Goal: Task Accomplishment & Management: Use online tool/utility

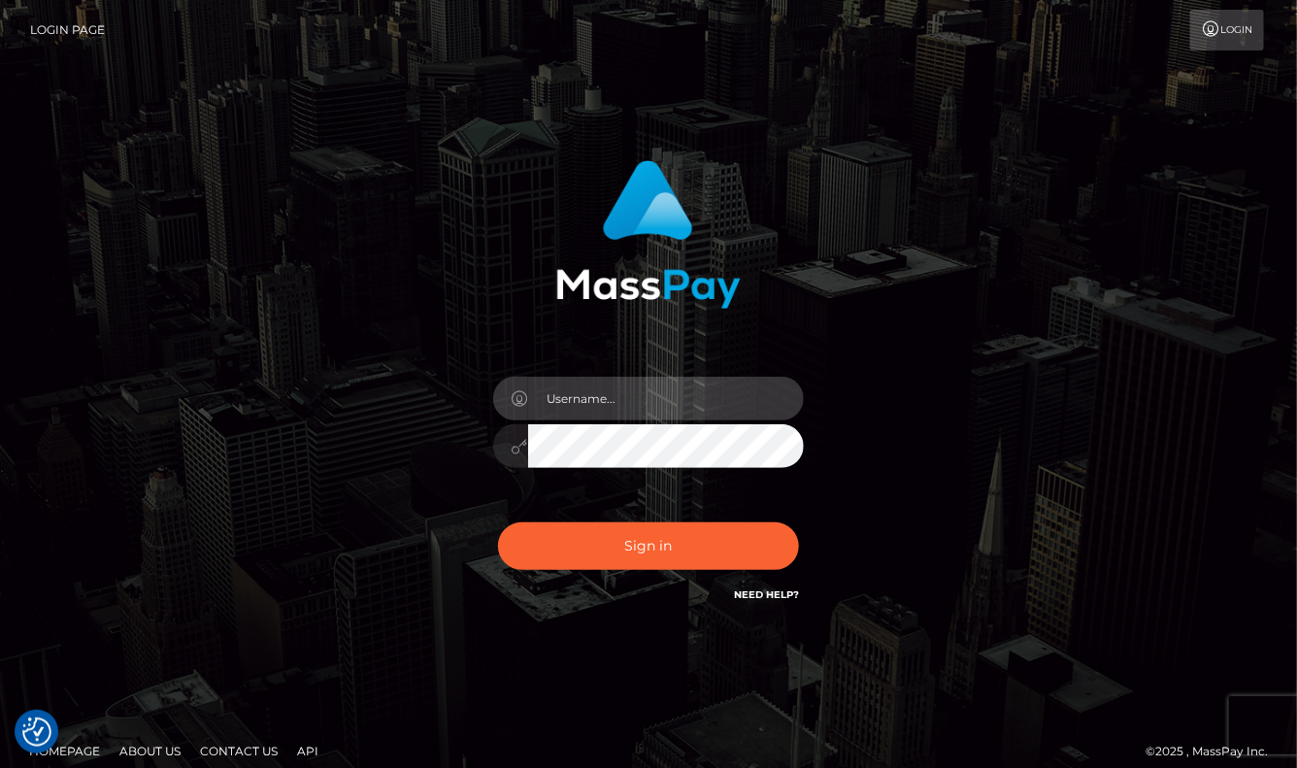
type input "aluasupport"
click at [648, 545] on button "Sign in" at bounding box center [648, 546] width 301 height 48
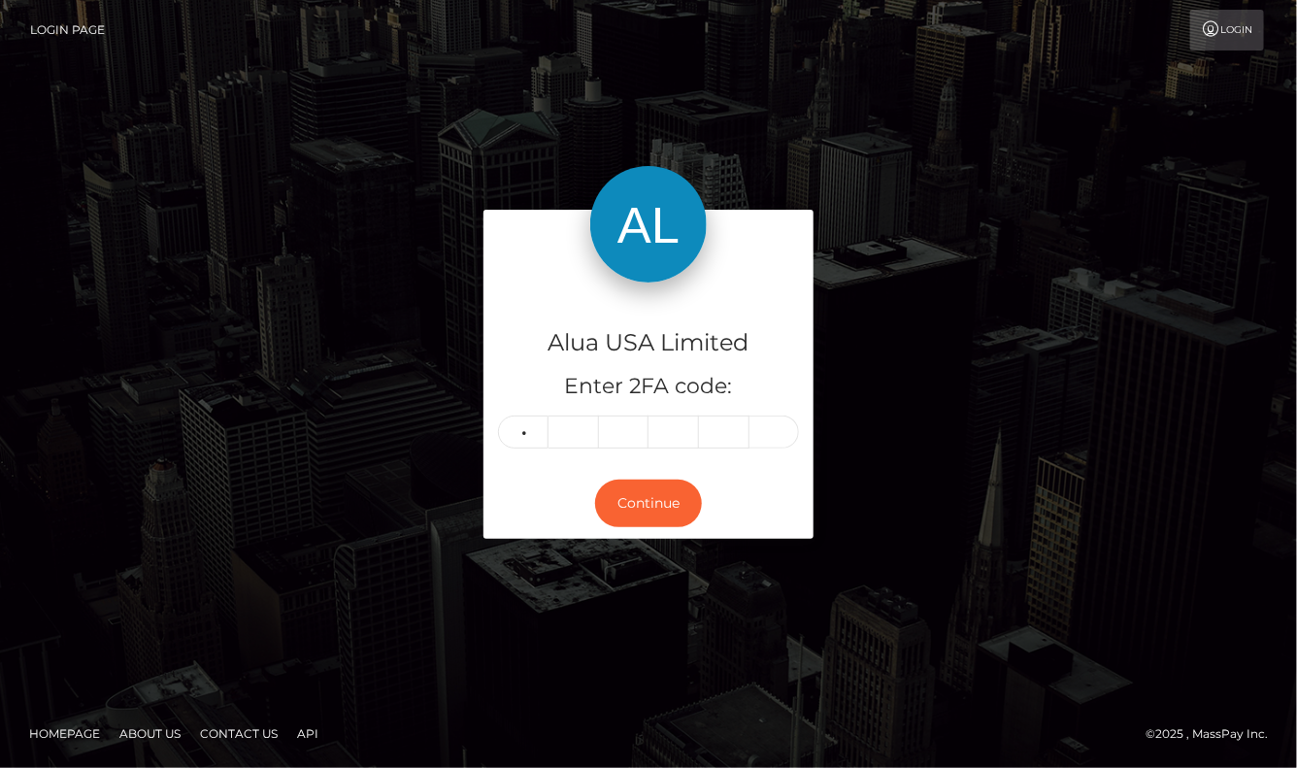
type input "2"
type input "1"
type input "0"
type input "9"
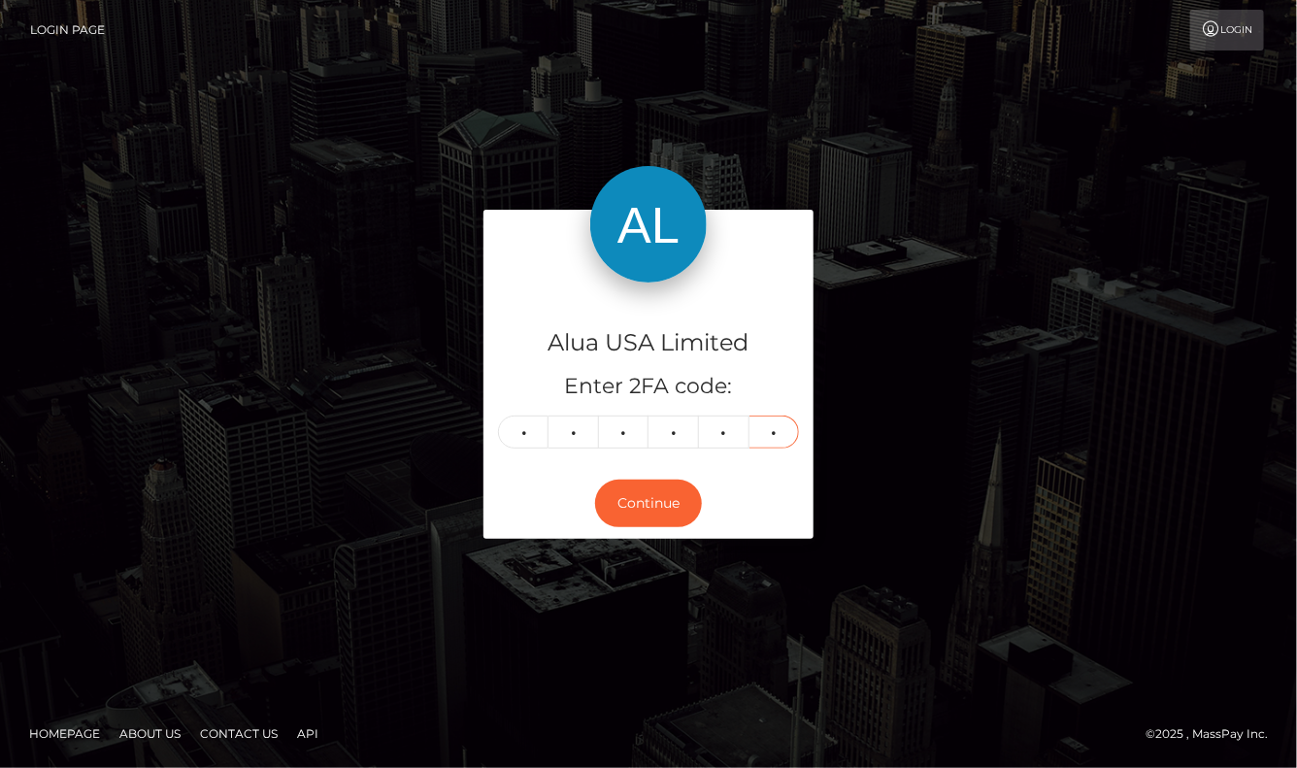
type input "5"
click at [648, 503] on button "Continue" at bounding box center [648, 503] width 107 height 48
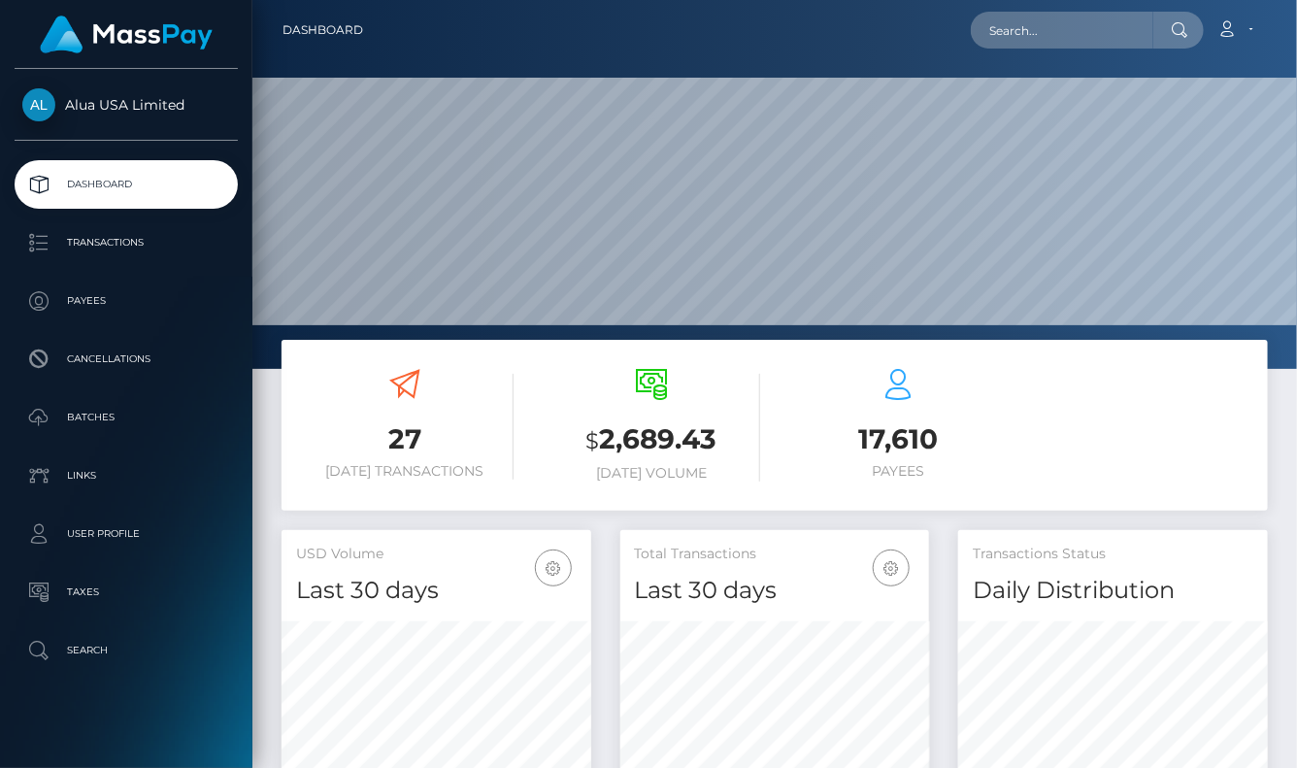
scroll to position [341, 309]
click at [1050, 26] on input "text" at bounding box center [1062, 30] width 182 height 37
paste input "64b08d7471037d14e80aa81e"
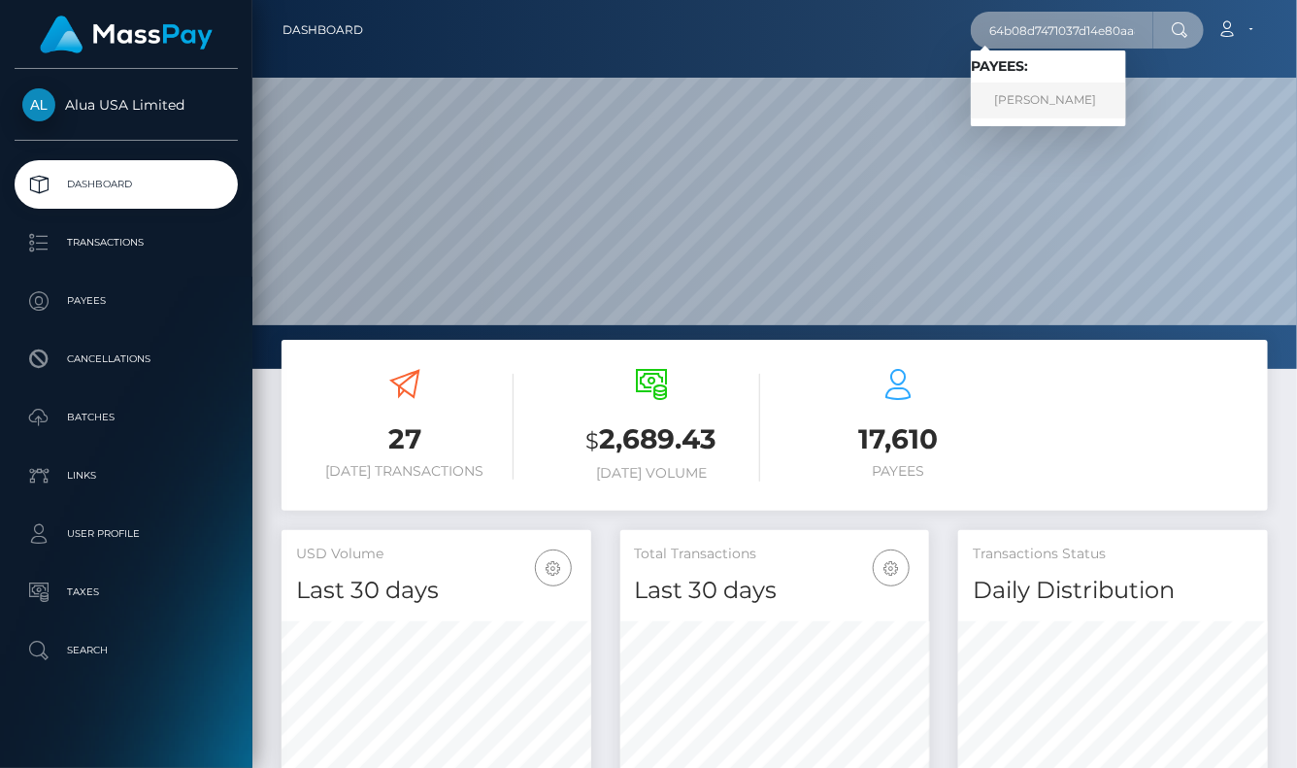
type input "64b08d7471037d14e80aa81e"
click at [1030, 96] on link "Jhonell Micolob" at bounding box center [1048, 100] width 155 height 36
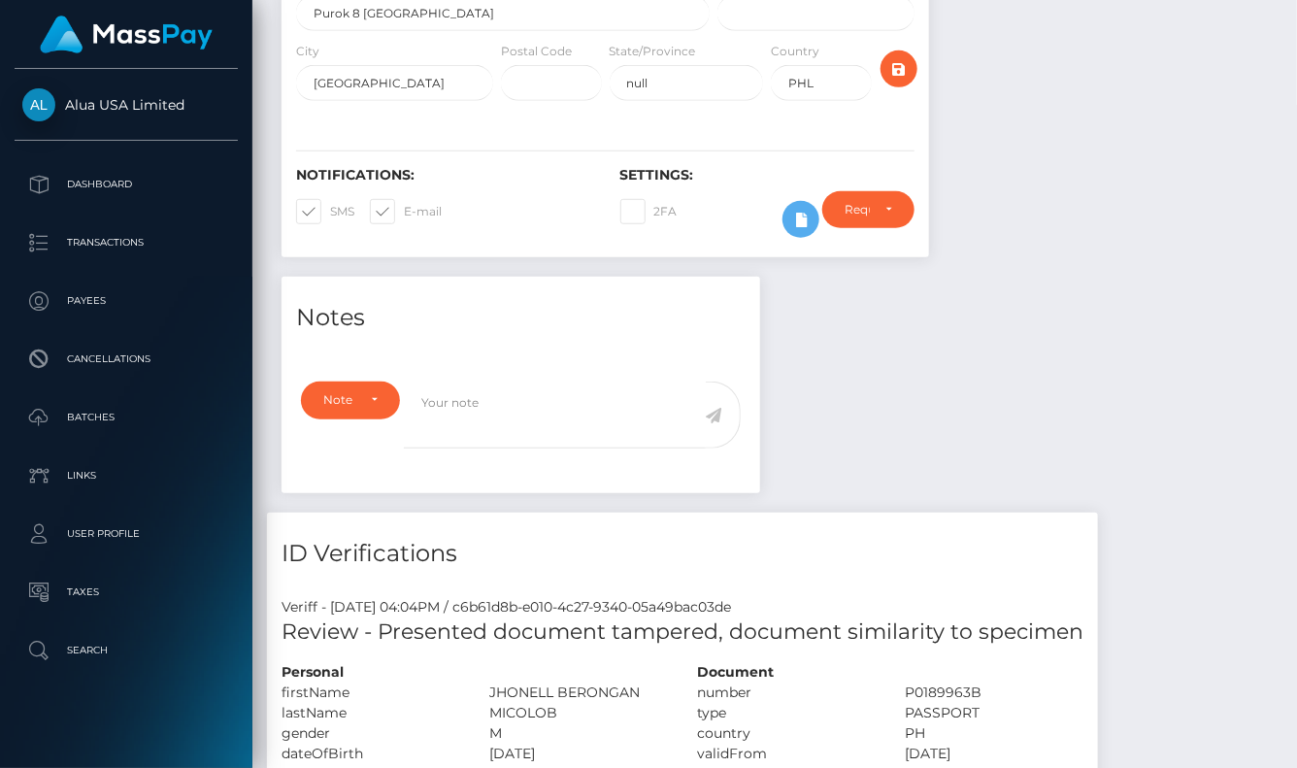
scroll to position [515, 0]
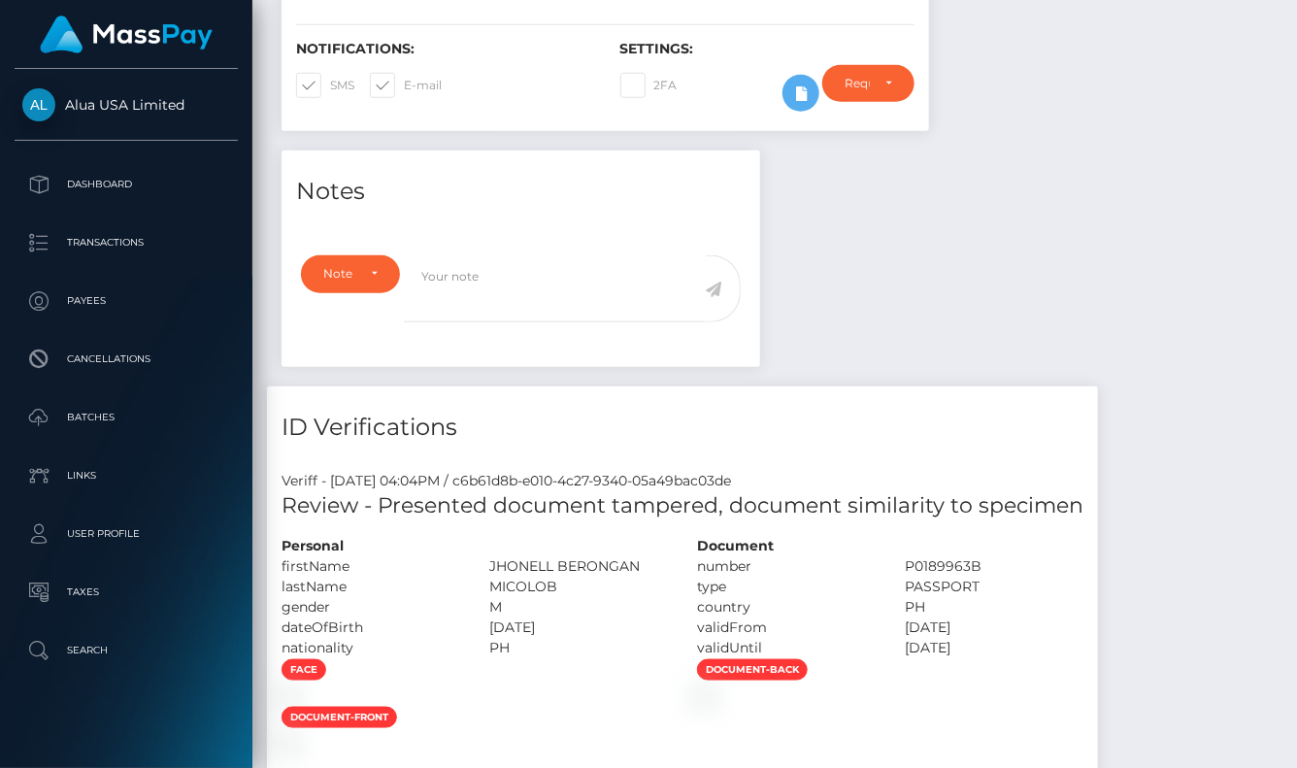
click at [933, 398] on div "ID Verifications" at bounding box center [682, 415] width 831 height 58
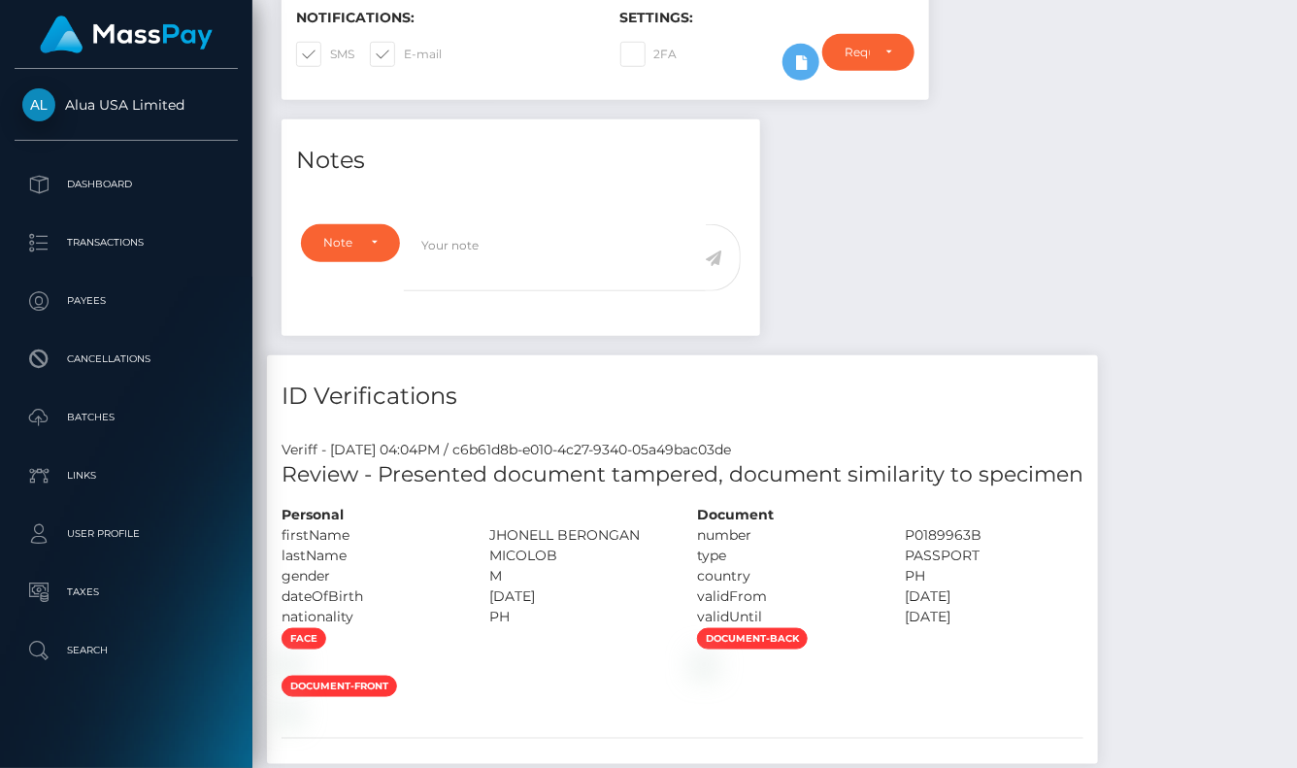
scroll to position [257, 0]
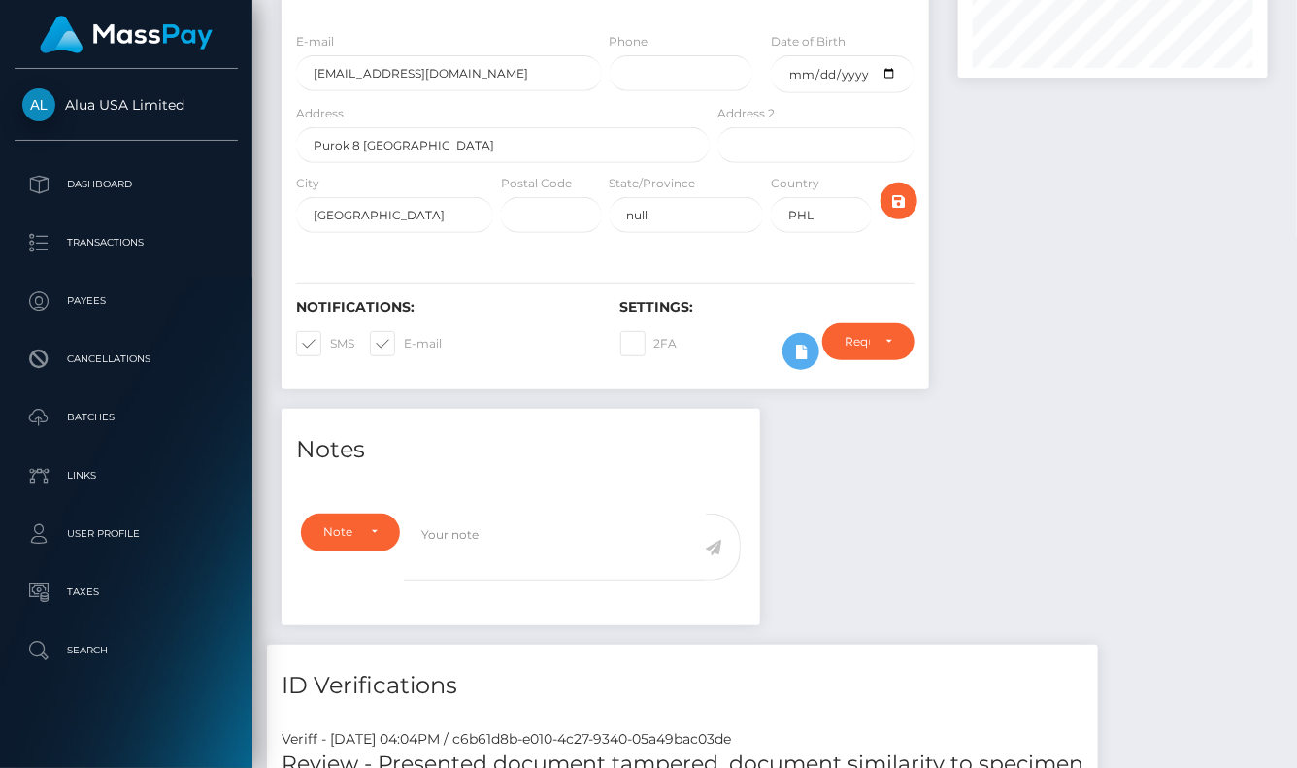
drag, startPoint x: 955, startPoint y: 494, endPoint x: 831, endPoint y: 444, distance: 134.1
click at [794, 364] on icon at bounding box center [800, 352] width 23 height 24
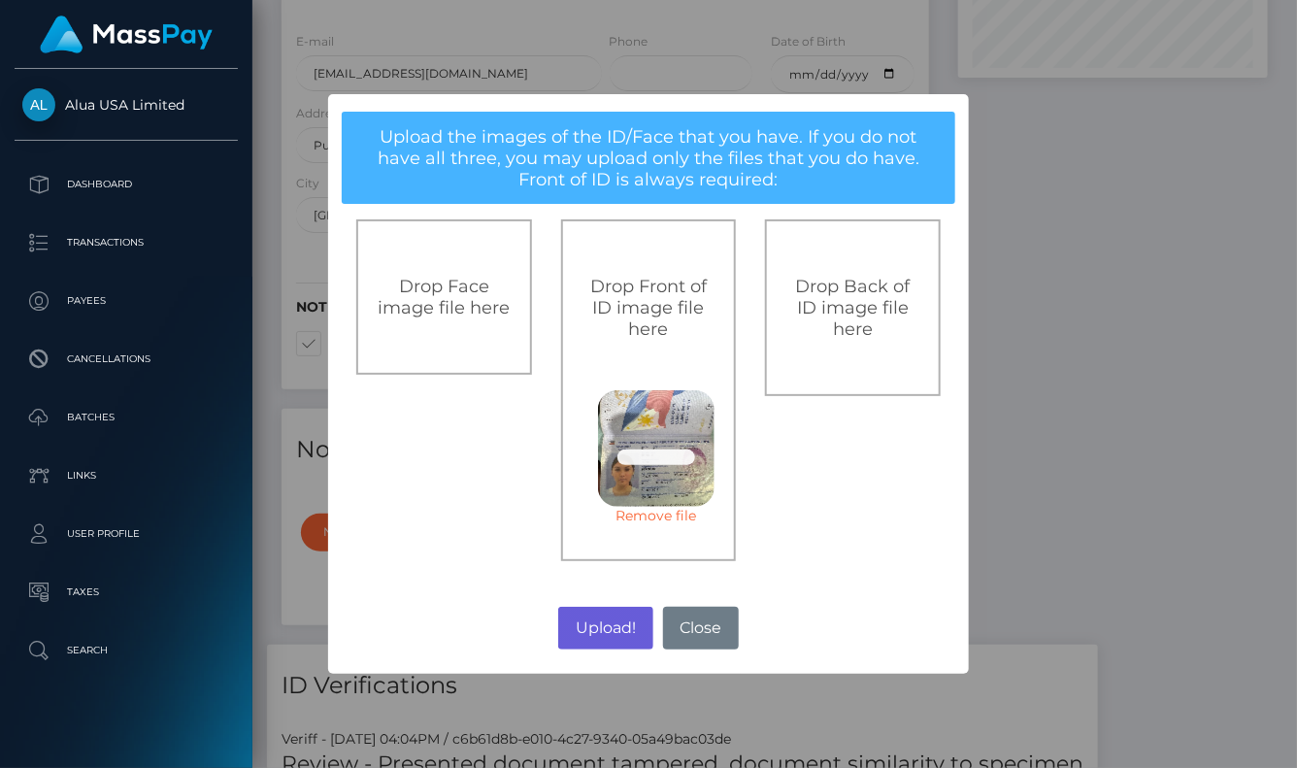
click at [599, 624] on button "Upload!" at bounding box center [605, 628] width 94 height 43
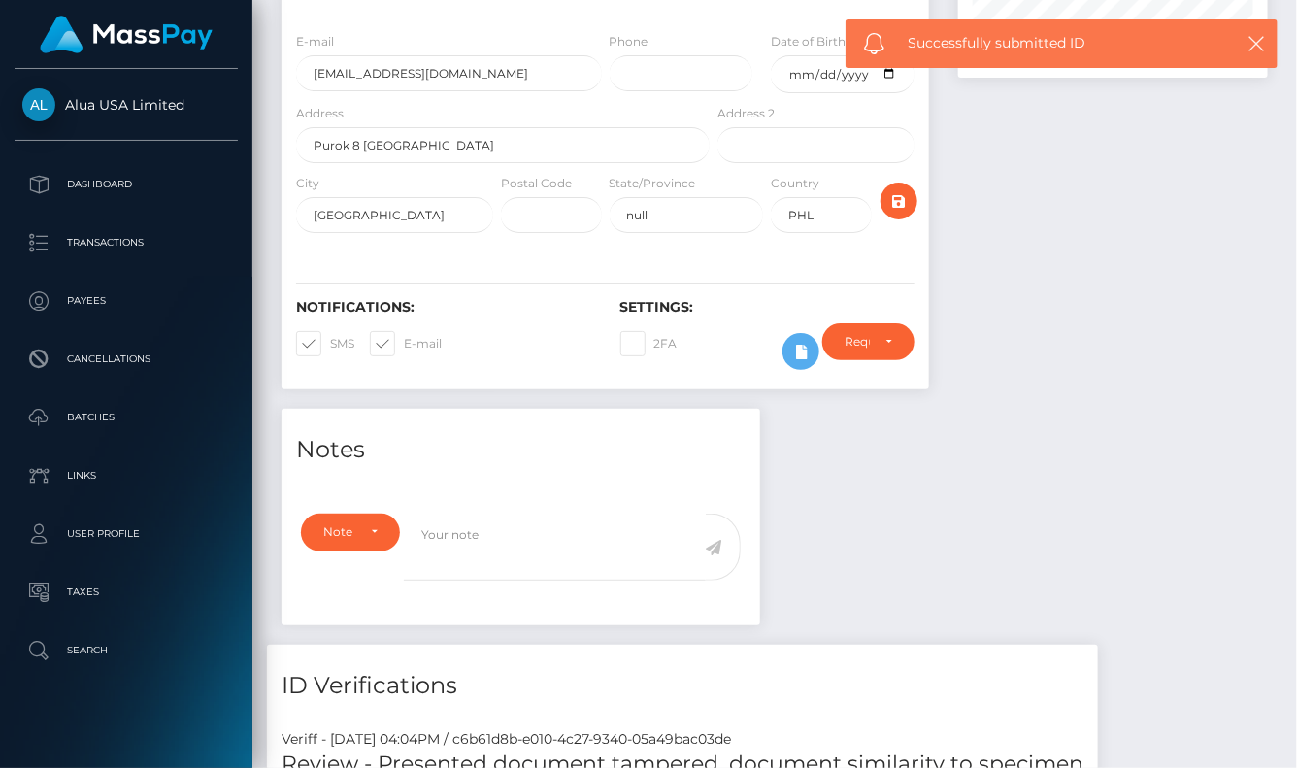
click at [599, 519] on div "Upload! No Close" at bounding box center [648, 506] width 320 height 26
click at [599, 528] on div "× Upload the images of the ID/Face that you have. If you do not have all three,…" at bounding box center [648, 383] width 320 height 289
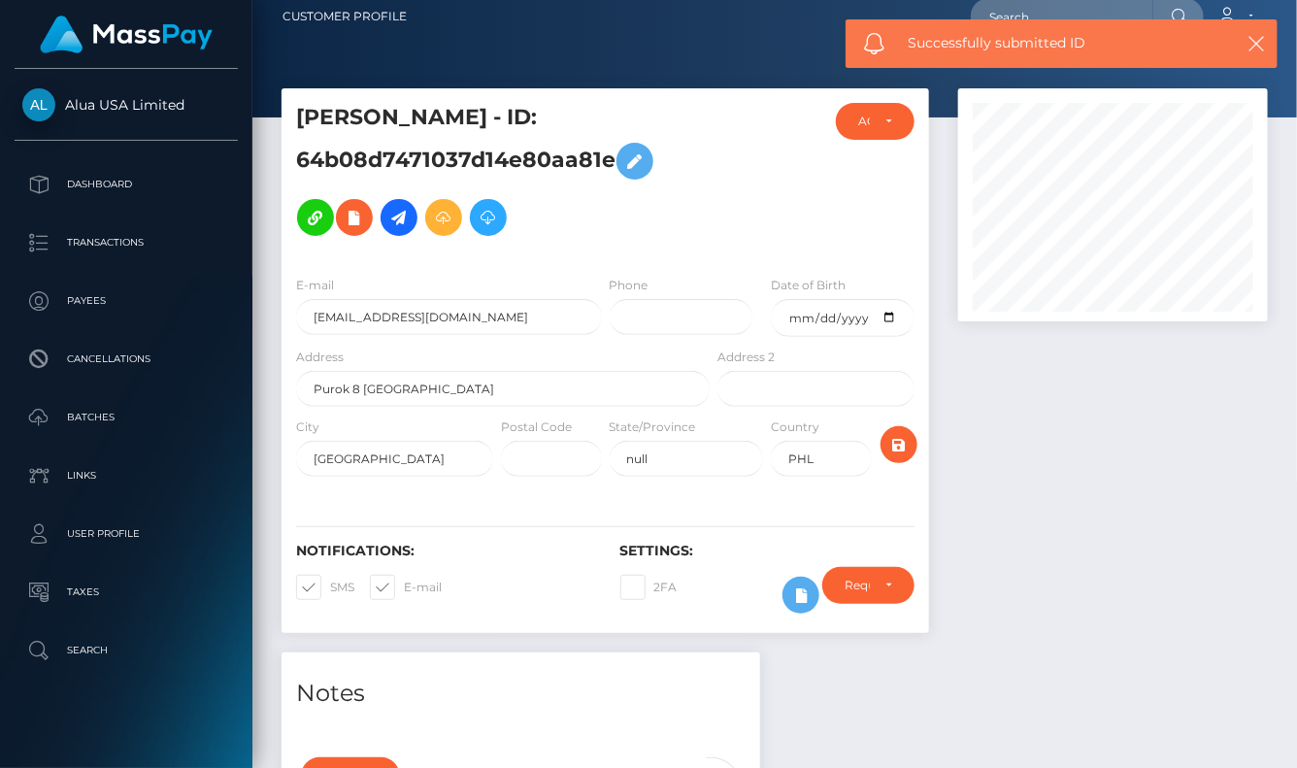
scroll to position [8, 0]
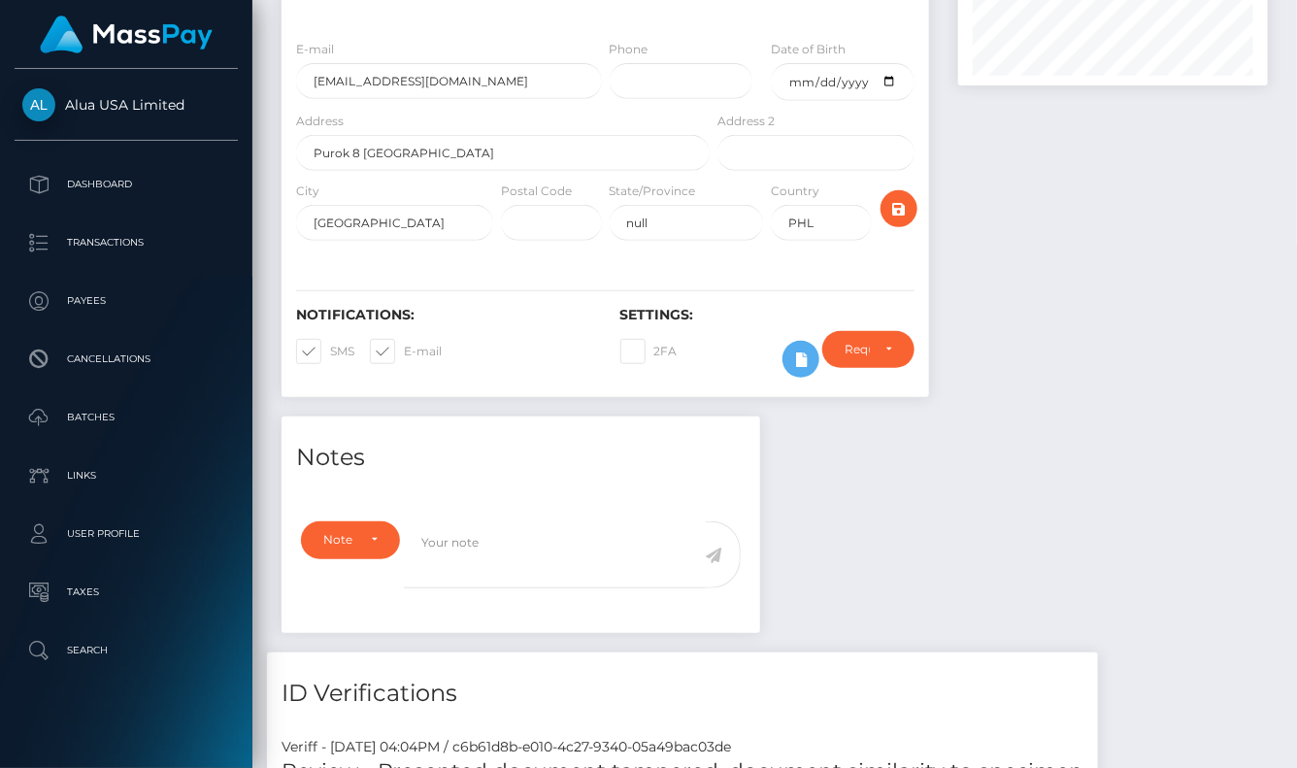
scroll to position [328, 0]
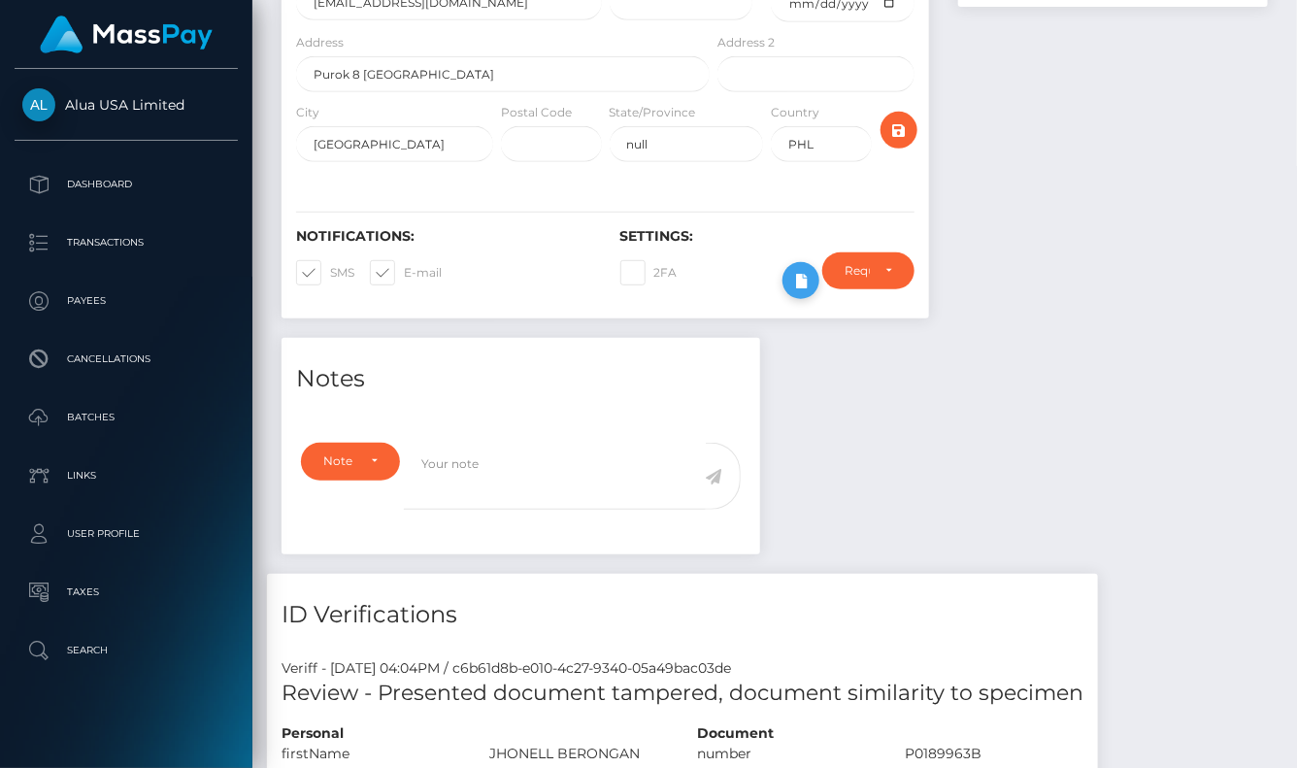
click at [793, 283] on icon at bounding box center [800, 281] width 23 height 24
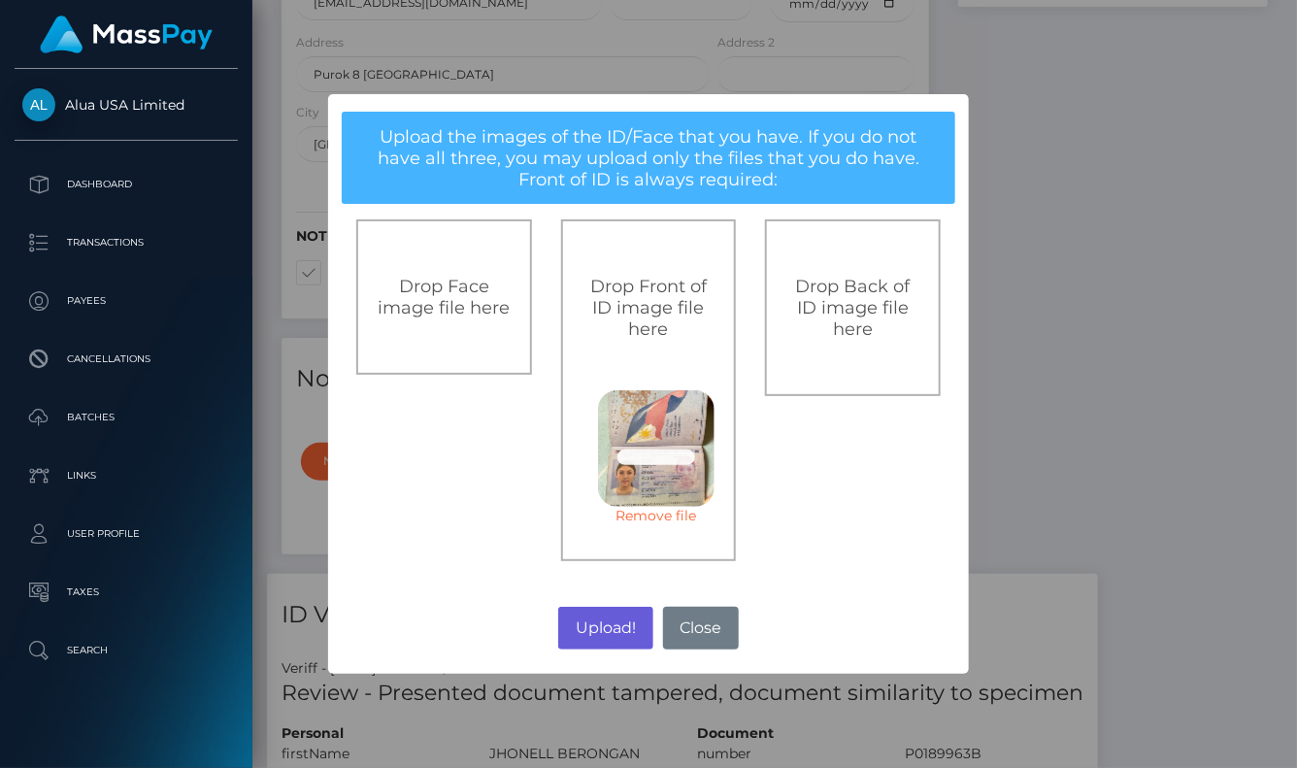
click at [605, 628] on button "Upload!" at bounding box center [605, 628] width 94 height 43
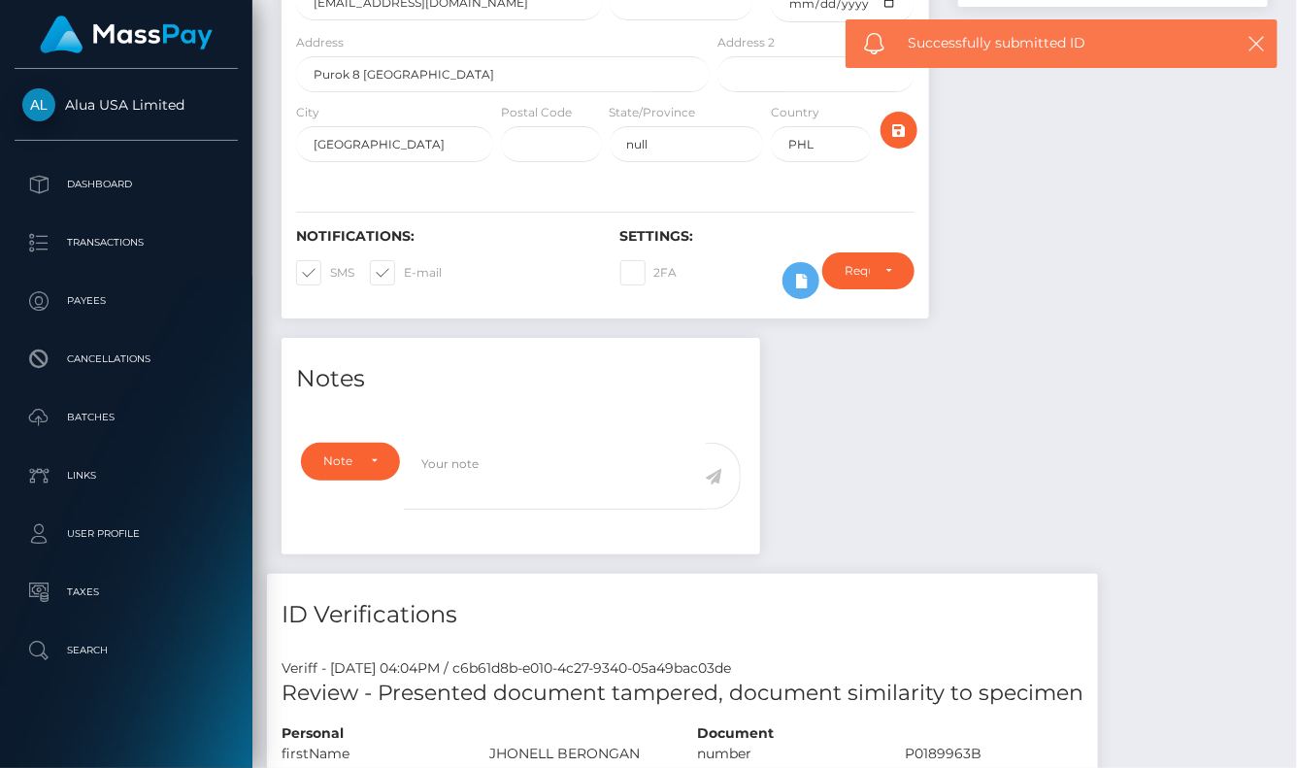
drag, startPoint x: 605, startPoint y: 628, endPoint x: 1167, endPoint y: 345, distance: 629.4
click at [1167, 345] on div "× Upload the images of the ID/Face that you have. If you do not have all three,…" at bounding box center [648, 384] width 1297 height 768
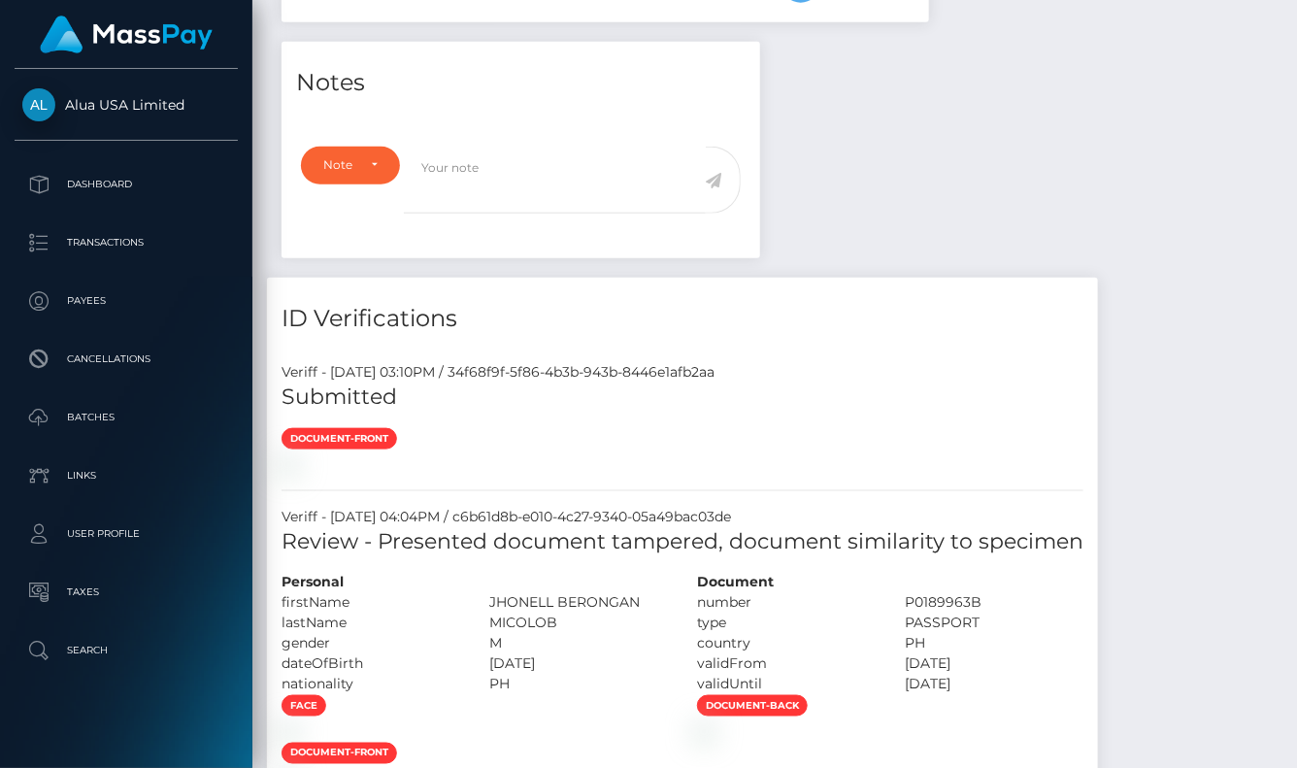
scroll to position [893, 0]
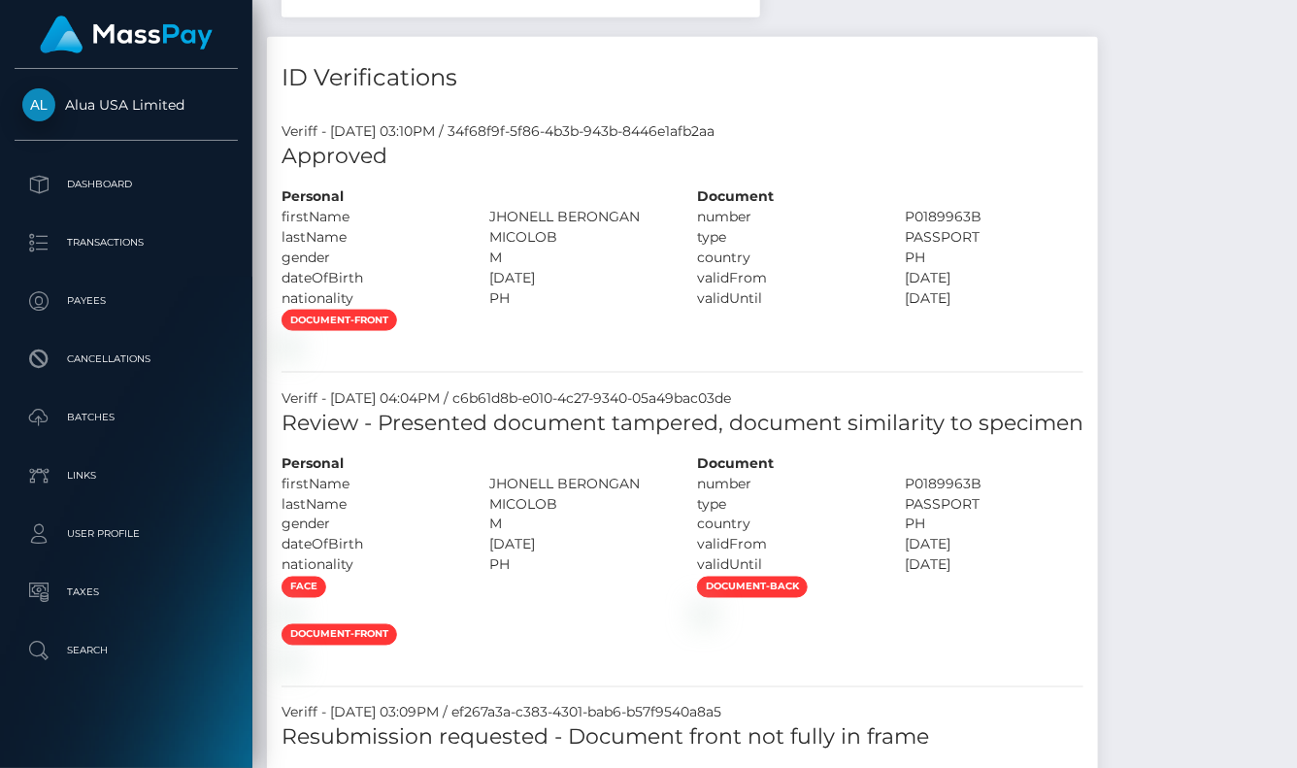
scroll to position [862, 0]
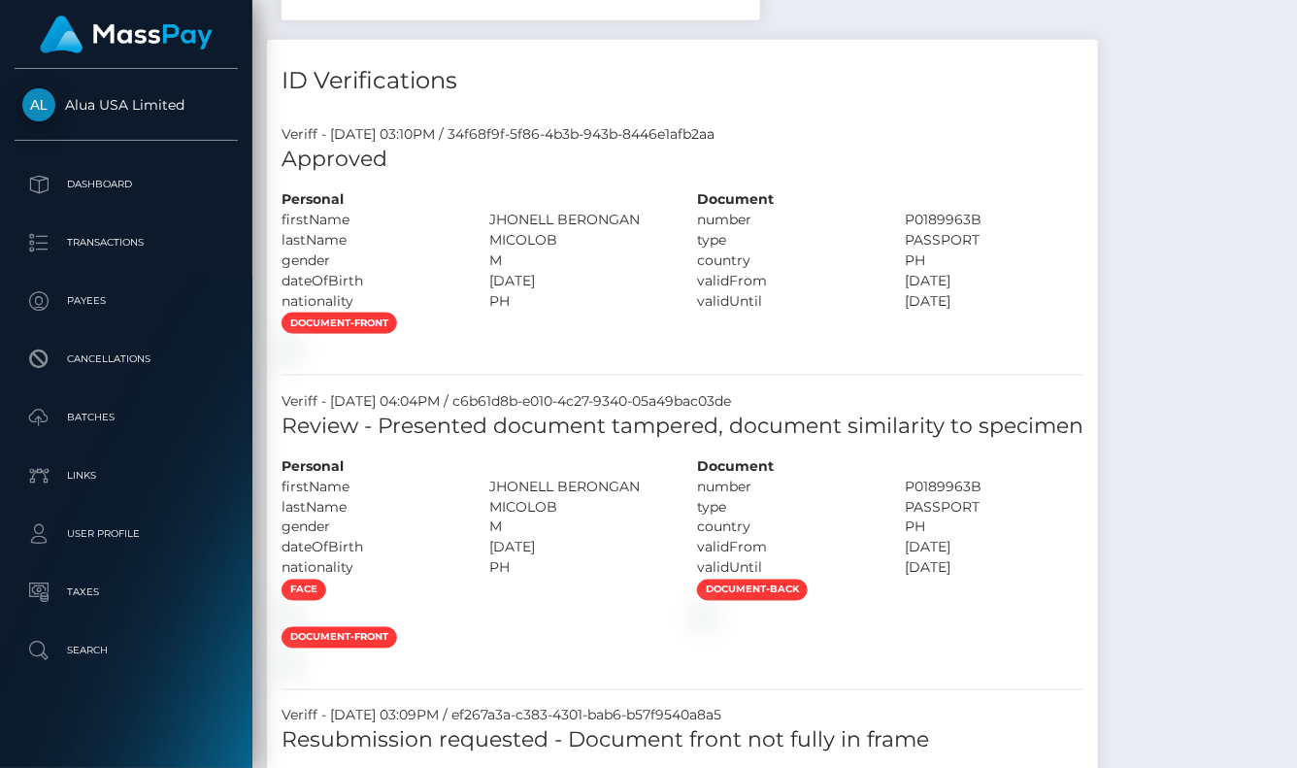
click at [774, 359] on div "document-front" at bounding box center [682, 336] width 831 height 48
click at [851, 359] on div "document-front" at bounding box center [682, 336] width 831 height 48
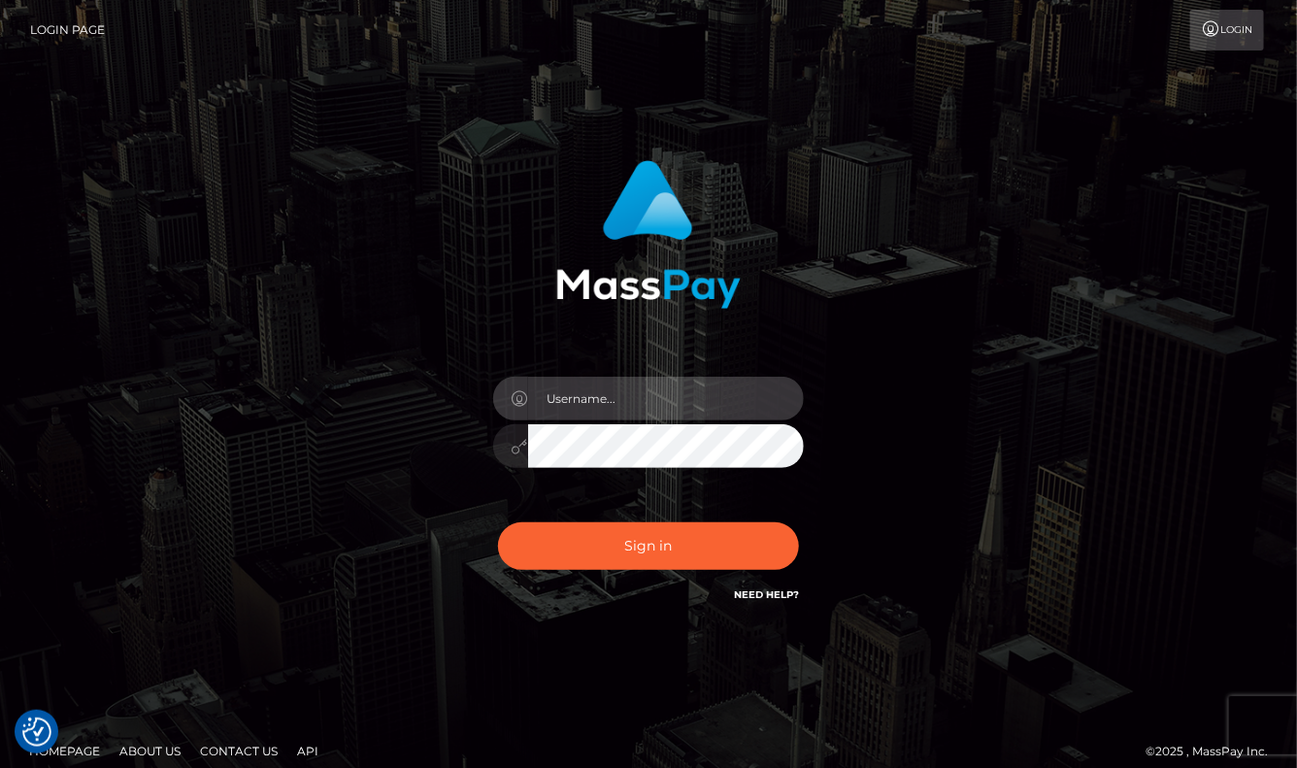
type input "aluasupport"
click at [648, 545] on button "Sign in" at bounding box center [648, 546] width 301 height 48
checkbox input "true"
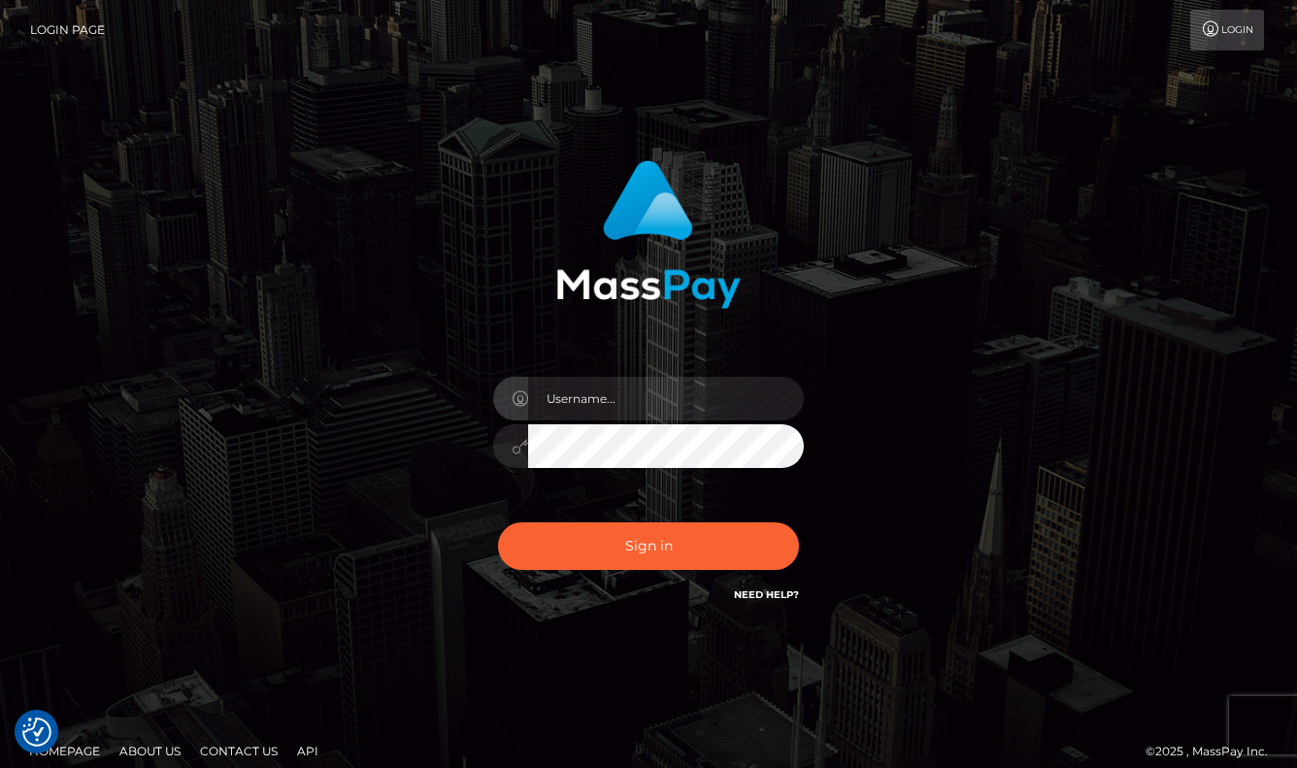
checkbox input "true"
type input "aluasupport"
click at [648, 545] on button "Sign in" at bounding box center [648, 546] width 301 height 48
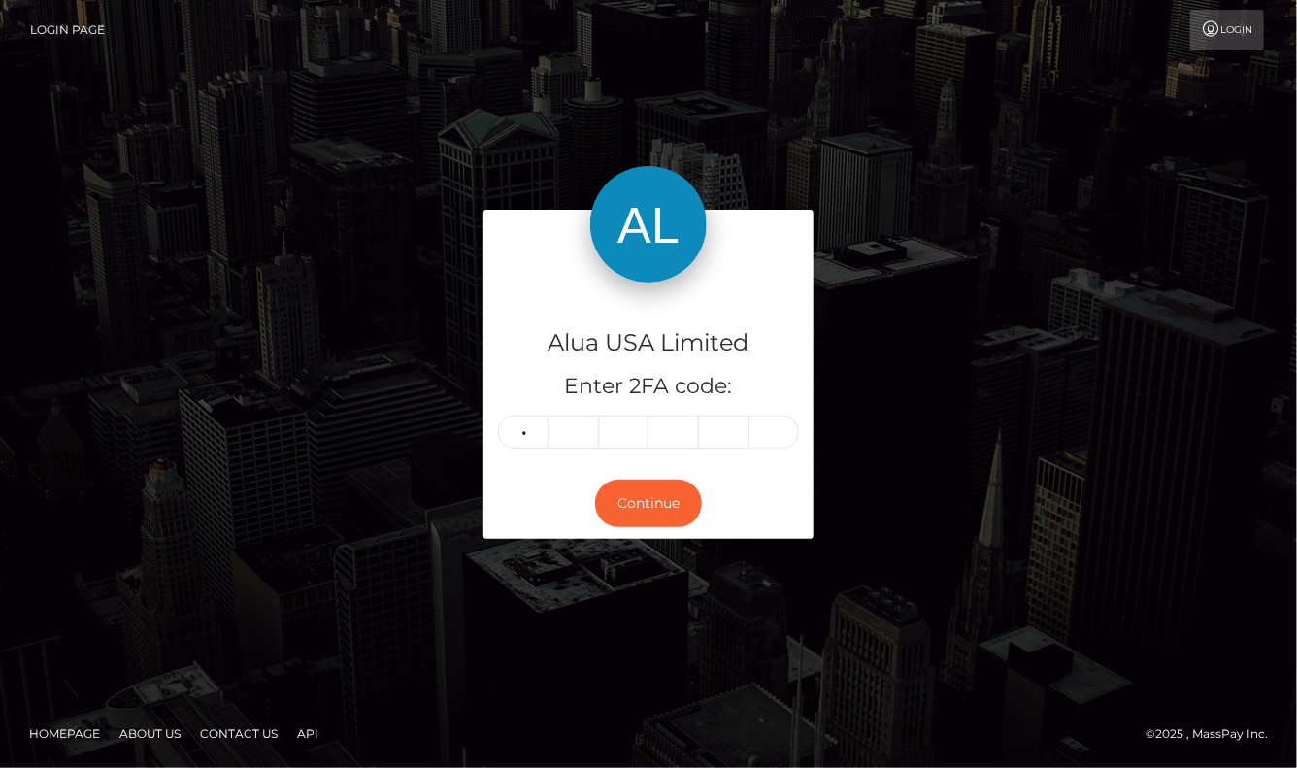
type input "9"
type input "6"
type input "5"
type input "3"
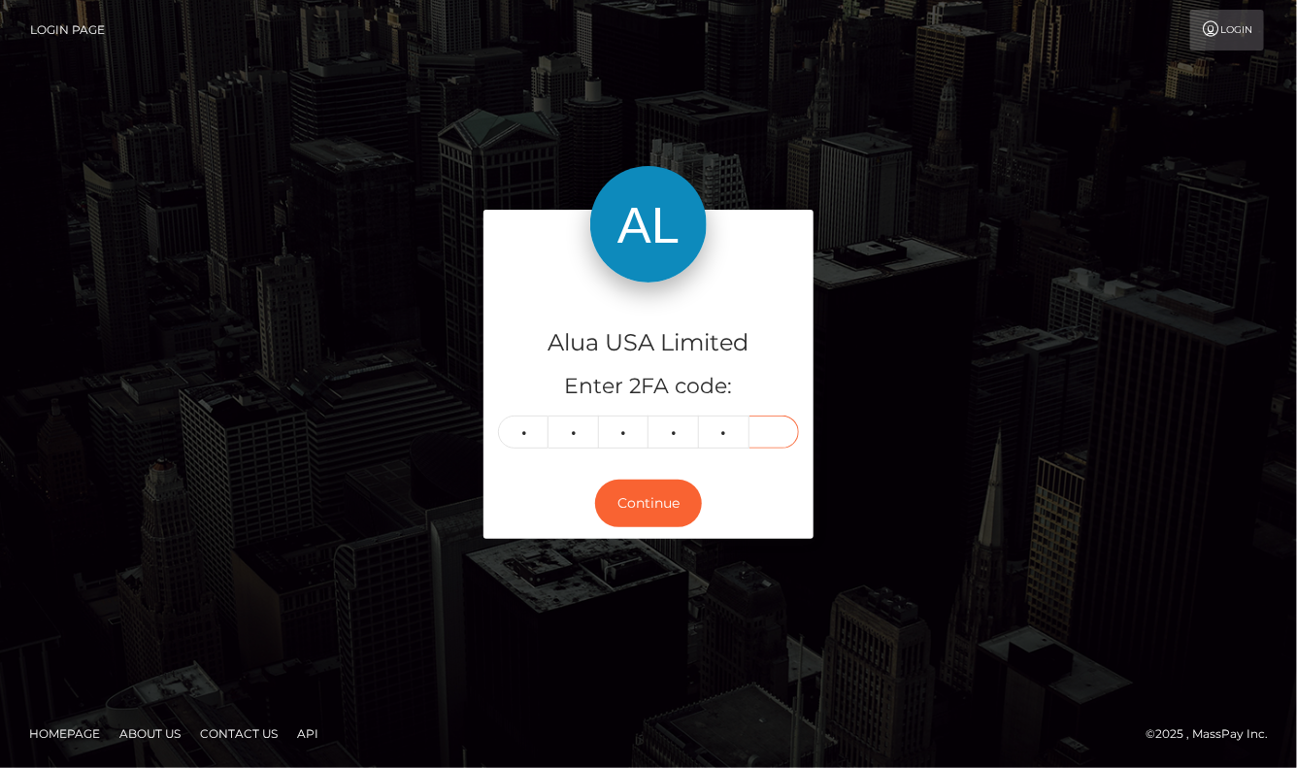
type input "7"
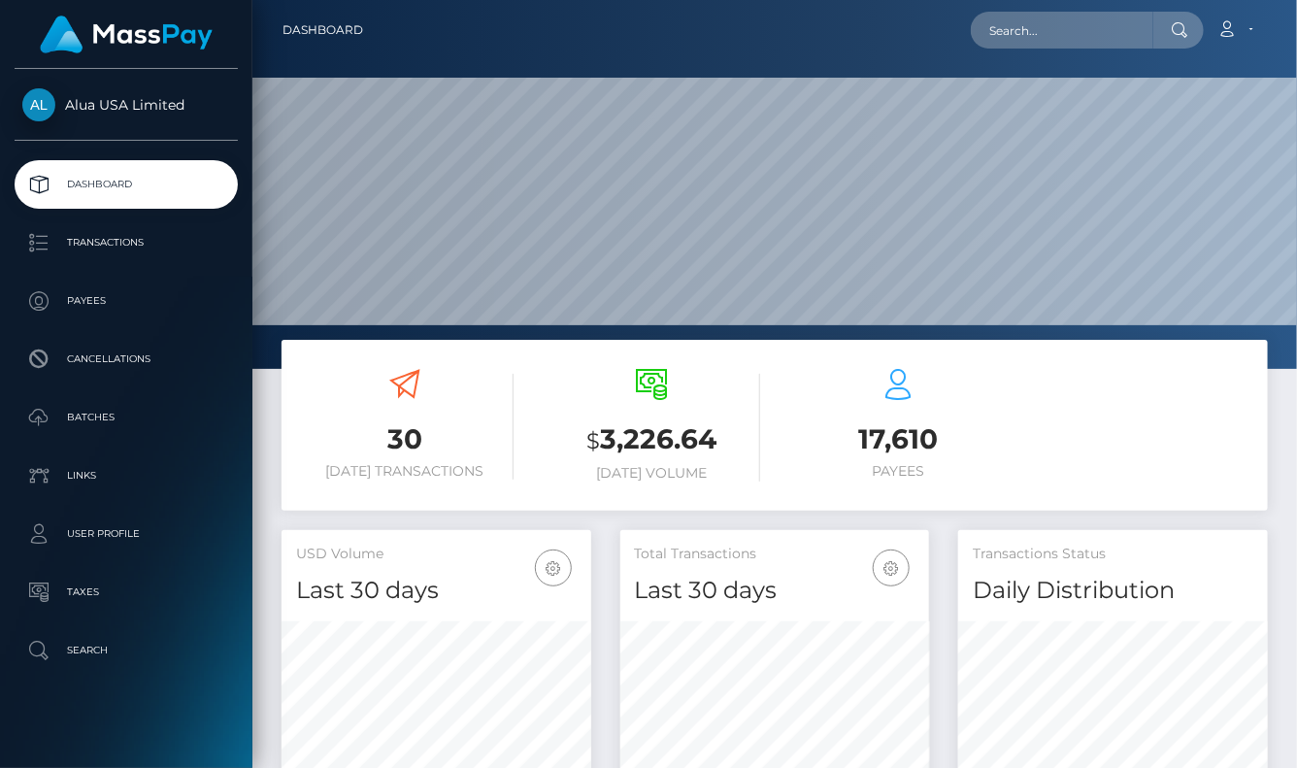
scroll to position [341, 309]
click at [1050, 44] on input "text" at bounding box center [1062, 30] width 182 height 37
paste input "6690454e92ce97cb240f580d"
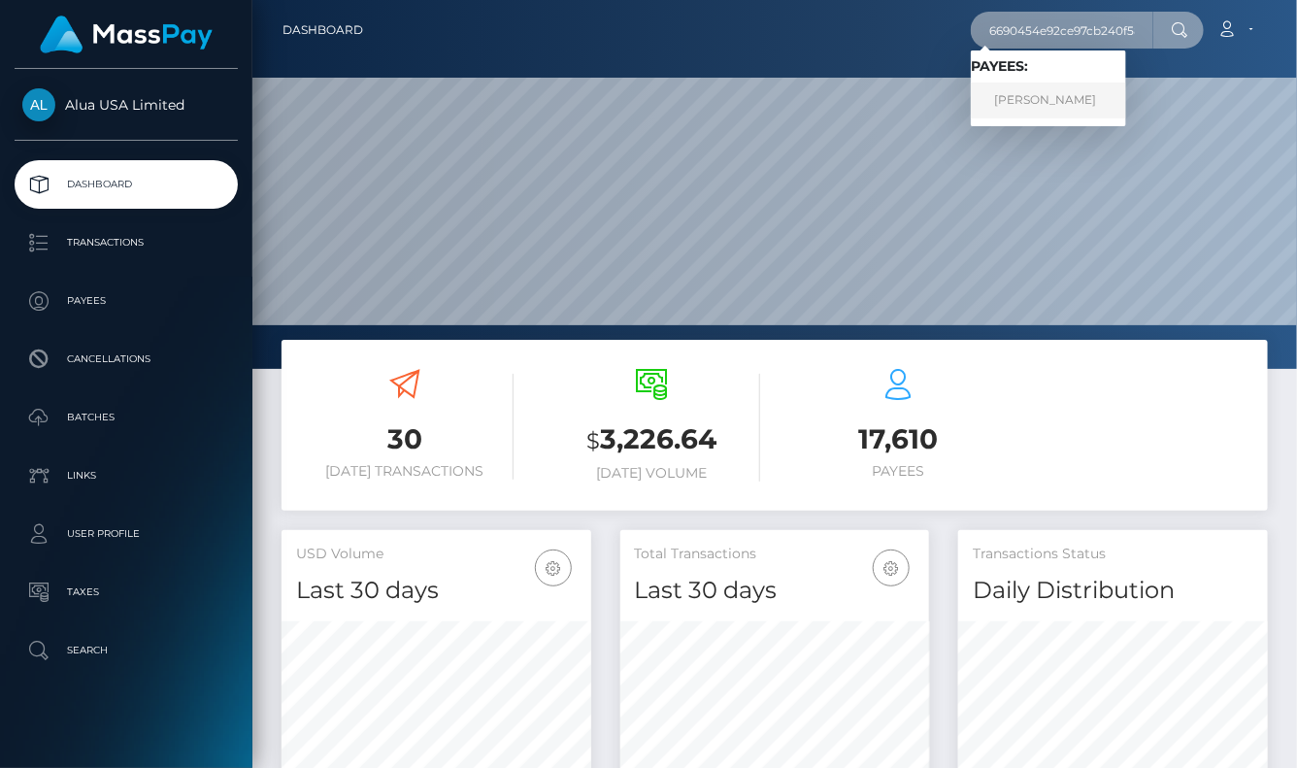
type input "6690454e92ce97cb240f580d"
click at [1038, 101] on link "[PERSON_NAME]" at bounding box center [1048, 100] width 155 height 36
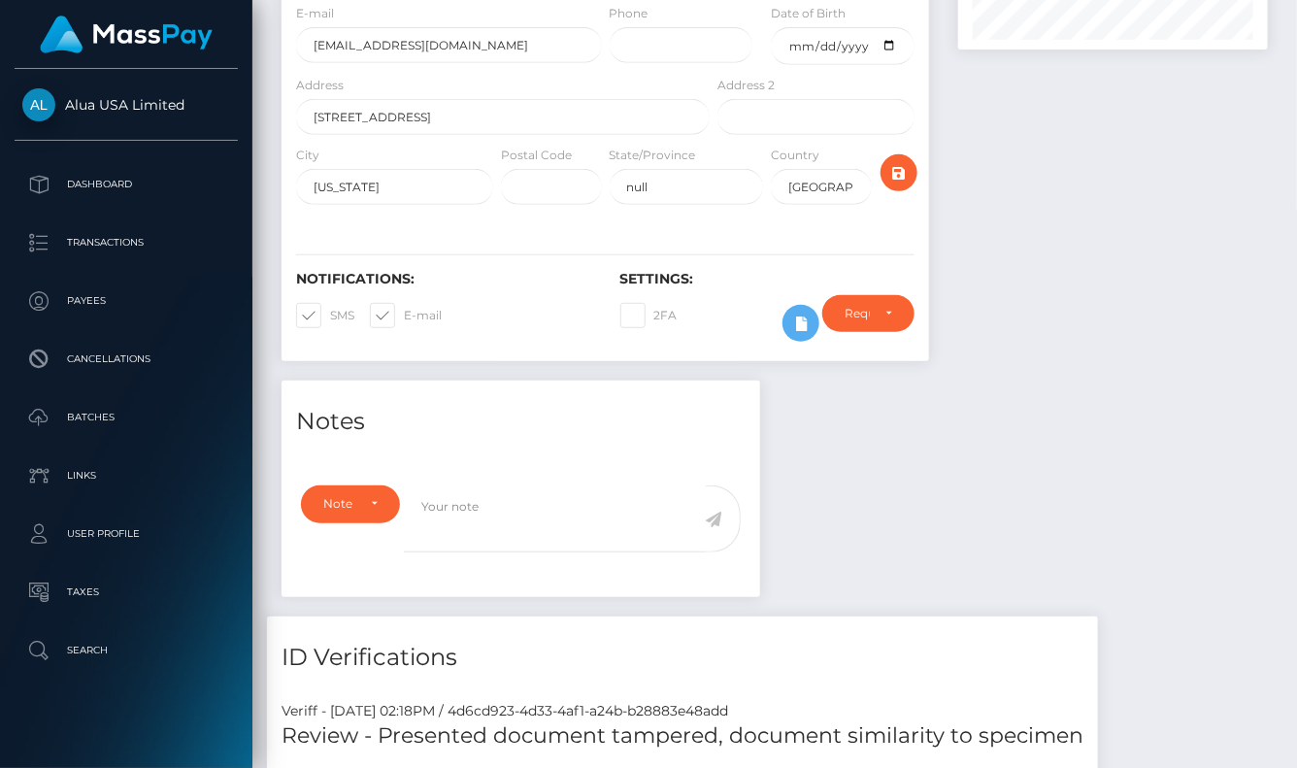
scroll to position [65, 0]
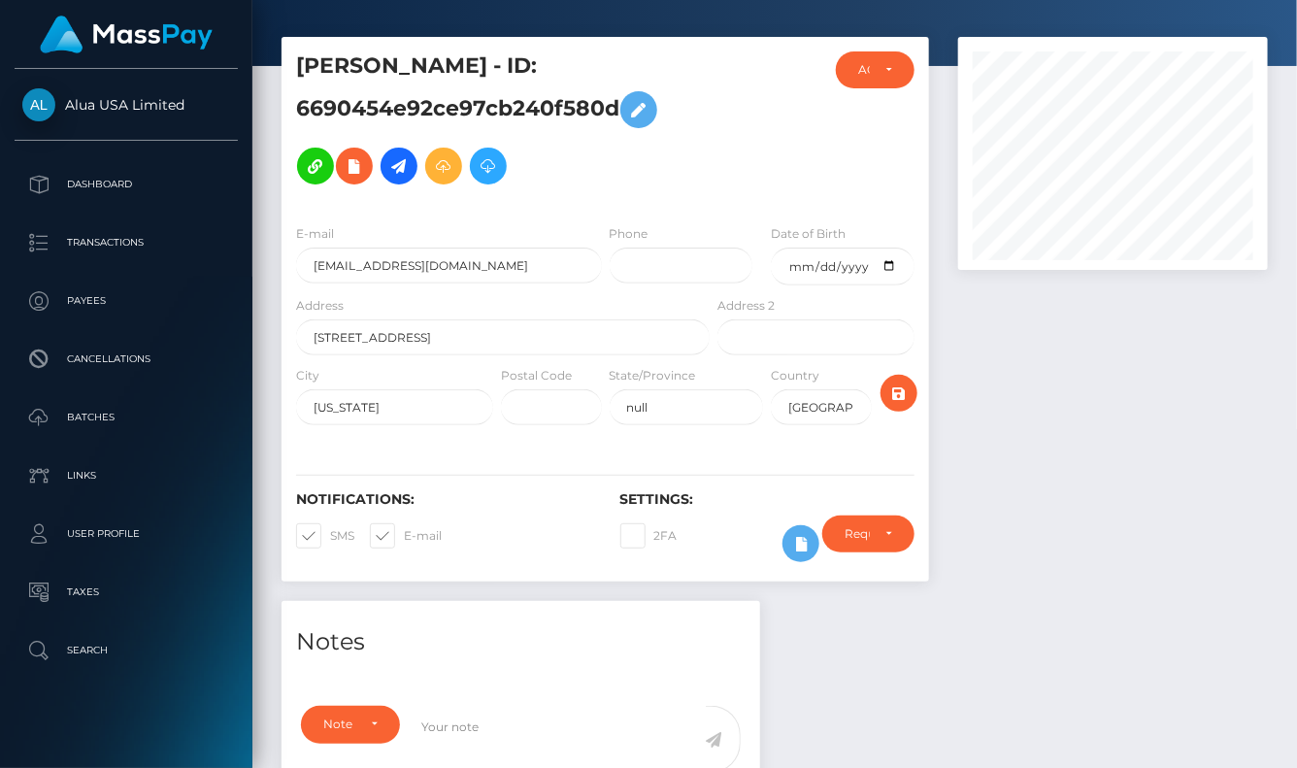
click at [800, 548] on icon at bounding box center [800, 544] width 23 height 24
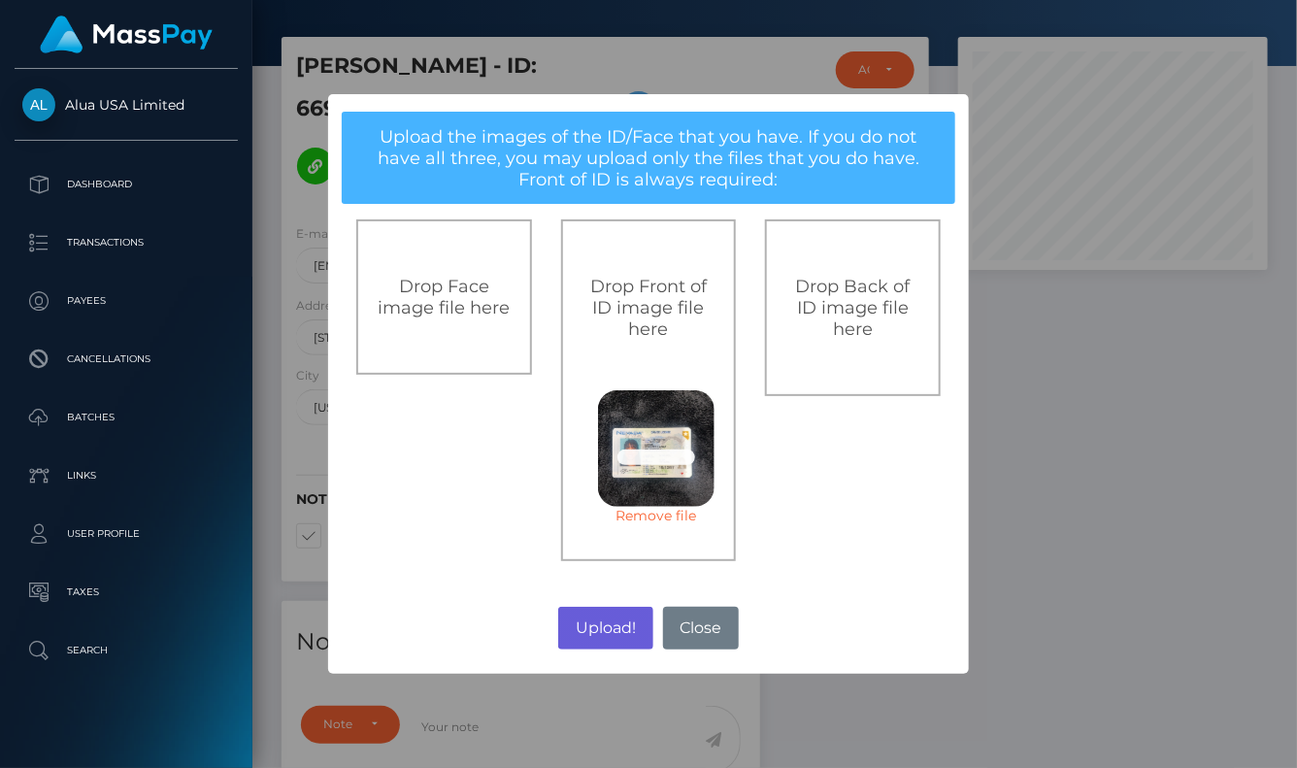
click at [590, 626] on button "Upload!" at bounding box center [605, 628] width 94 height 43
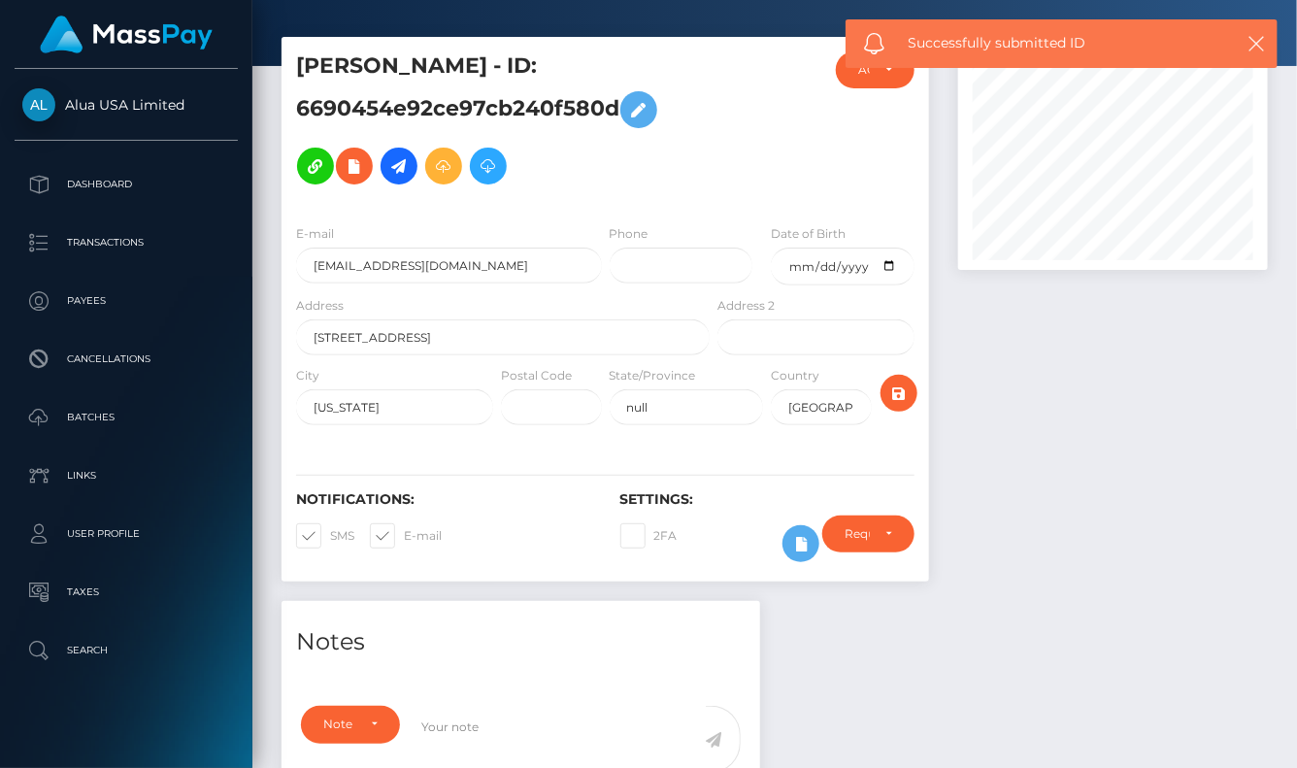
scroll to position [63, 0]
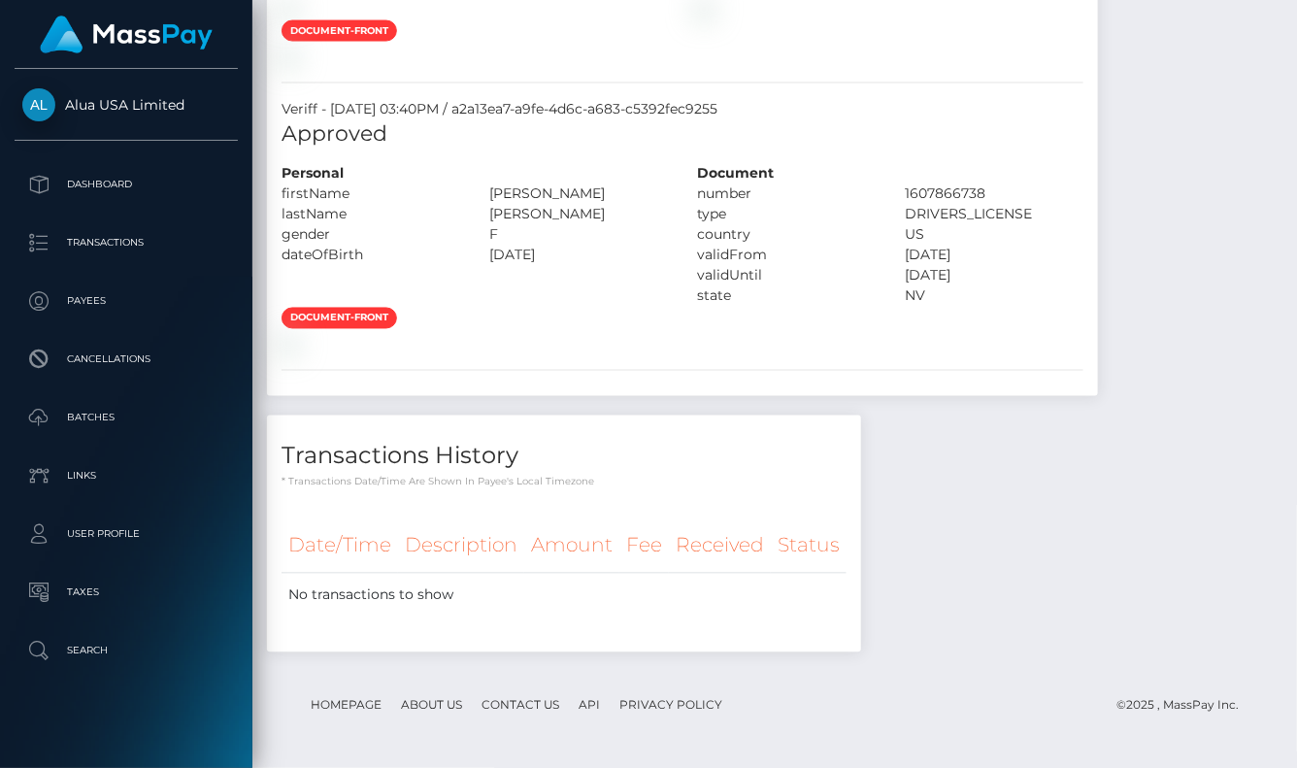
scroll to position [1961, 0]
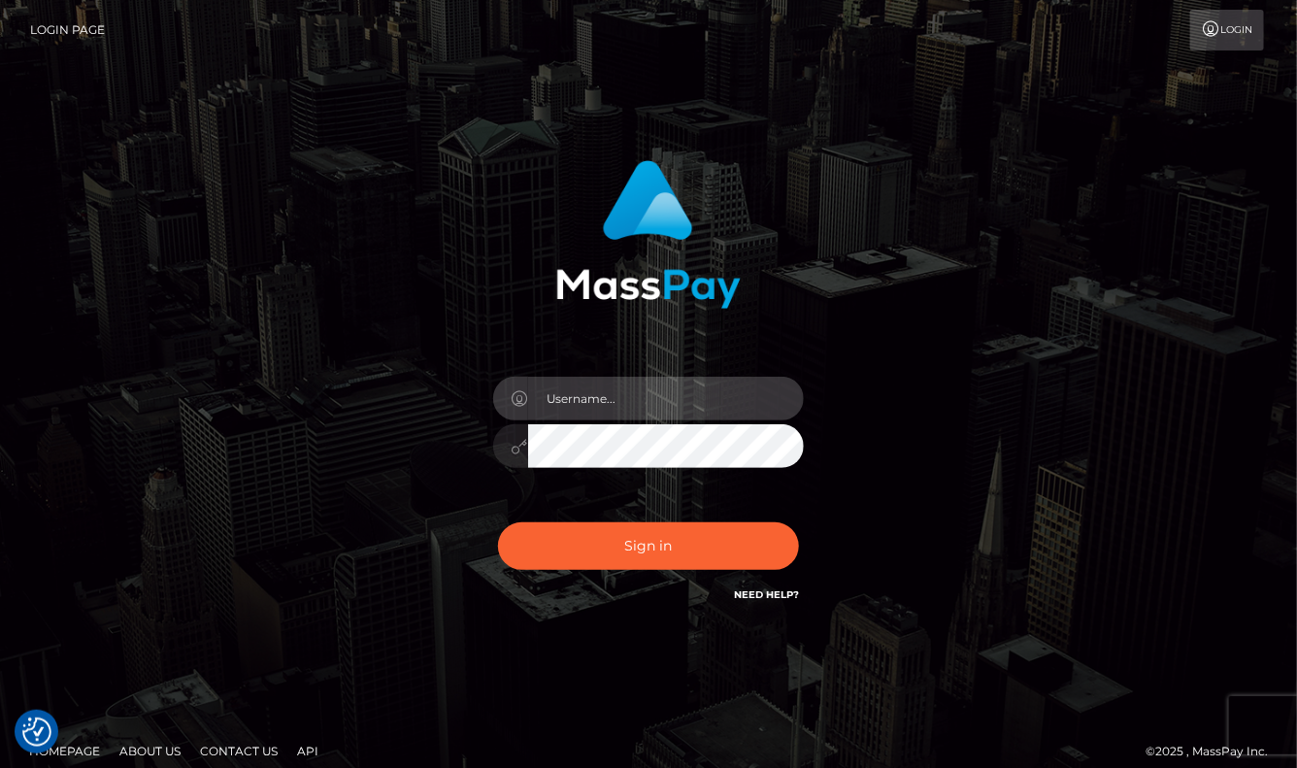
type input "aluasupport"
click at [648, 545] on button "Sign in" at bounding box center [648, 546] width 301 height 48
type input "aluasupport"
click at [648, 545] on button "Sign in" at bounding box center [648, 546] width 301 height 48
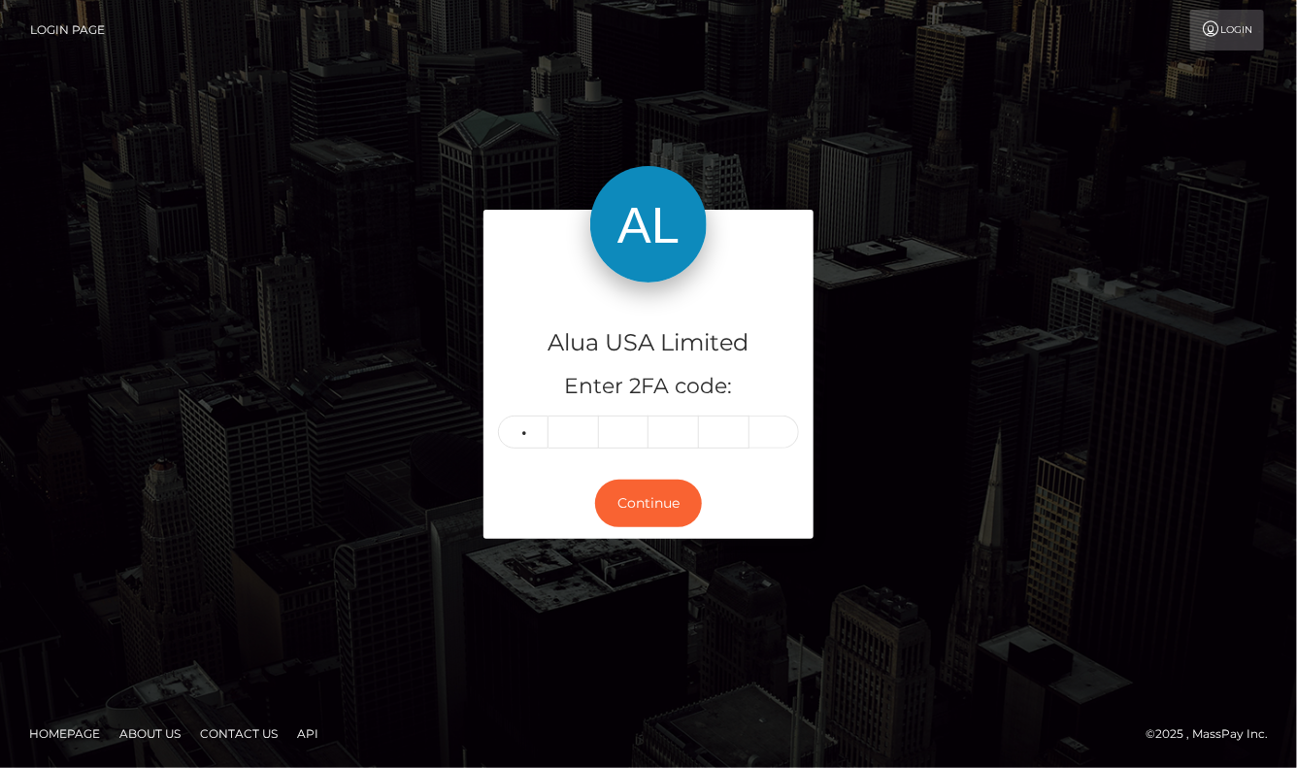
type input "2"
type input "8"
type input "6"
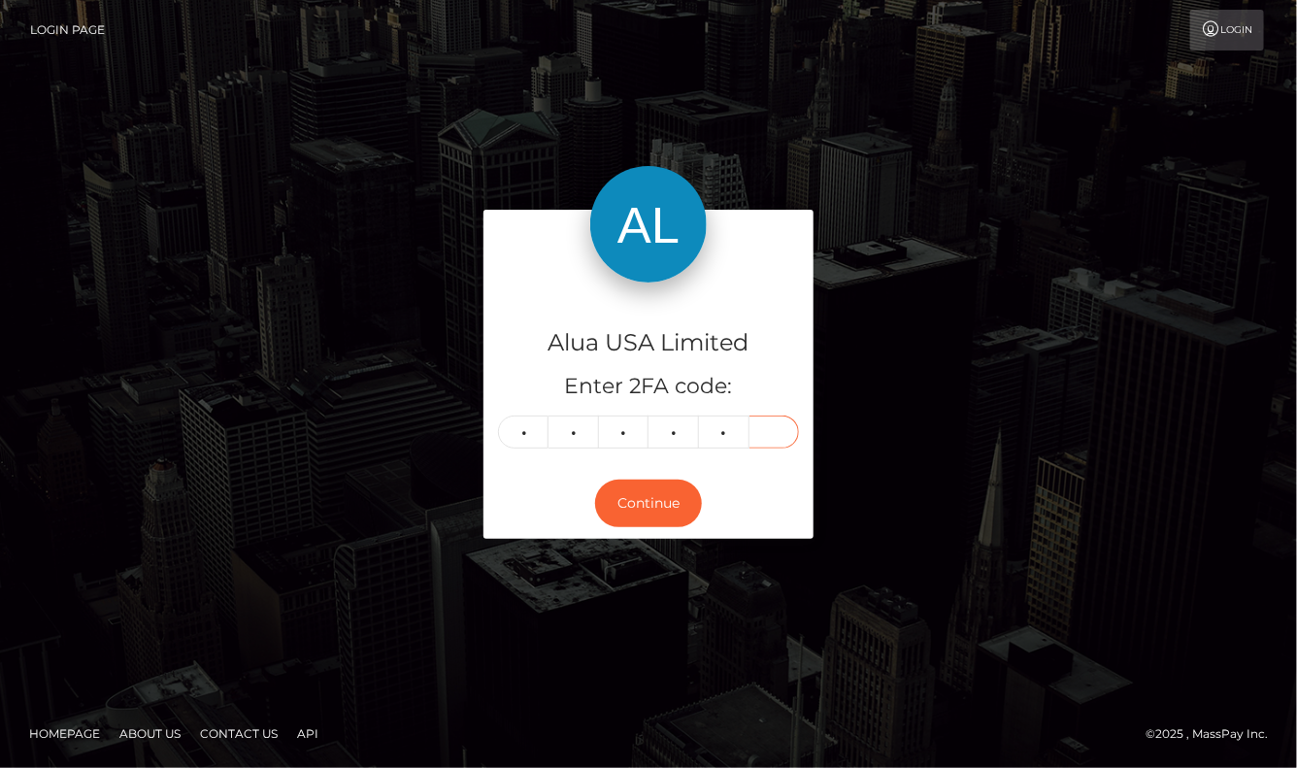
type input "1"
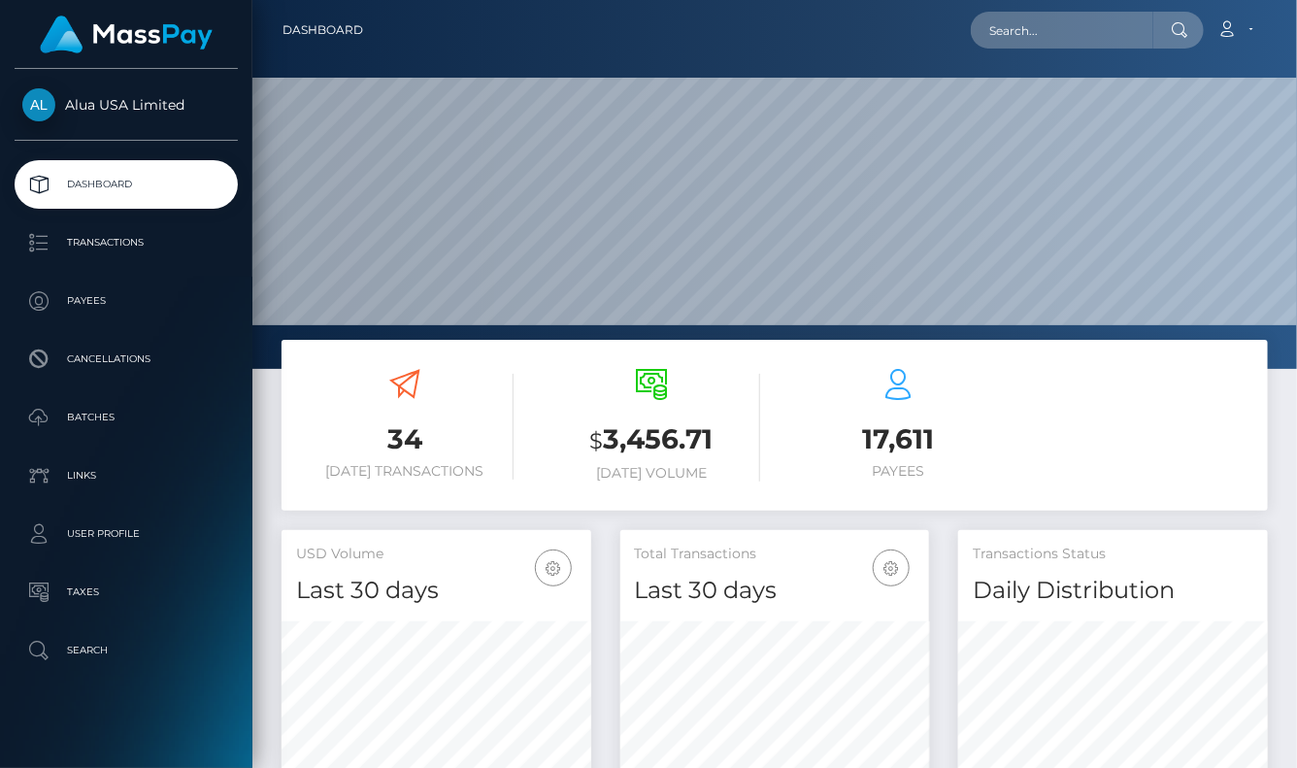
scroll to position [341, 309]
drag, startPoint x: 1027, startPoint y: 38, endPoint x: 1031, endPoint y: 27, distance: 11.4
click at [1031, 28] on input "text" at bounding box center [1062, 30] width 182 height 37
paste input "6610a17f28ea3ca34a01ad17"
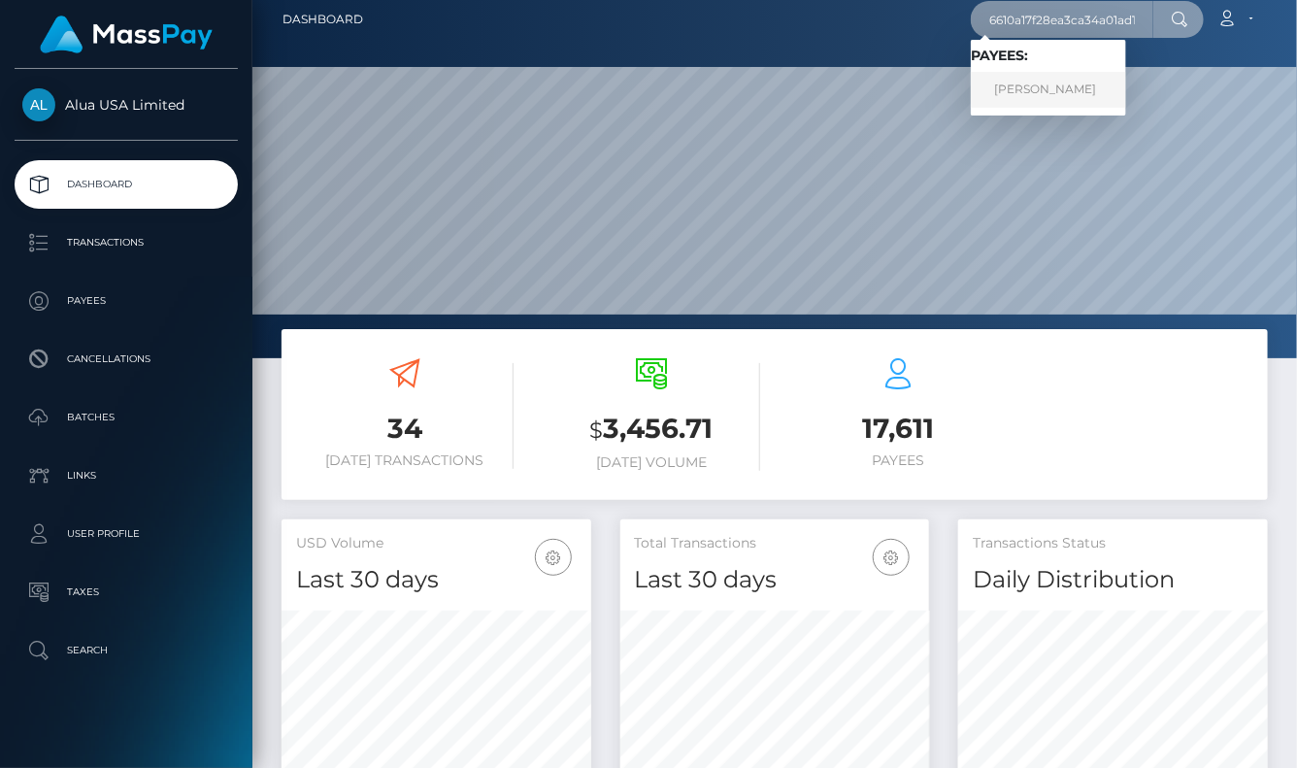
scroll to position [12, 0]
type input "6610a17f28ea3ca34a01ad17"
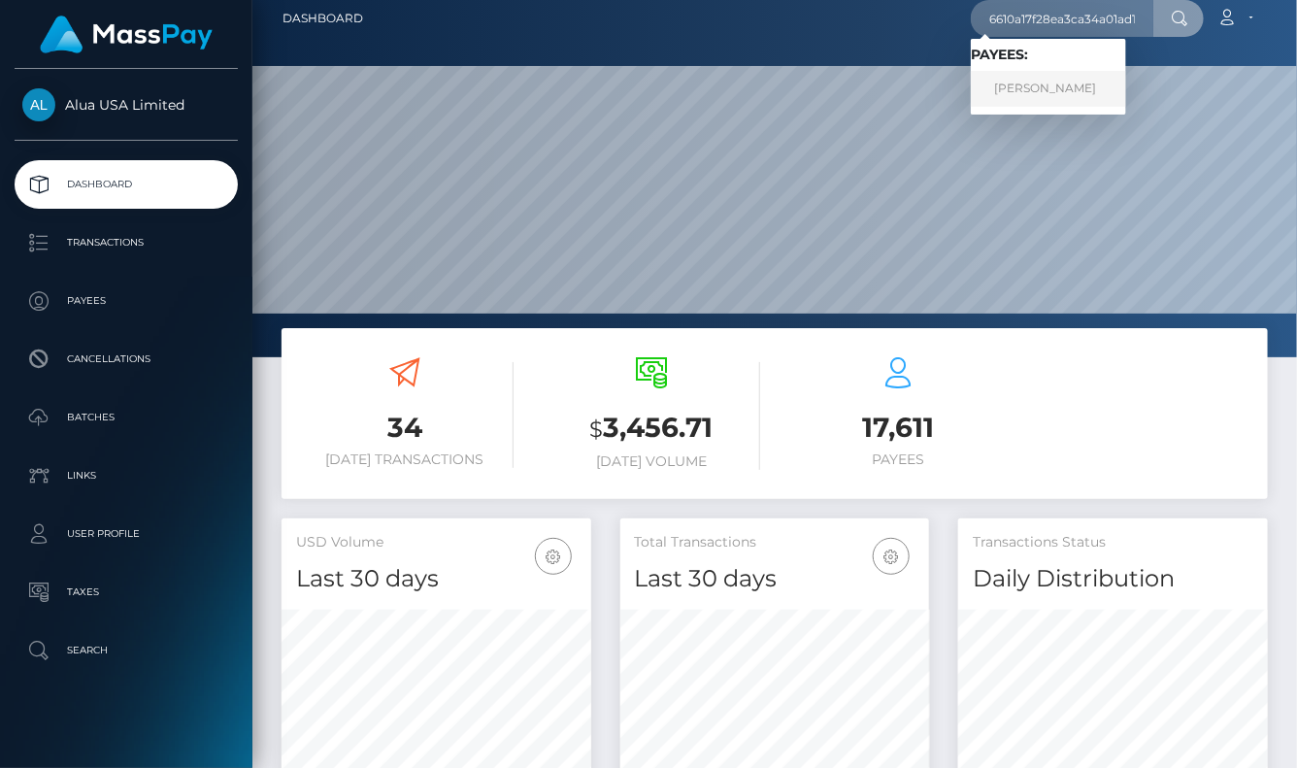
click at [1026, 85] on link "Phoebe Bartlett" at bounding box center [1048, 89] width 155 height 36
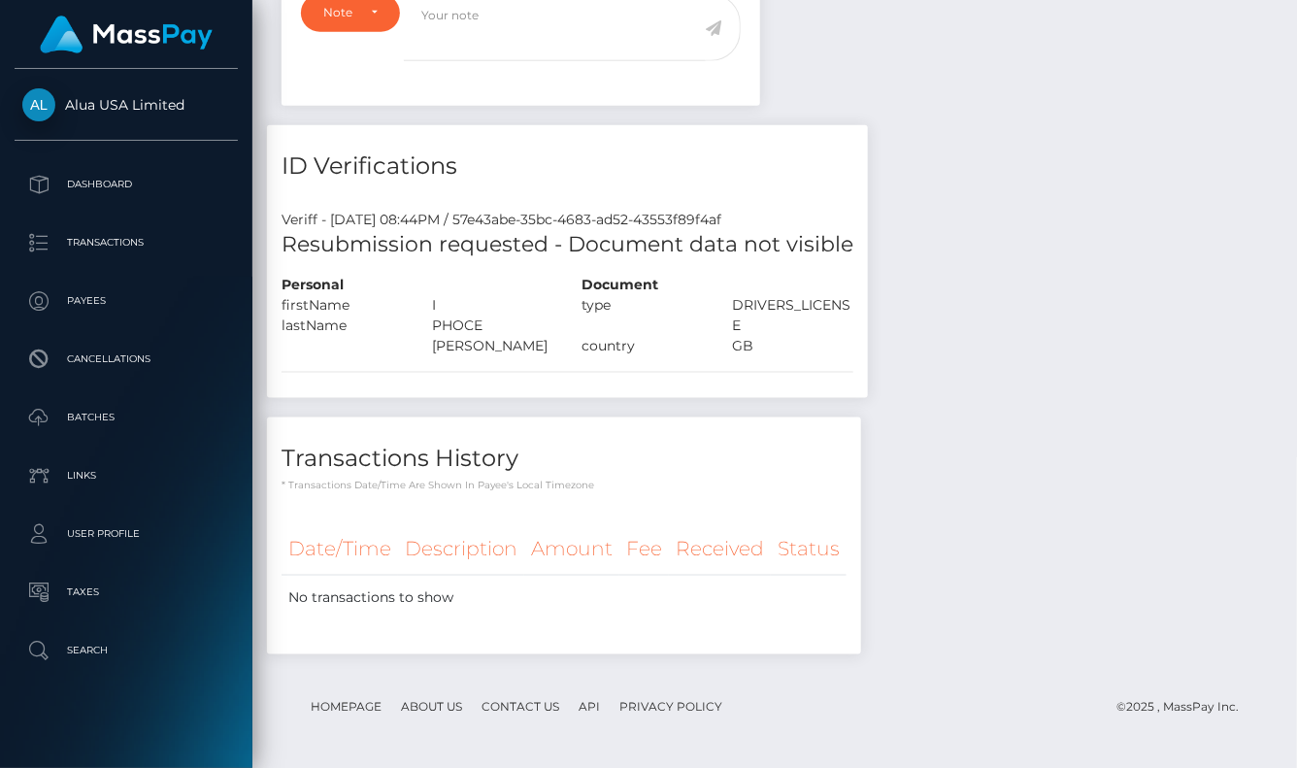
scroll to position [19, 0]
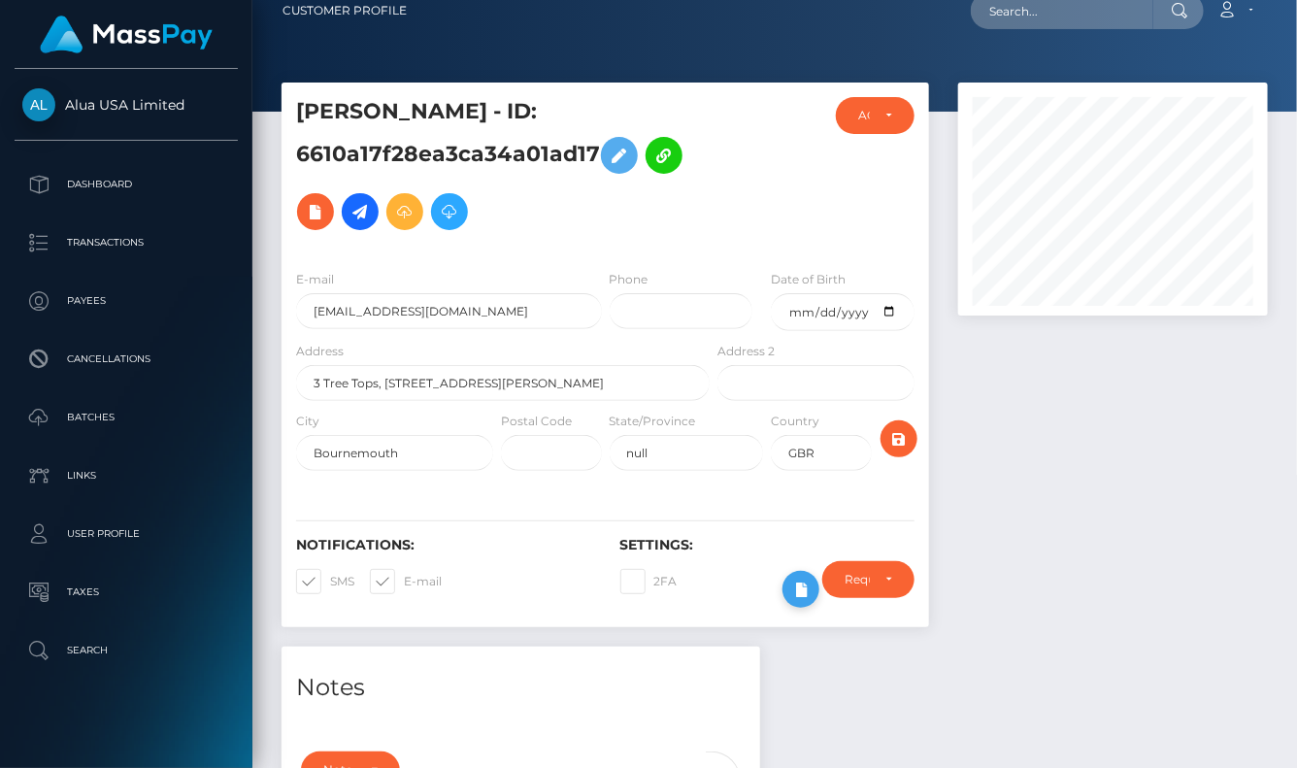
click at [806, 606] on div "Require ID/Selfie Verification Do not require Require ID/Selfie Verification" at bounding box center [848, 589] width 162 height 56
click at [795, 599] on icon at bounding box center [800, 589] width 23 height 24
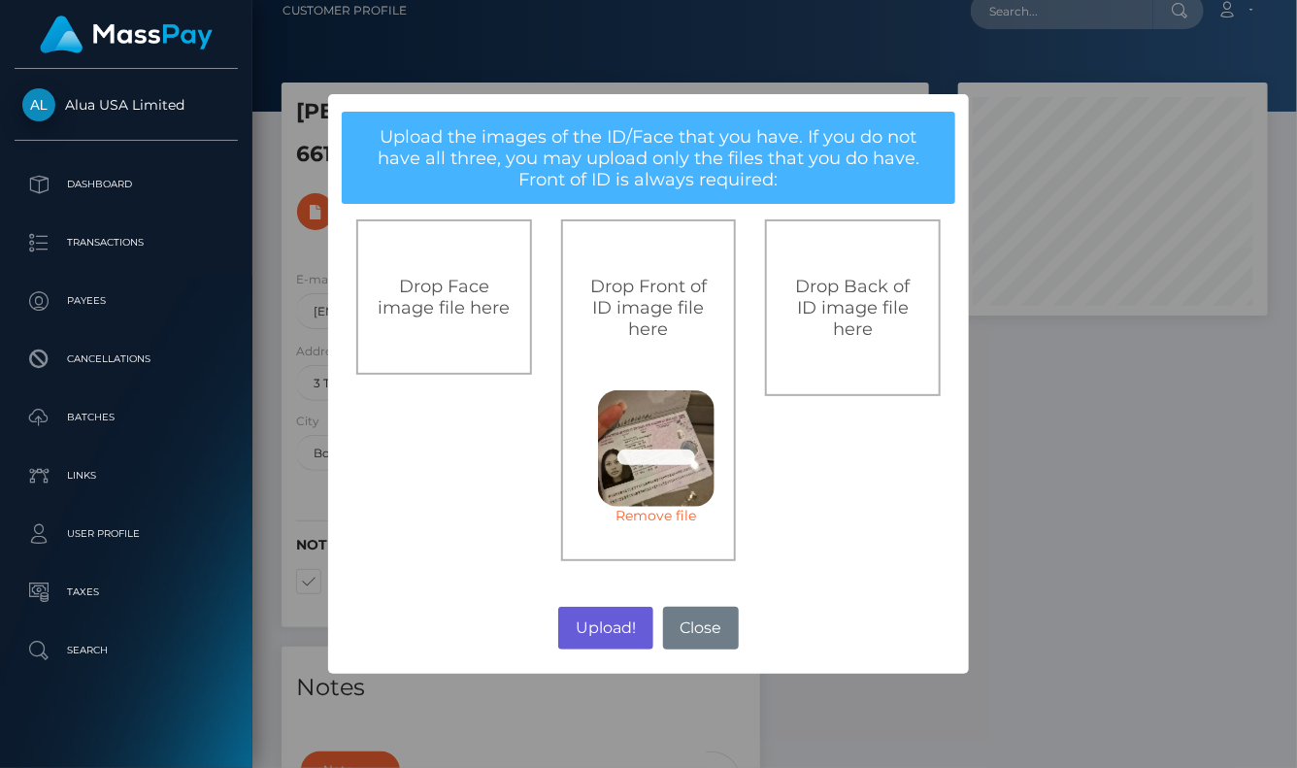
click at [616, 631] on button "Upload!" at bounding box center [605, 628] width 94 height 43
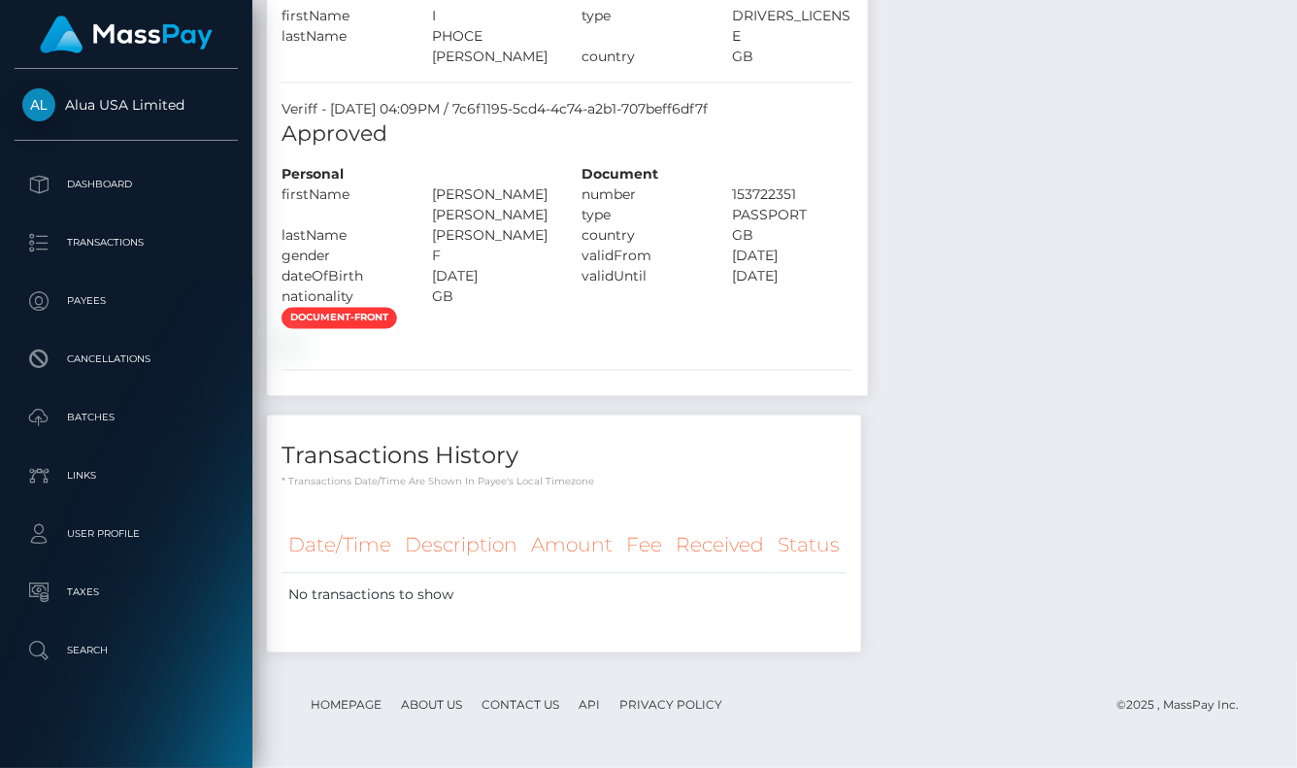
scroll to position [1068, 0]
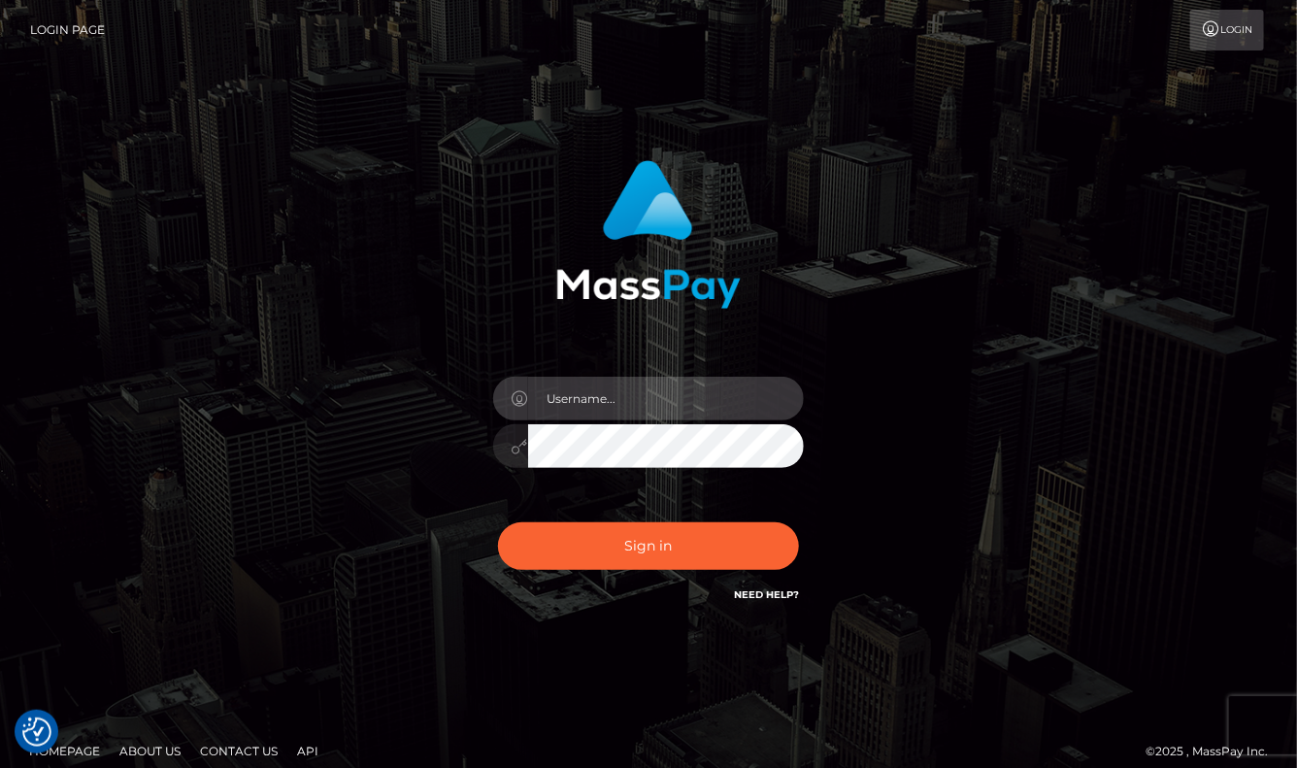
type input "aluasupport"
click at [648, 545] on button "Sign in" at bounding box center [648, 546] width 301 height 48
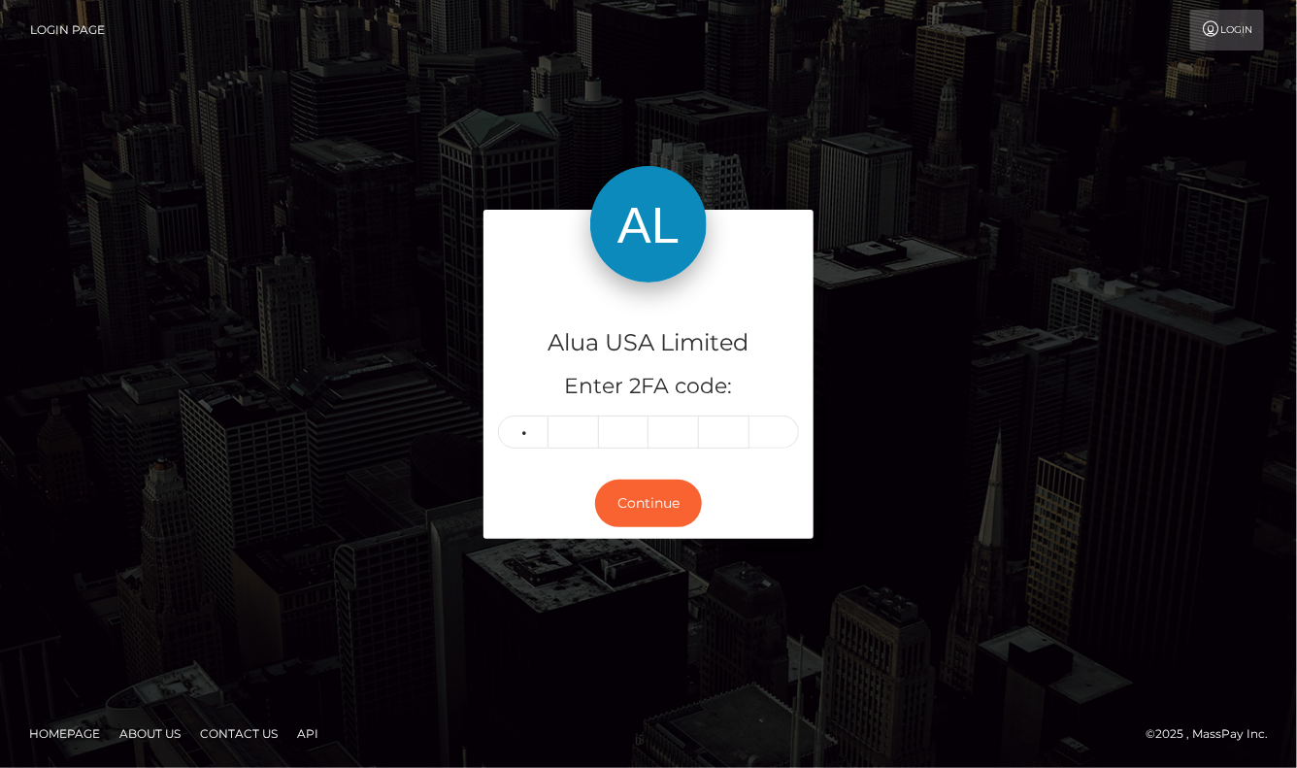
type input "3"
type input "2"
type input "8"
type input "9"
type input "1"
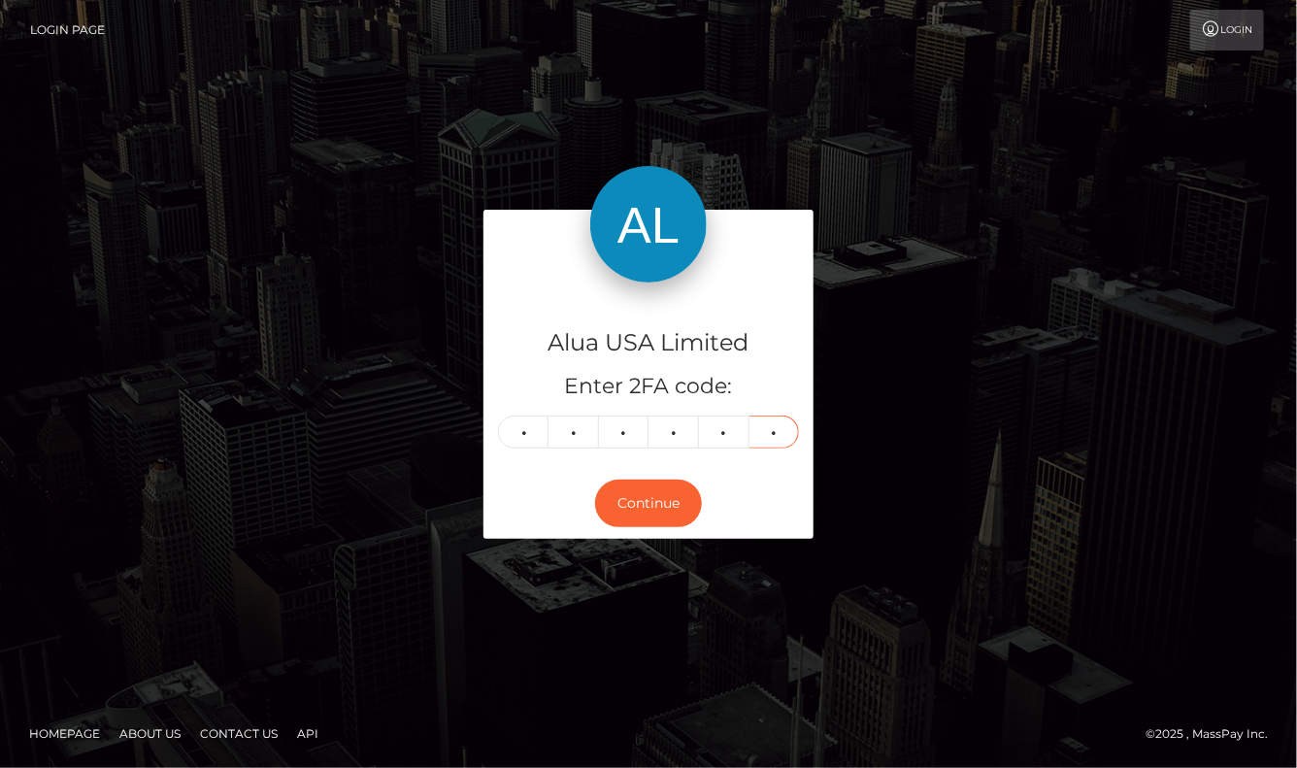
type input "5"
click at [648, 503] on button "Continue" at bounding box center [648, 503] width 107 height 48
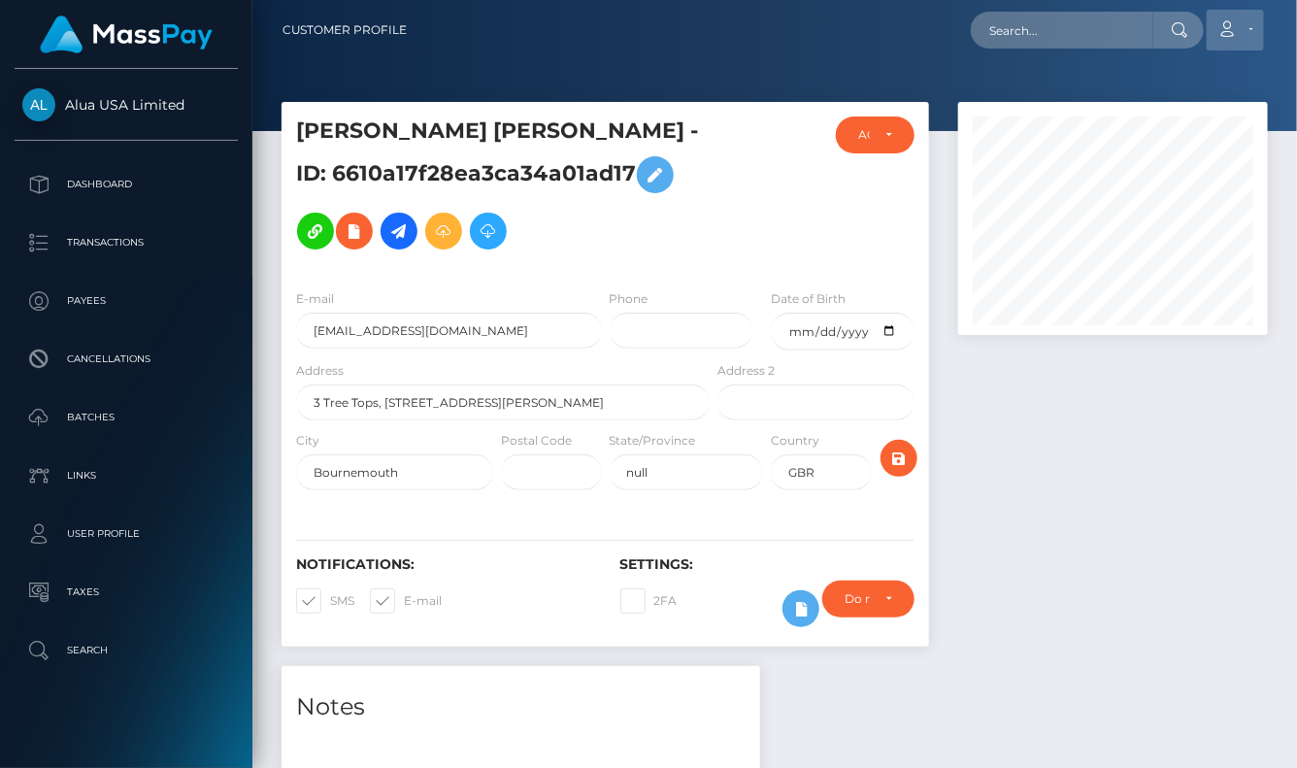
scroll to position [233, 309]
click at [1013, 40] on input "text" at bounding box center [1062, 30] width 182 height 37
paste input "68984acaf7d9d3daac0ee4c3"
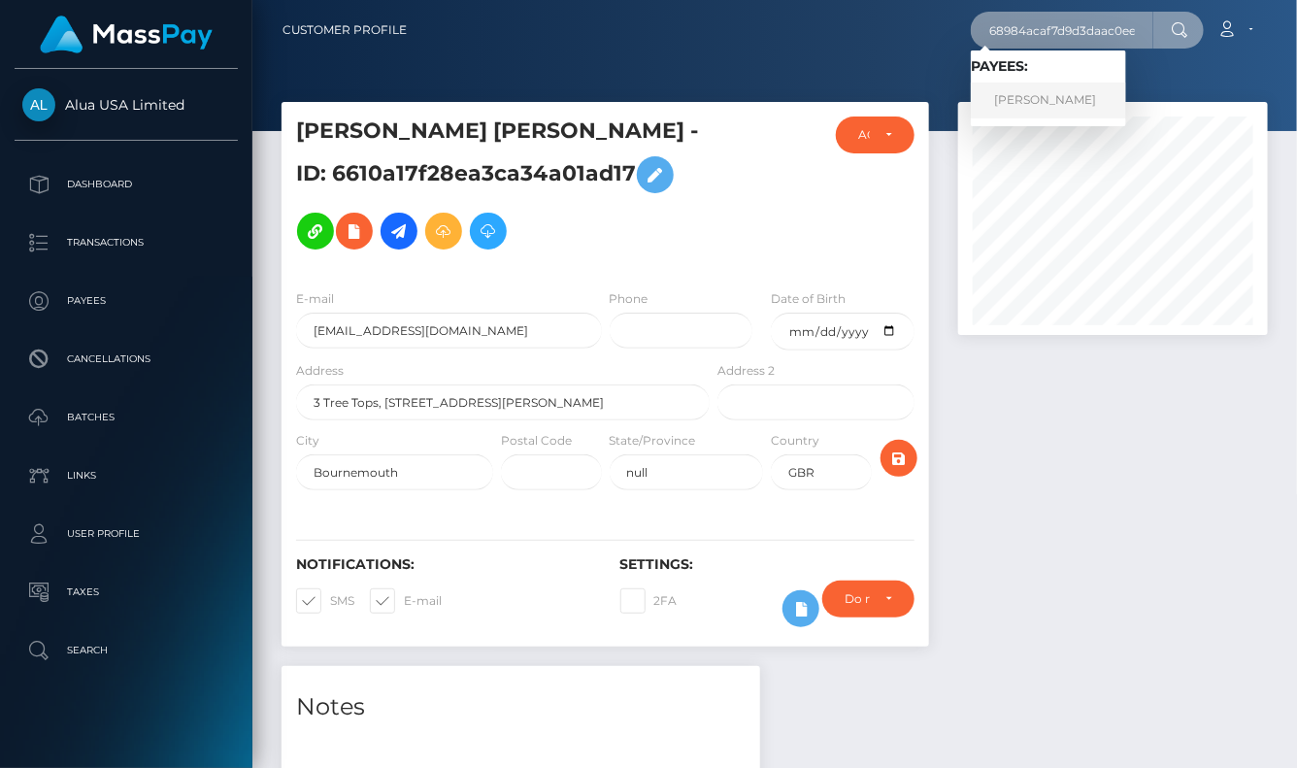
type input "68984acaf7d9d3daac0ee4c3"
click at [1033, 101] on link "[PERSON_NAME]" at bounding box center [1048, 100] width 155 height 36
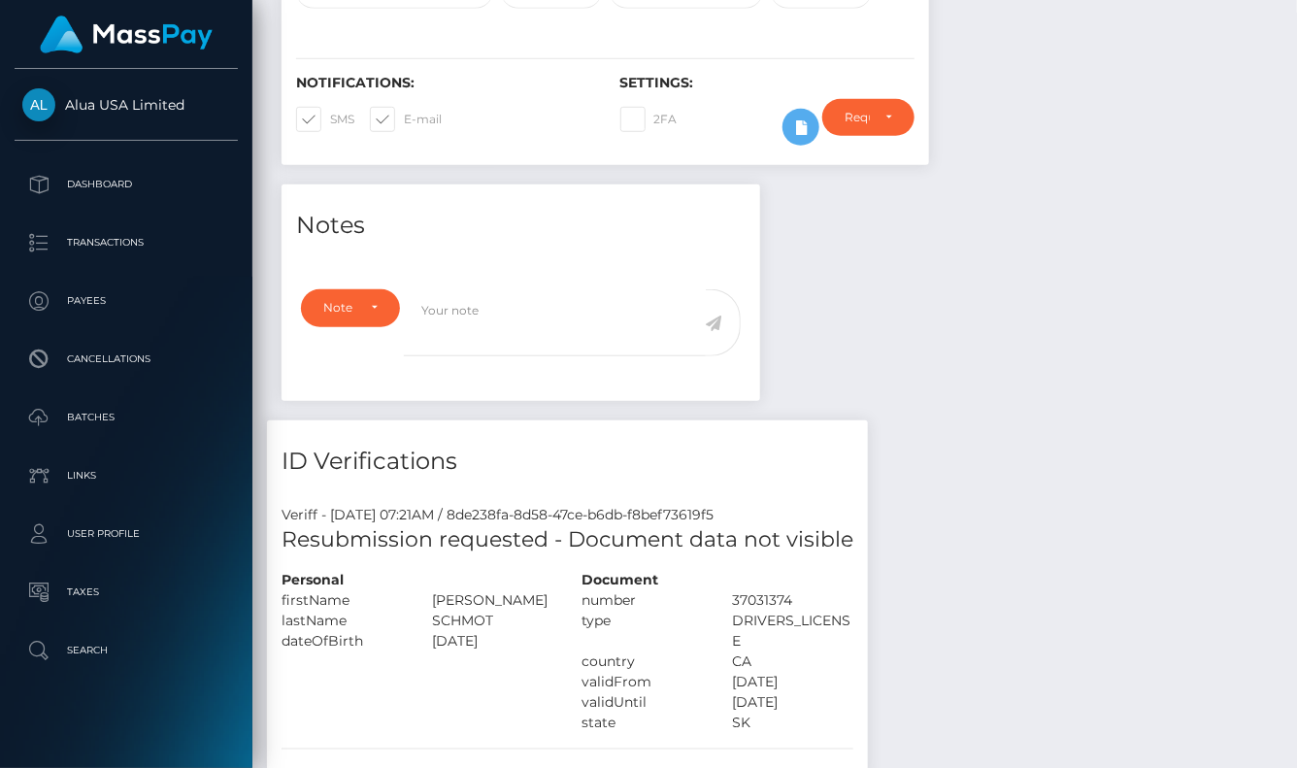
scroll to position [439, 0]
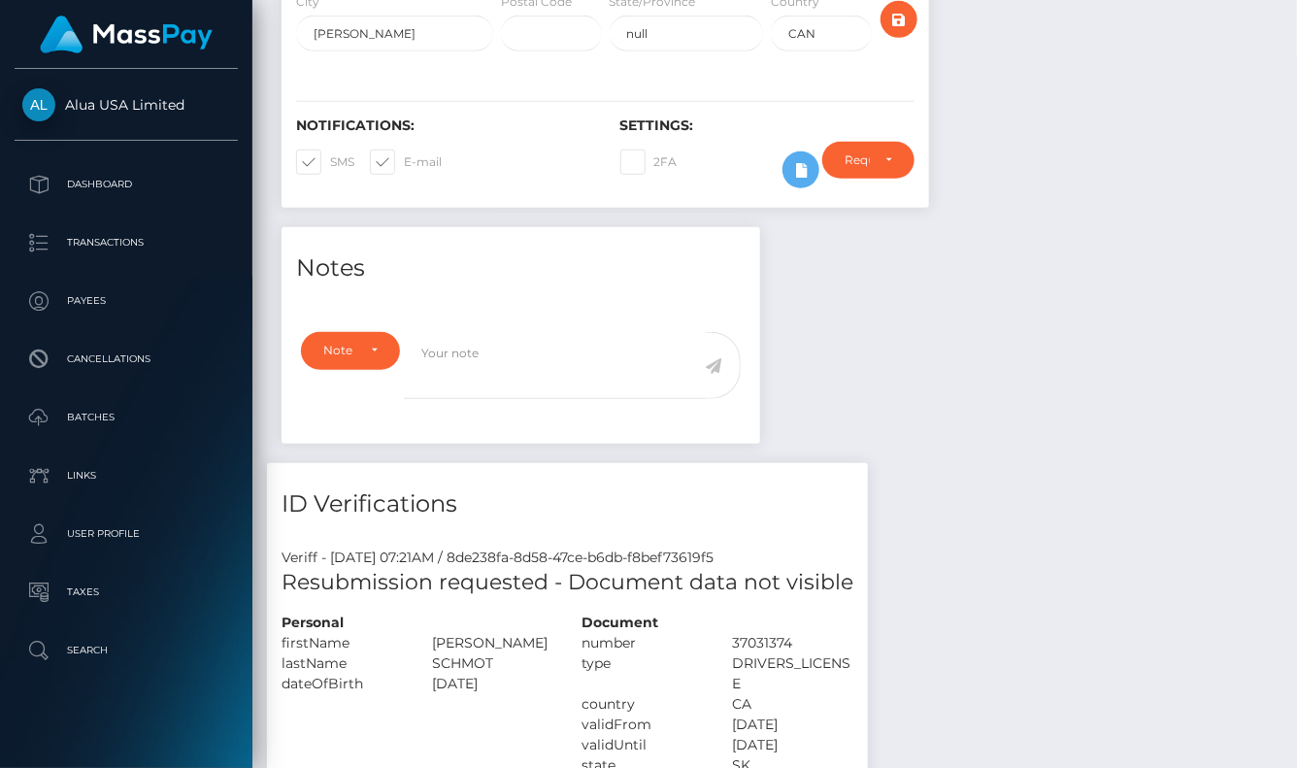
click at [811, 189] on div "Require ID/Selfie Verification Do not require Paid by payee Require ID/Selfie V…" at bounding box center [867, 170] width 121 height 56
click at [801, 174] on icon at bounding box center [800, 170] width 23 height 24
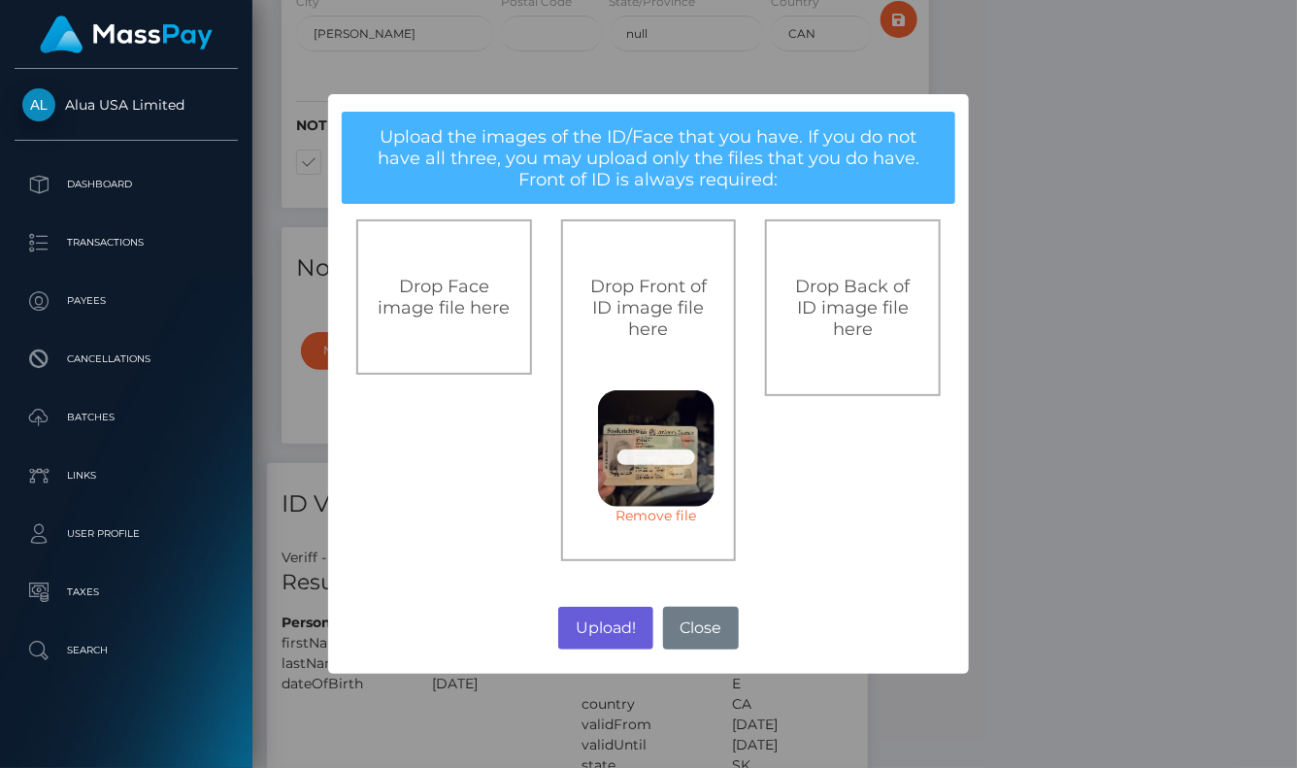
click at [591, 638] on button "Upload!" at bounding box center [605, 628] width 94 height 43
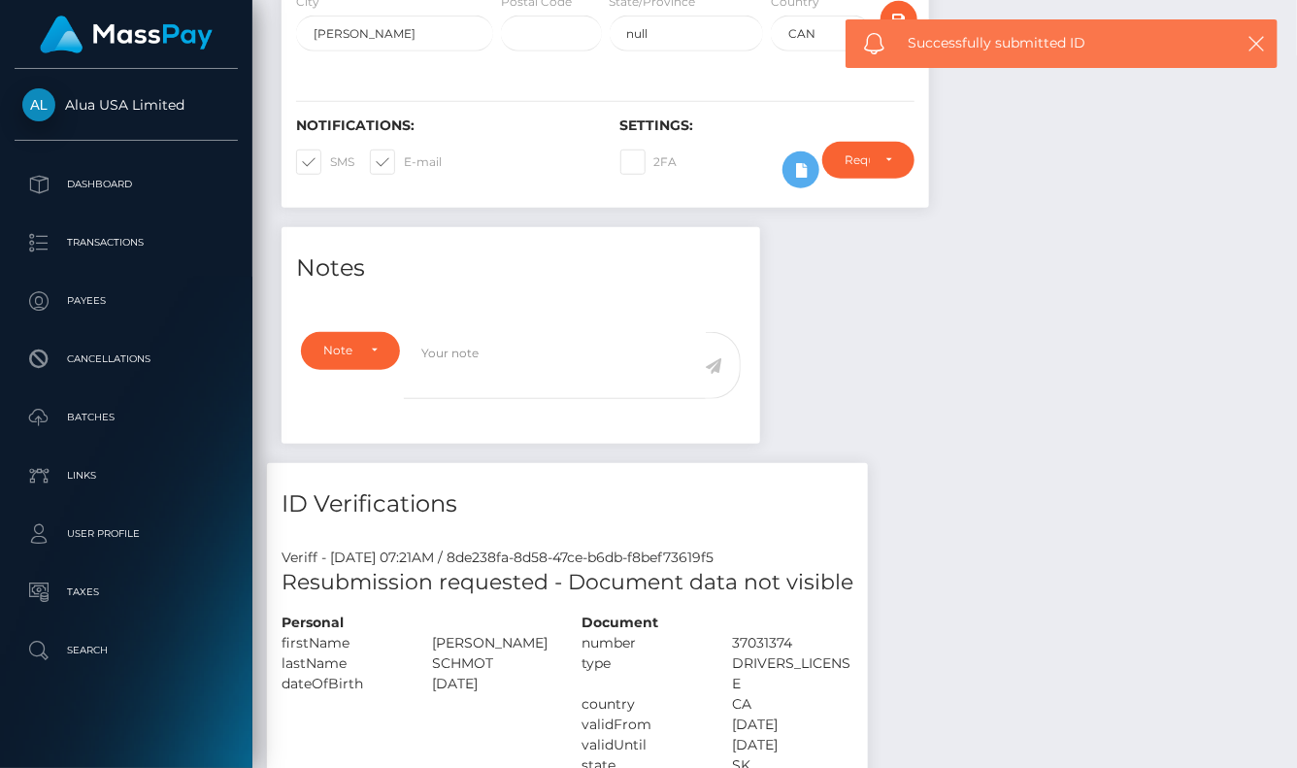
scroll to position [438, 0]
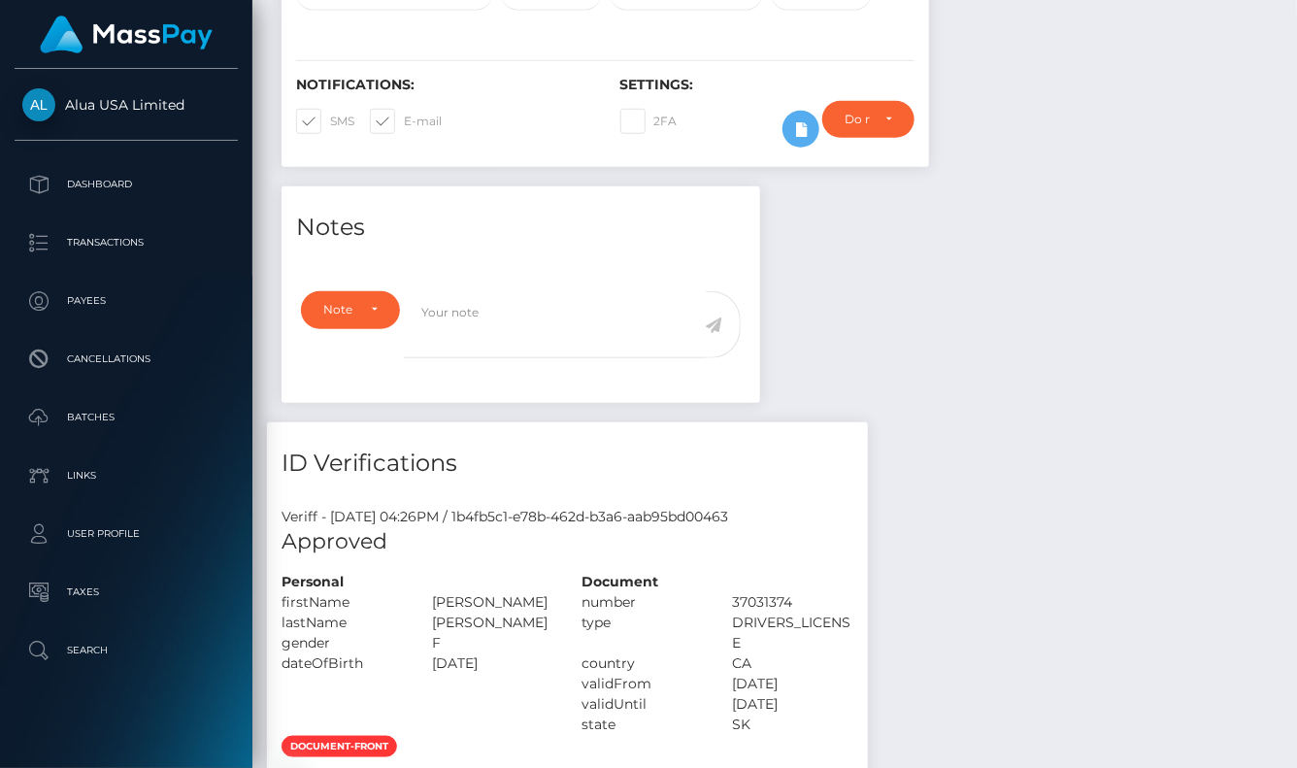
scroll to position [575, 0]
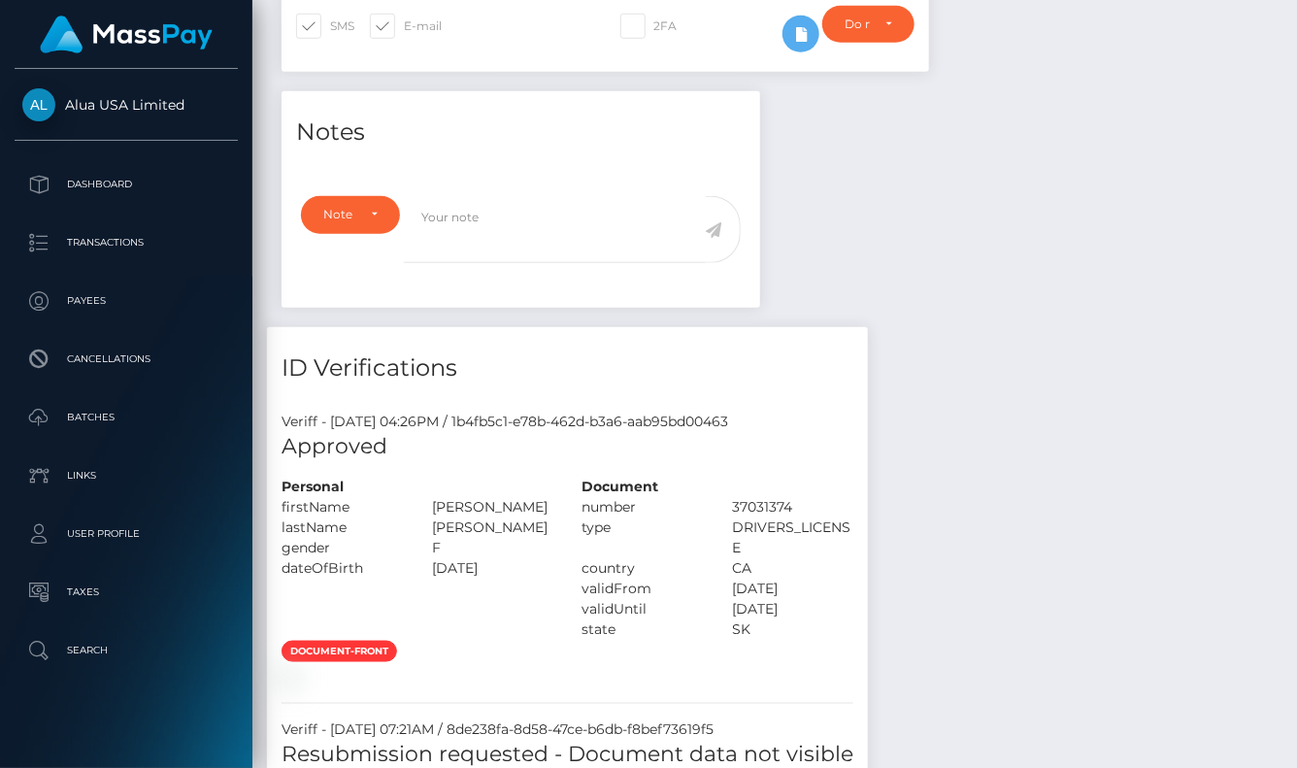
drag, startPoint x: 1025, startPoint y: 425, endPoint x: 963, endPoint y: 204, distance: 229.8
click at [1026, 407] on div "Notes Note Type Compliance Clear Compliance General Note Type" at bounding box center [774, 677] width 1015 height 1173
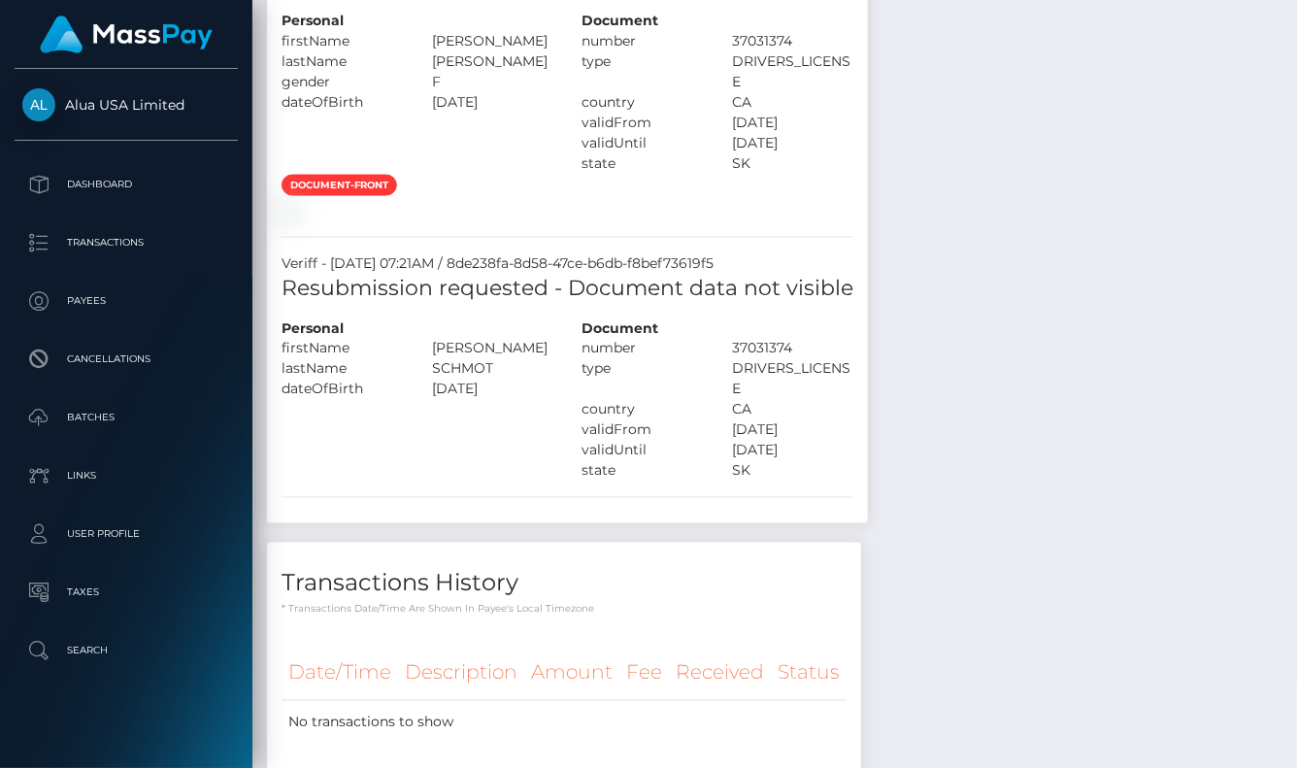
scroll to position [945, 0]
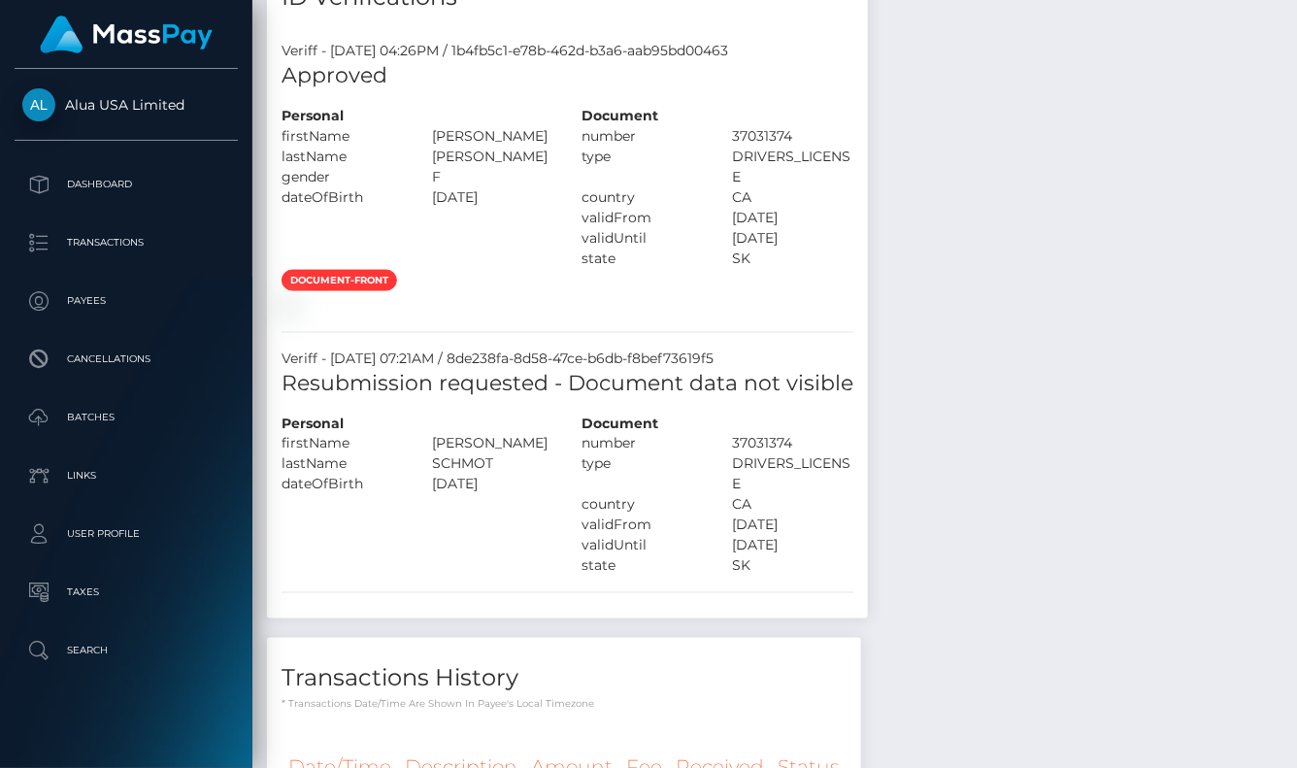
drag, startPoint x: 1116, startPoint y: 478, endPoint x: 1125, endPoint y: 697, distance: 219.5
click at [1120, 488] on div "Notes Note Type Compliance Clear Compliance General Note Type" at bounding box center [774, 306] width 1015 height 1173
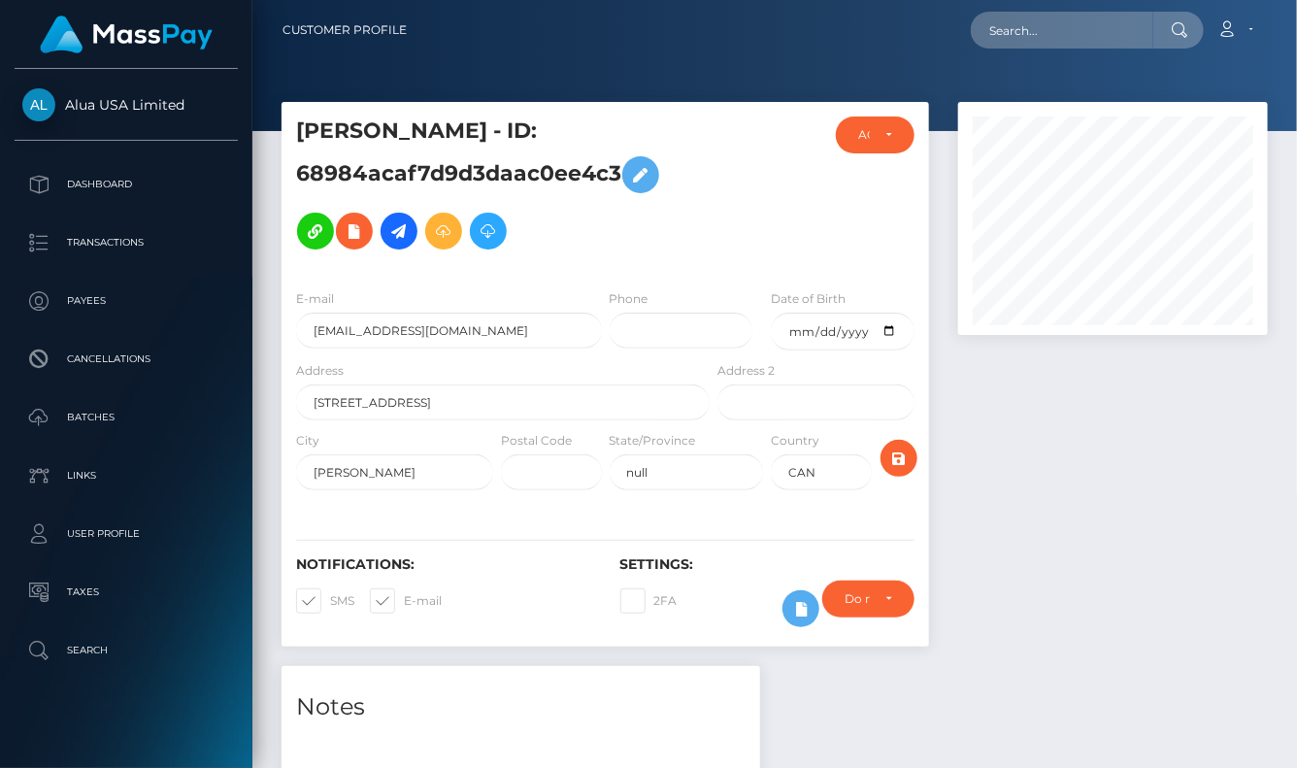
scroll to position [0, 0]
drag, startPoint x: 1094, startPoint y: 392, endPoint x: 927, endPoint y: 1, distance: 425.3
click at [1092, 378] on div at bounding box center [1112, 384] width 339 height 564
click at [1060, 26] on input "text" at bounding box center [1062, 30] width 182 height 37
paste input "680644992e2fb0dd940bdf7f"
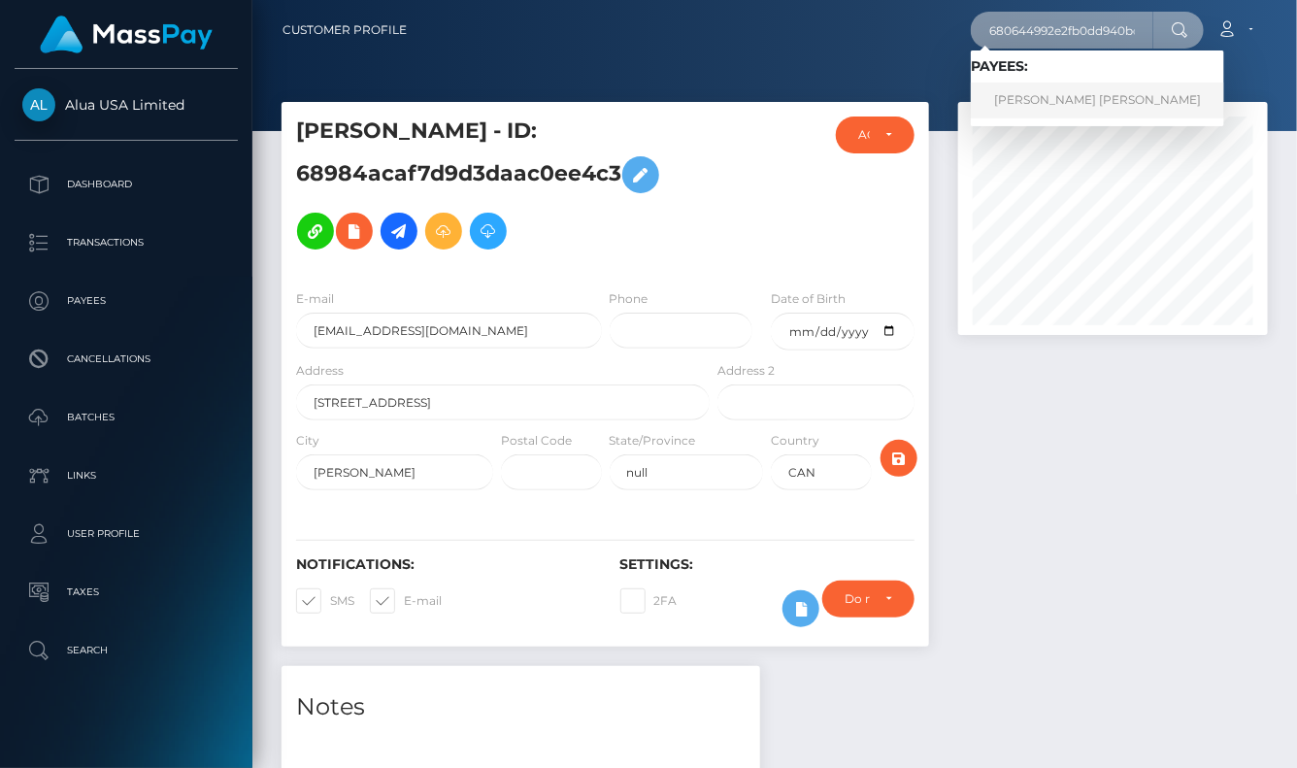
type input "680644992e2fb0dd940bdf7f"
click at [1051, 98] on link "Rolando junior Munez" at bounding box center [1097, 100] width 253 height 36
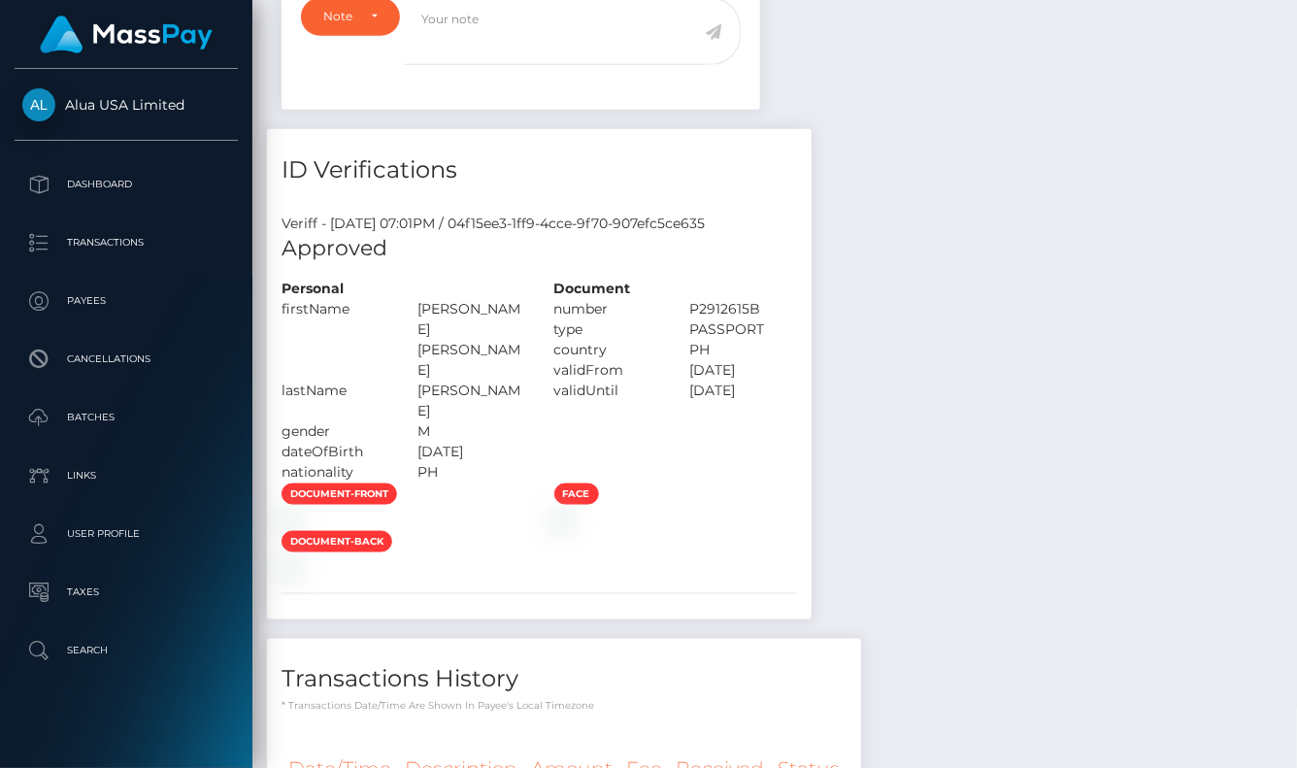
scroll to position [458, 0]
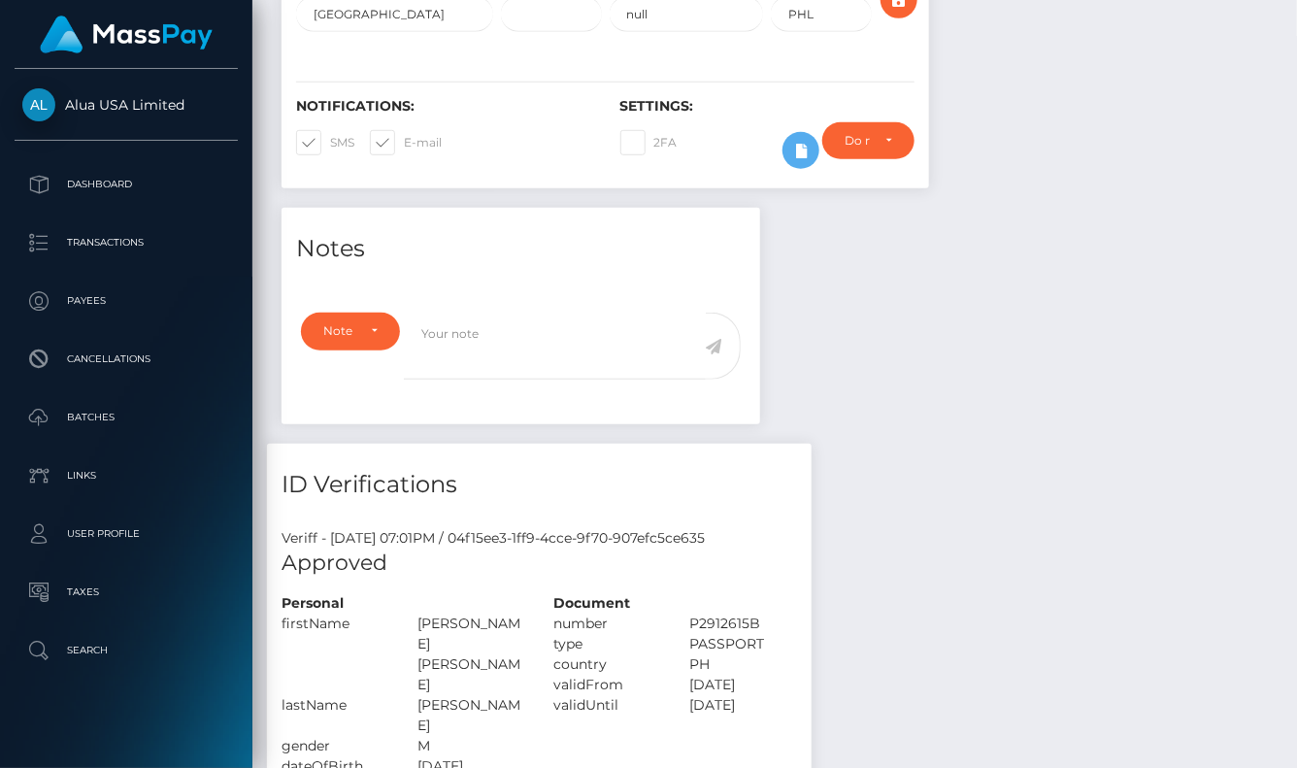
click at [1078, 335] on div "Notes Note Type Compliance Clear Compliance General Note Type" at bounding box center [774, 709] width 1015 height 1003
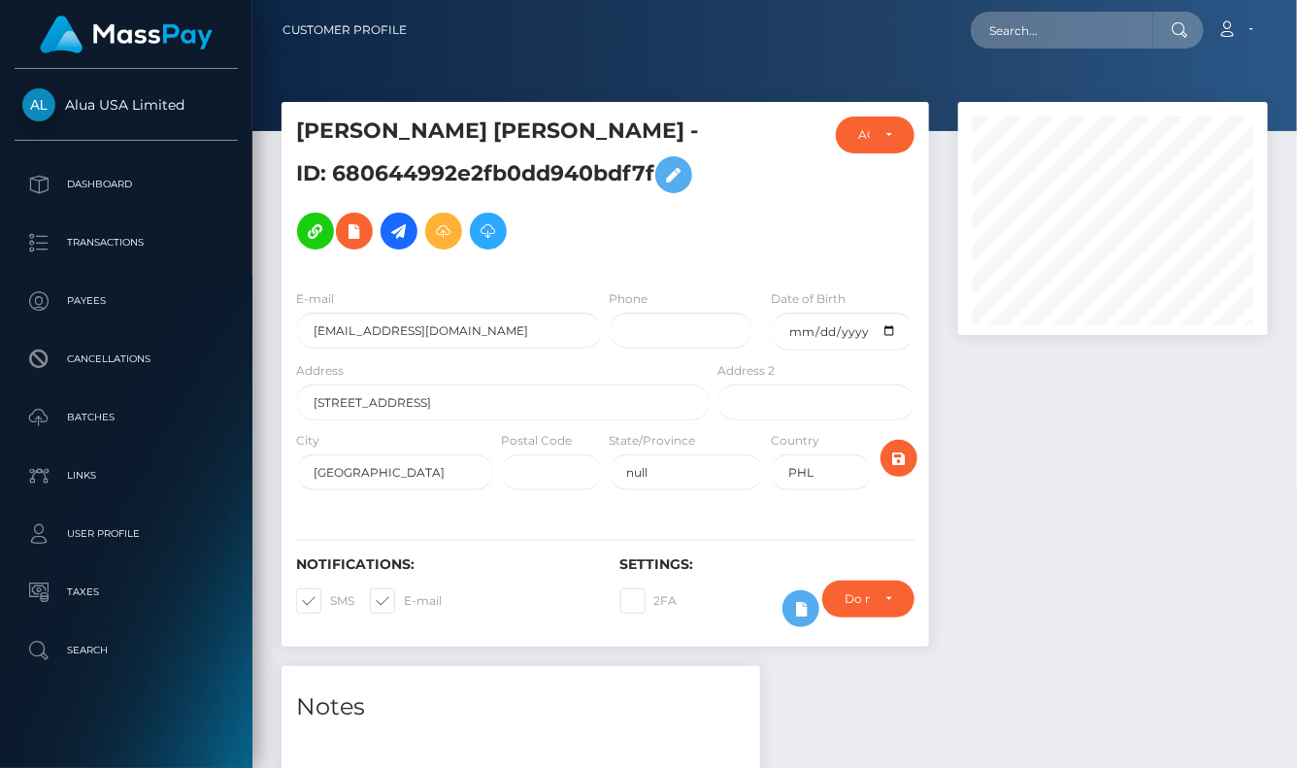
scroll to position [0, 0]
click at [1065, 28] on input "text" at bounding box center [1062, 30] width 182 height 37
paste input "626679336e44c9686f48fa9a"
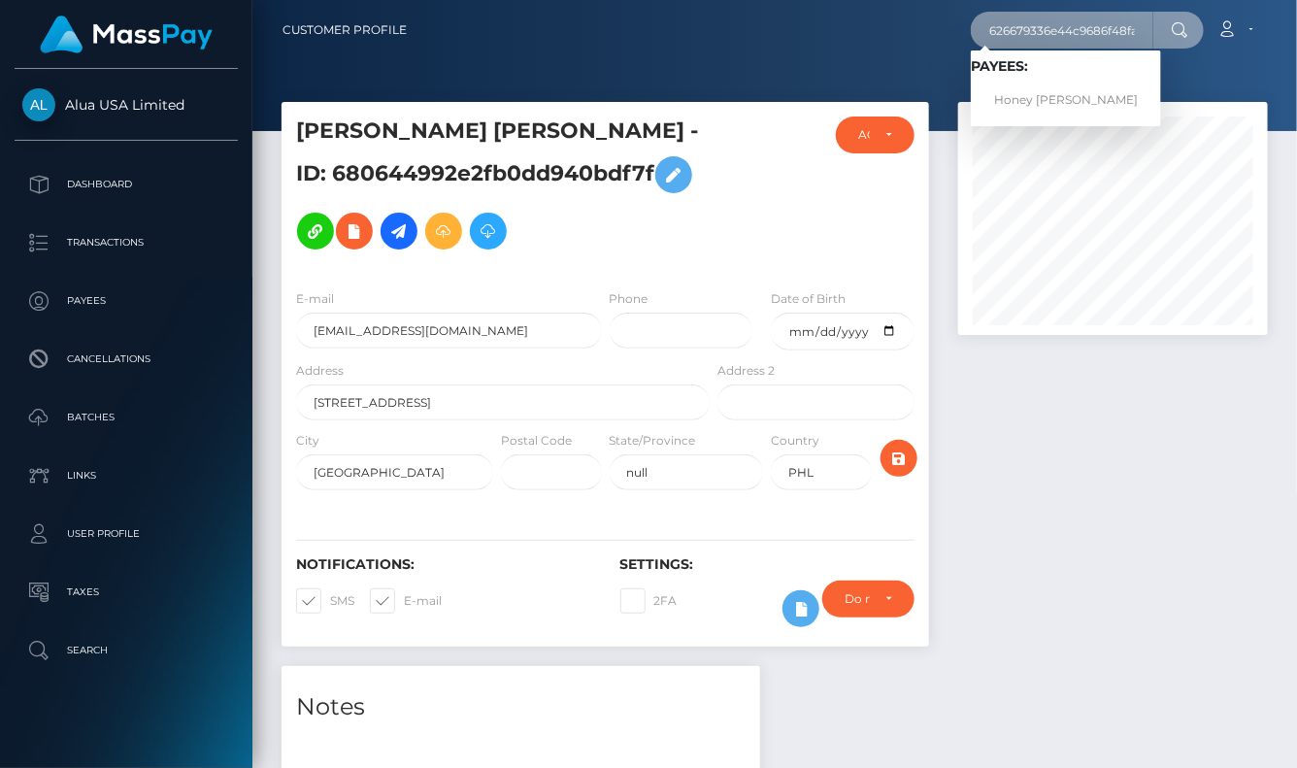
type input "626679336e44c9686f48fa9a"
click at [1033, 94] on link "Honey Grace Bolotano" at bounding box center [1066, 100] width 190 height 36
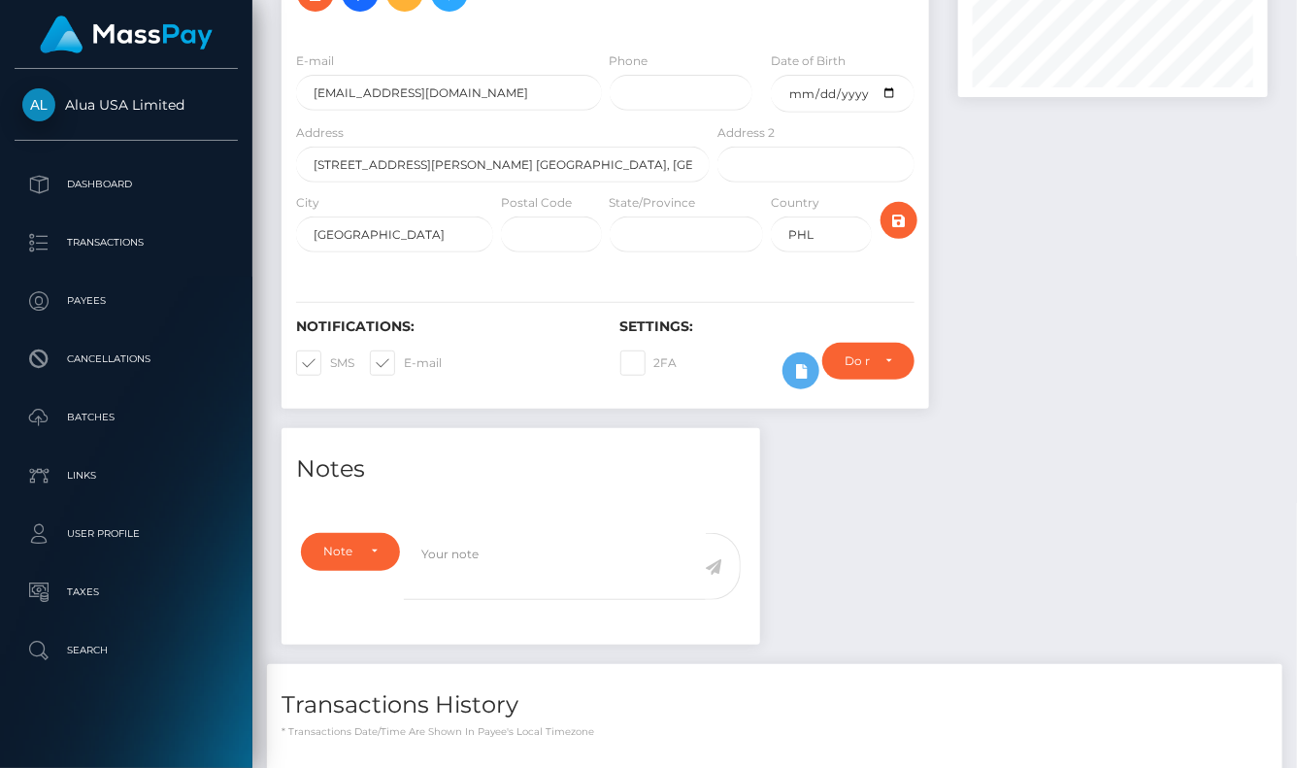
scroll to position [179, 0]
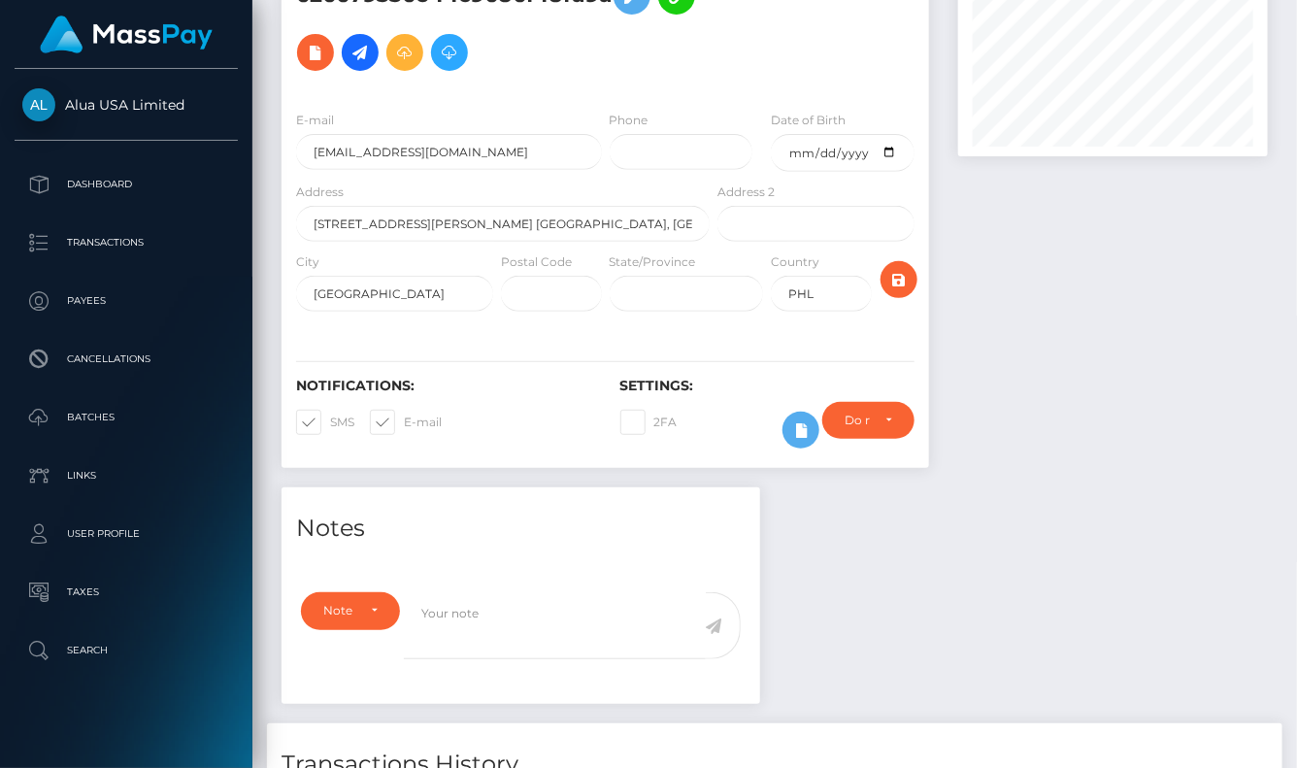
click at [1098, 392] on div at bounding box center [1112, 205] width 339 height 564
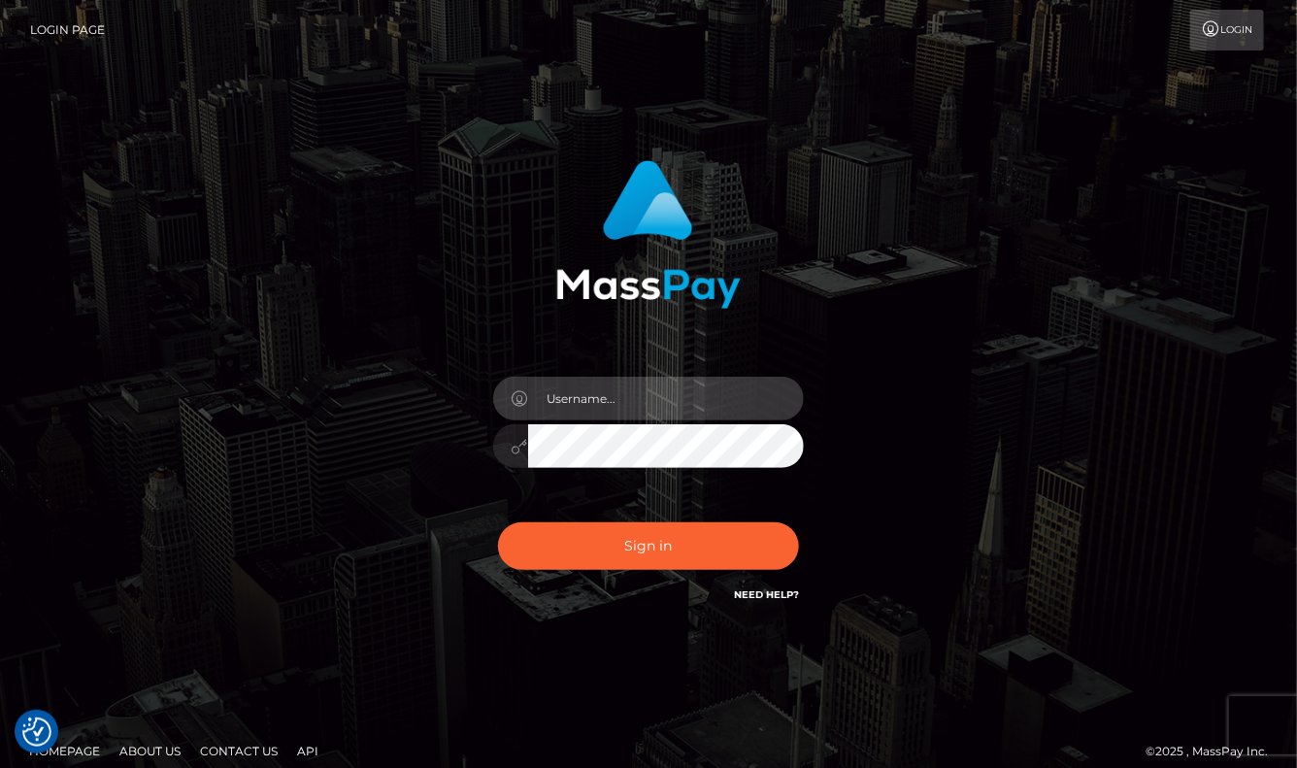
type input "aluasupport"
click at [648, 545] on button "Sign in" at bounding box center [648, 546] width 301 height 48
type input "aluasupport"
click at [648, 545] on button "Sign in" at bounding box center [648, 546] width 301 height 48
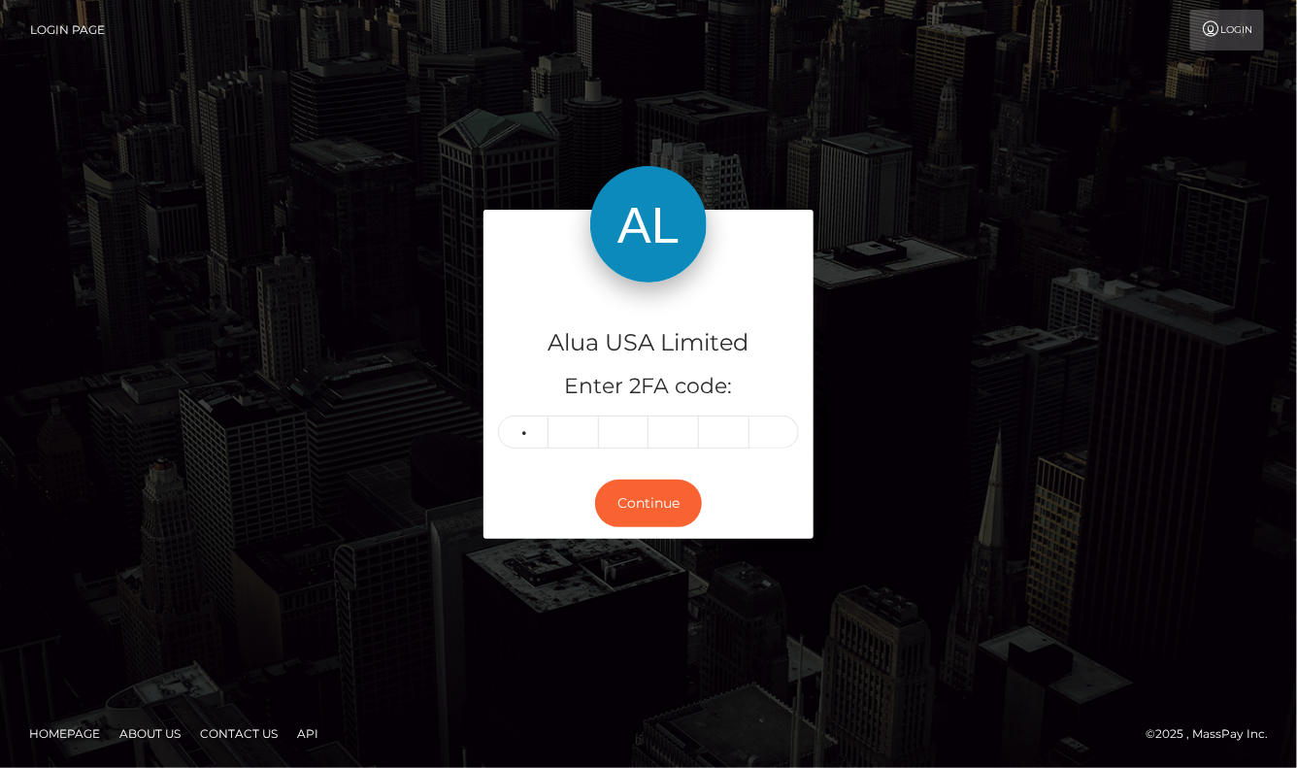
type input "9"
type input "7"
type input "6"
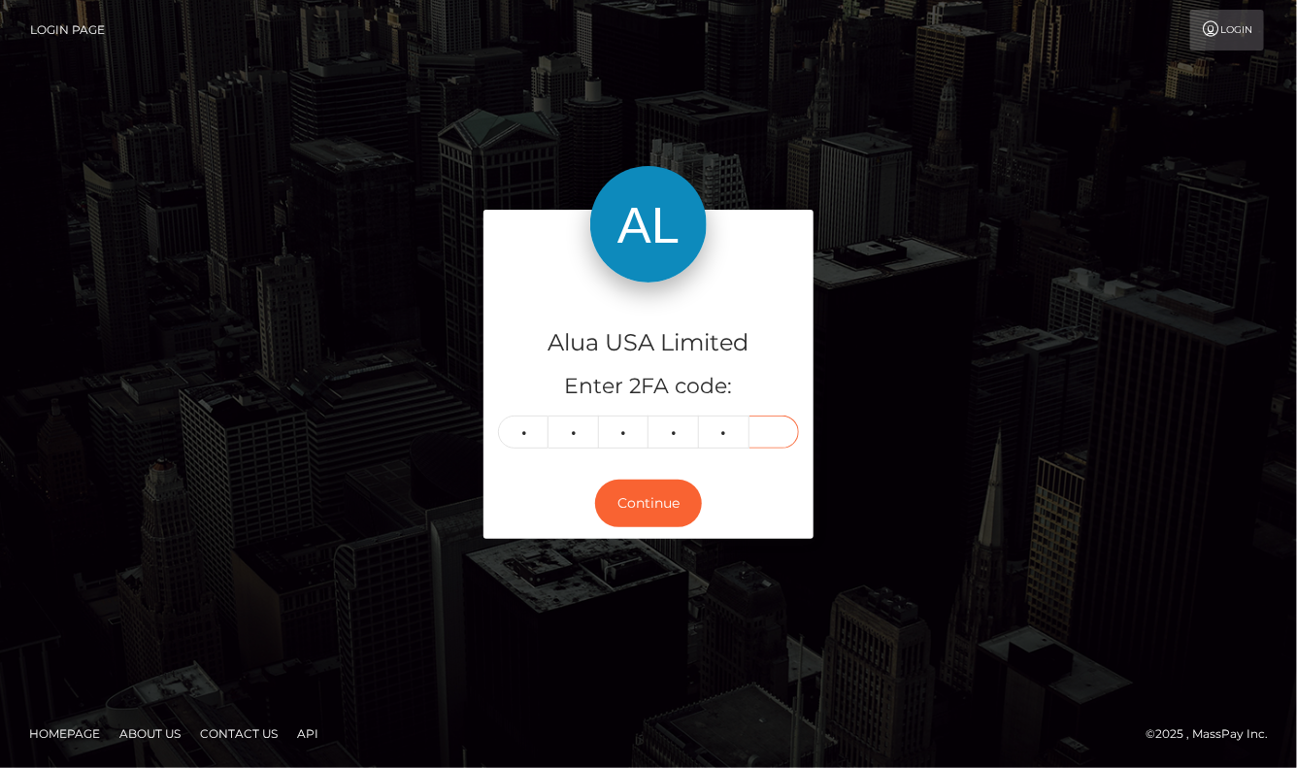
type input "3"
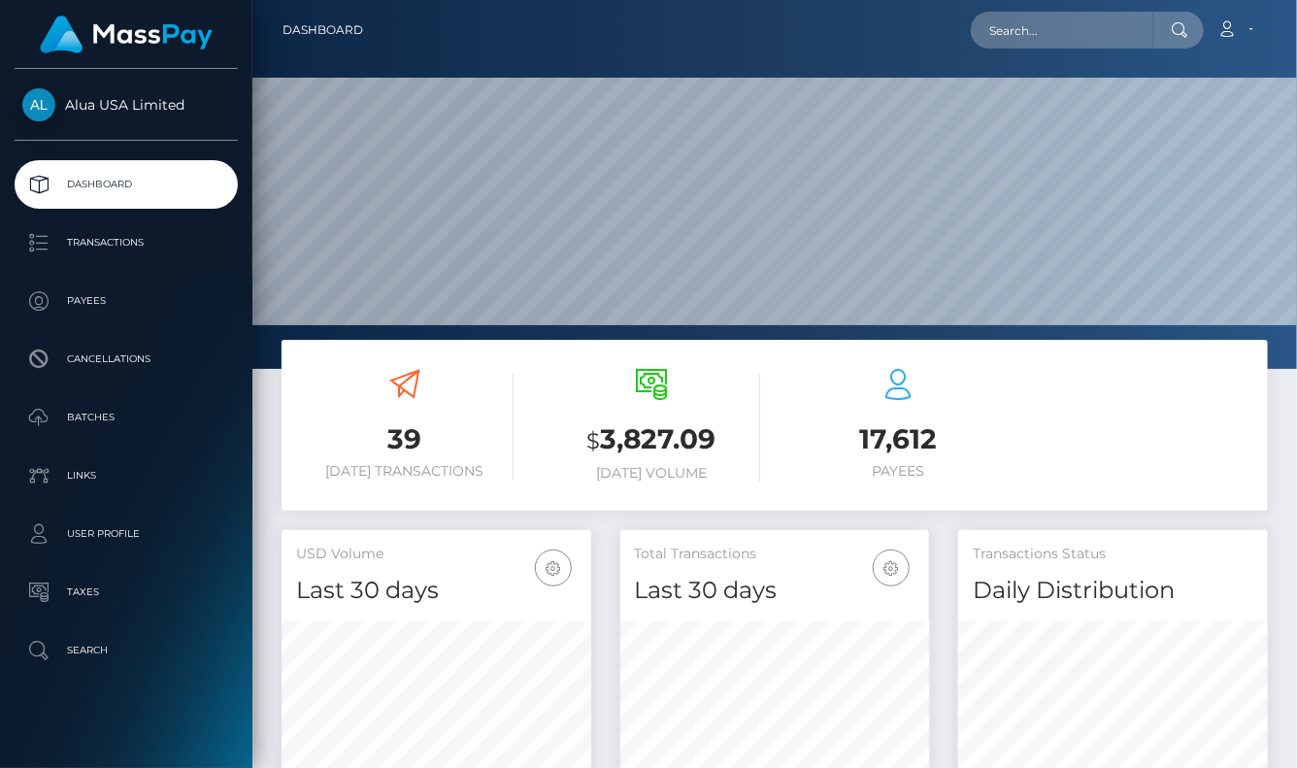
scroll to position [341, 309]
click at [1031, 28] on input "text" at bounding box center [1062, 30] width 182 height 37
paste input "64e5e36a4987e1df6e0c7e93"
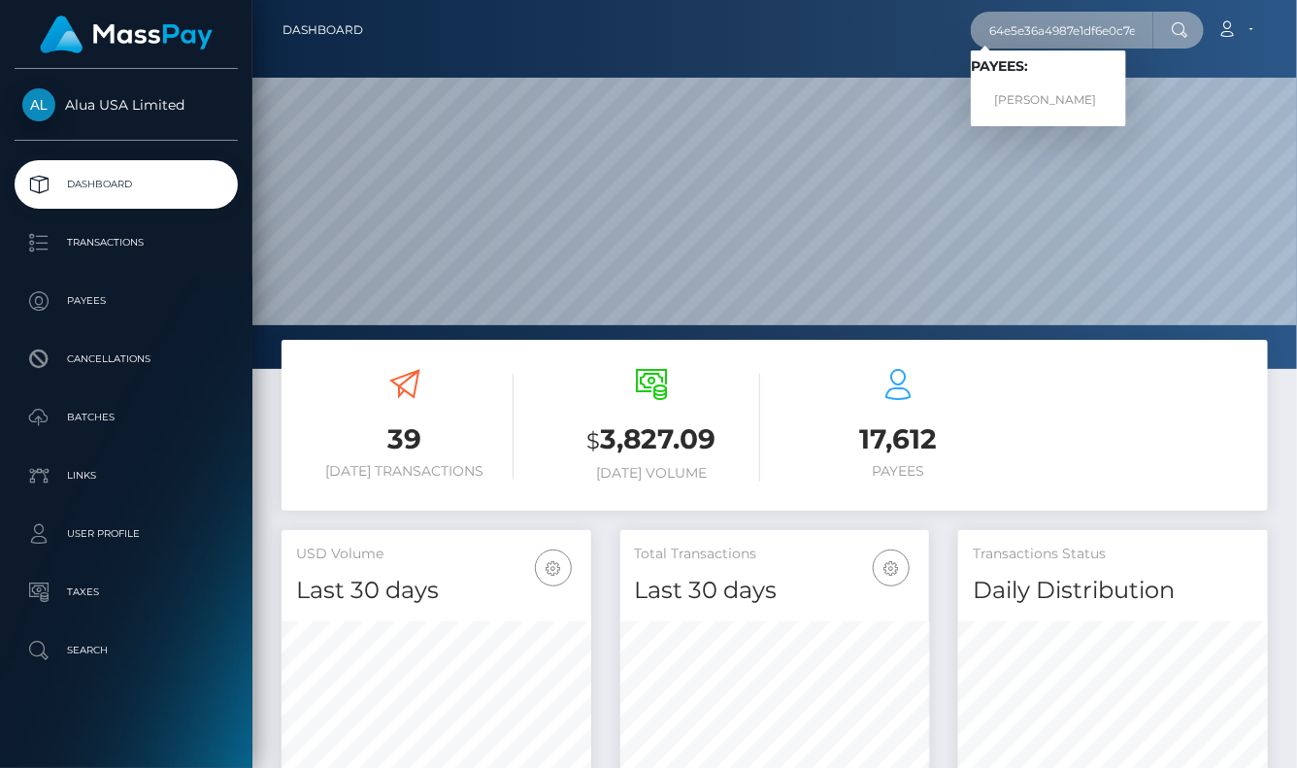
type input "64e5e36a4987e1df6e0c7e93"
click at [1025, 101] on link "Magan Jade Davids" at bounding box center [1048, 100] width 155 height 36
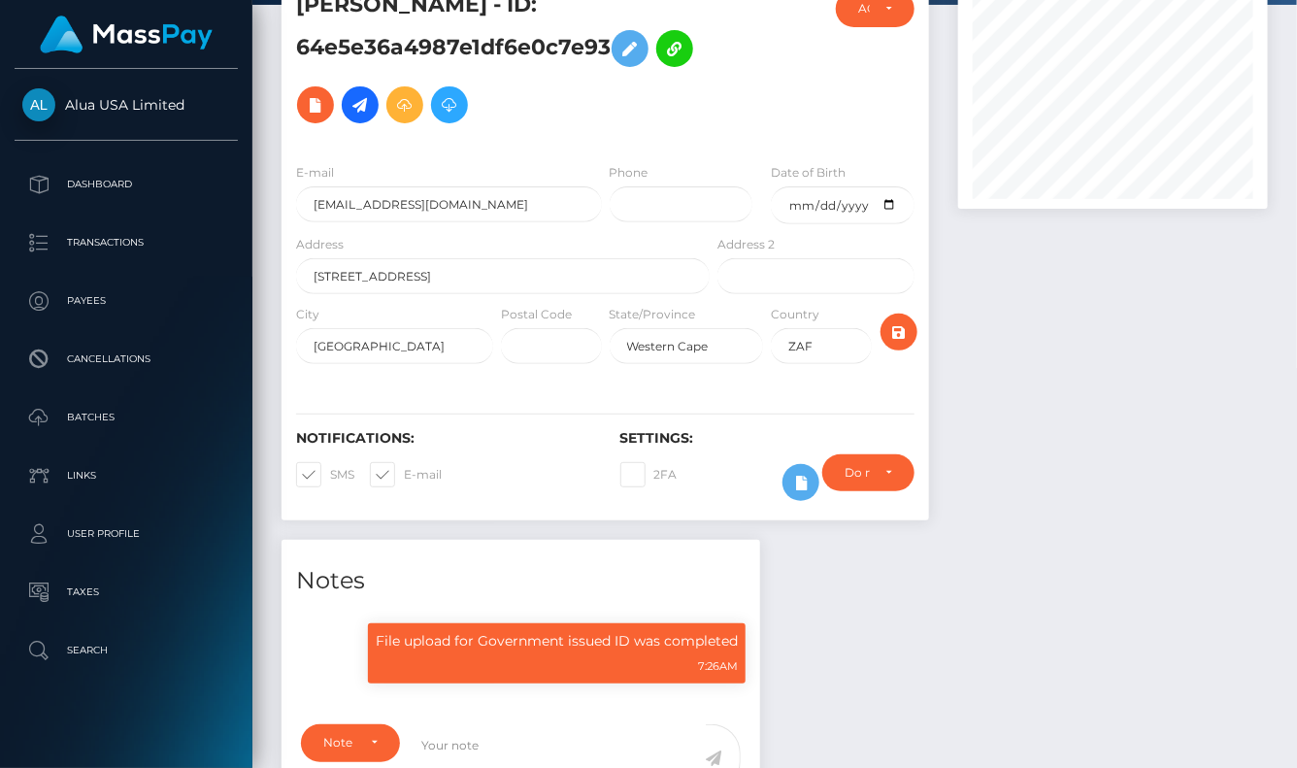
scroll to position [155, 0]
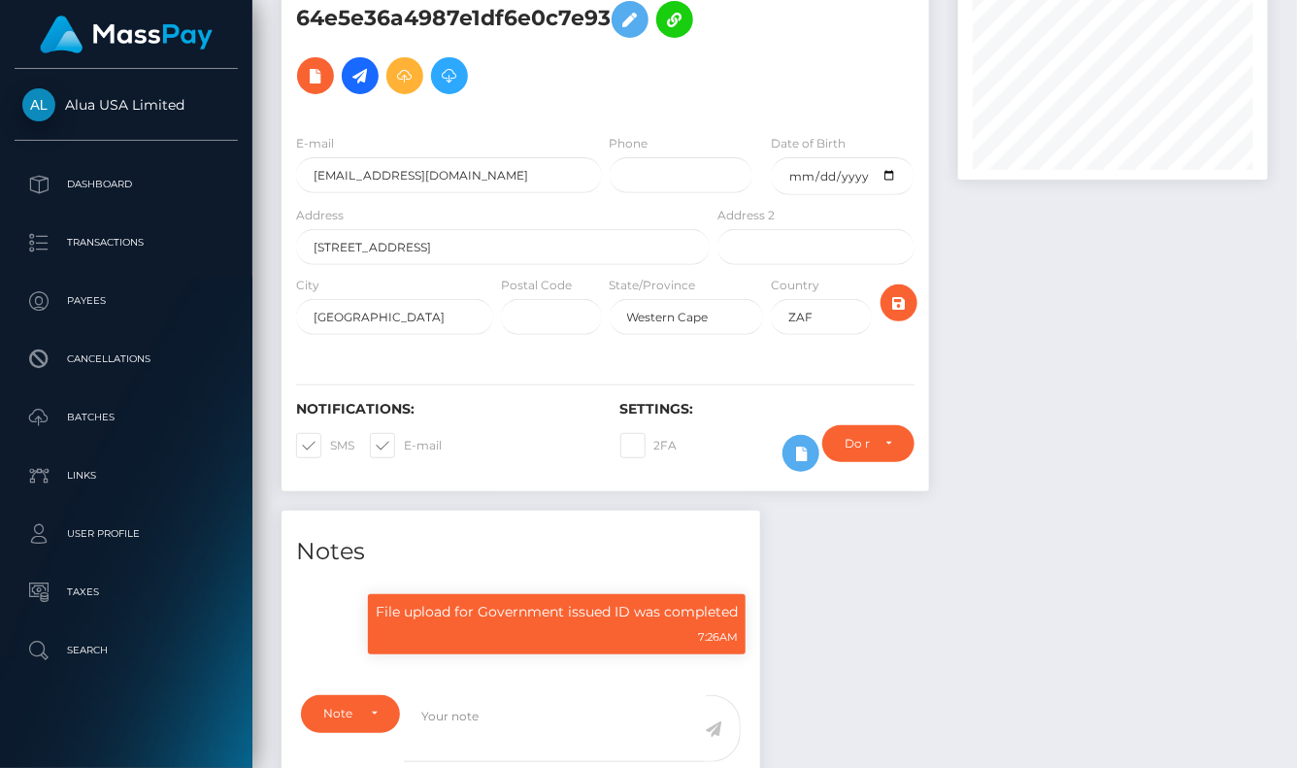
click at [611, 622] on p "File upload for Government issued ID was completed" at bounding box center [557, 612] width 362 height 20
click at [902, 442] on div "Do not require" at bounding box center [868, 443] width 92 height 37
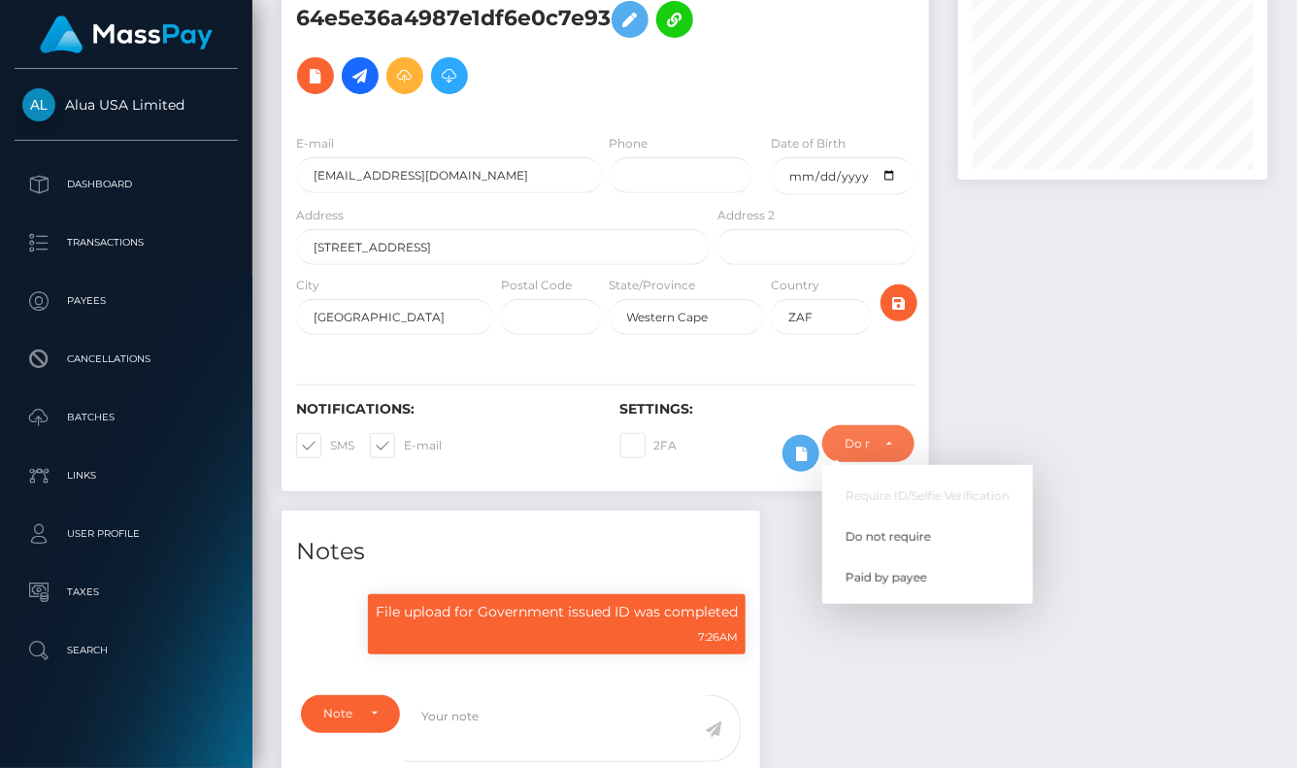
click at [1069, 378] on div at bounding box center [1112, 229] width 339 height 564
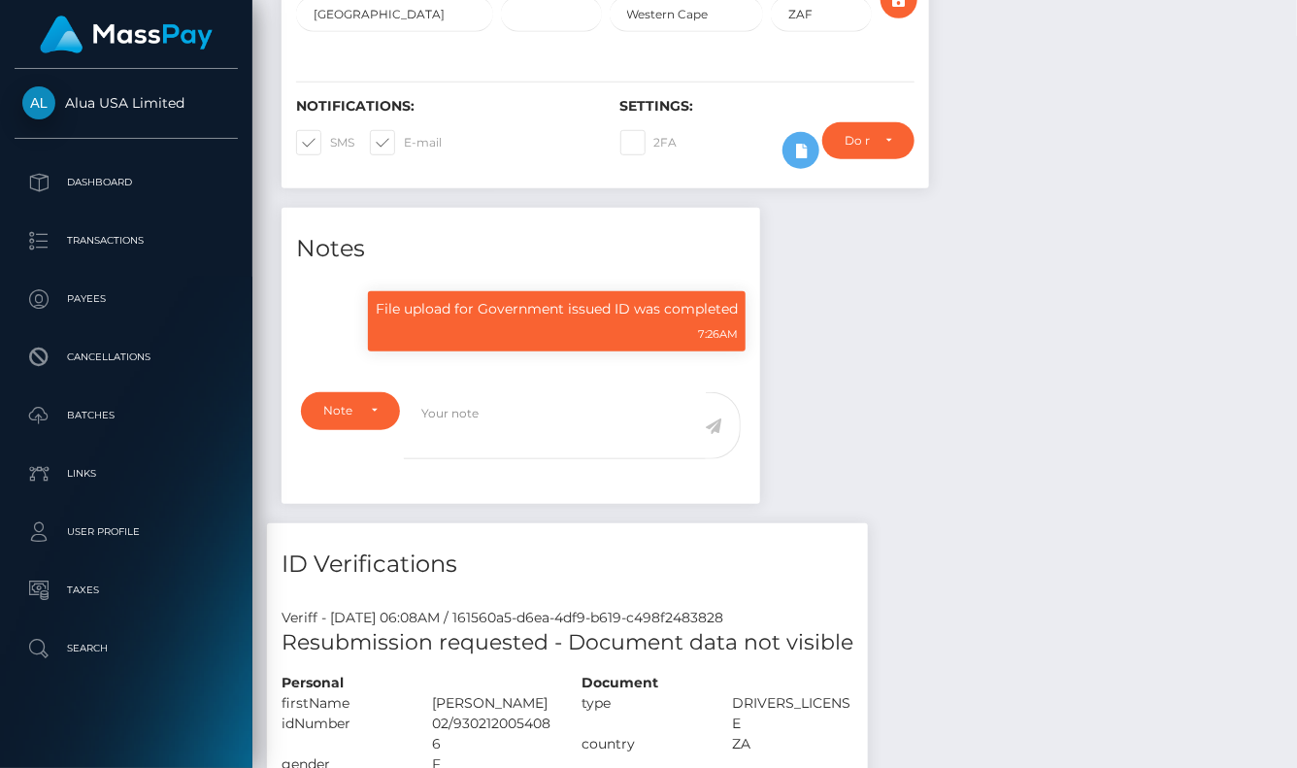
scroll to position [450, 0]
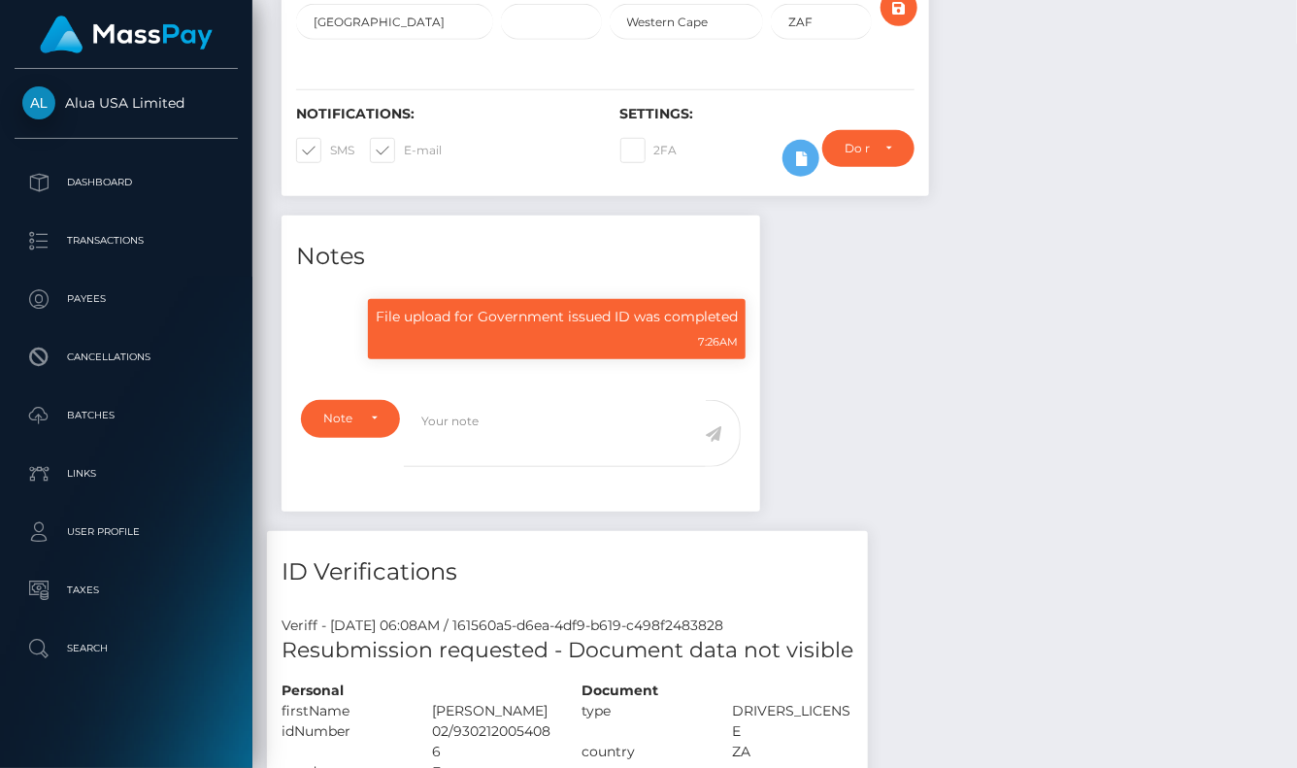
drag, startPoint x: 1005, startPoint y: 428, endPoint x: 926, endPoint y: 197, distance: 244.3
click at [809, 164] on div "Require ID/Selfie Verification Do not require Paid by payee Require ID/Selfie V…" at bounding box center [867, 158] width 121 height 56
click at [800, 171] on icon at bounding box center [800, 159] width 23 height 24
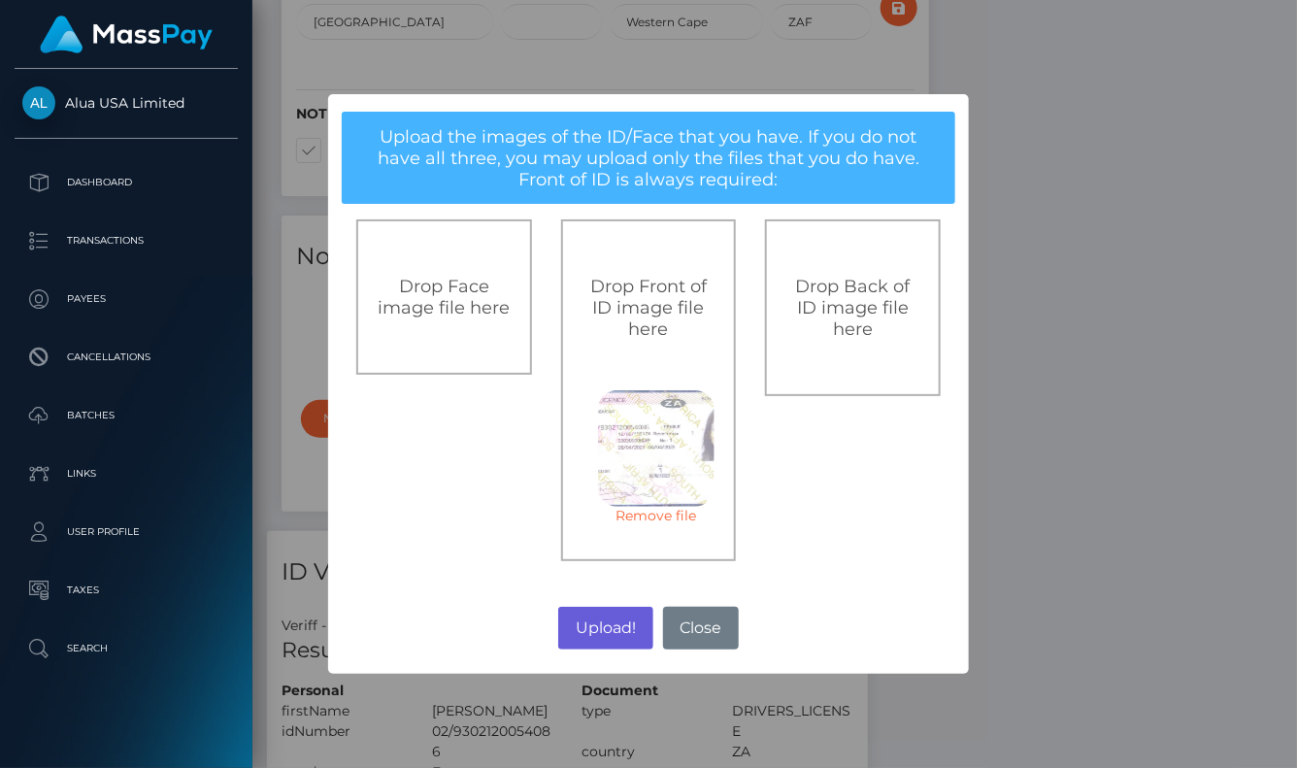
click at [613, 631] on button "Upload!" at bounding box center [605, 628] width 94 height 43
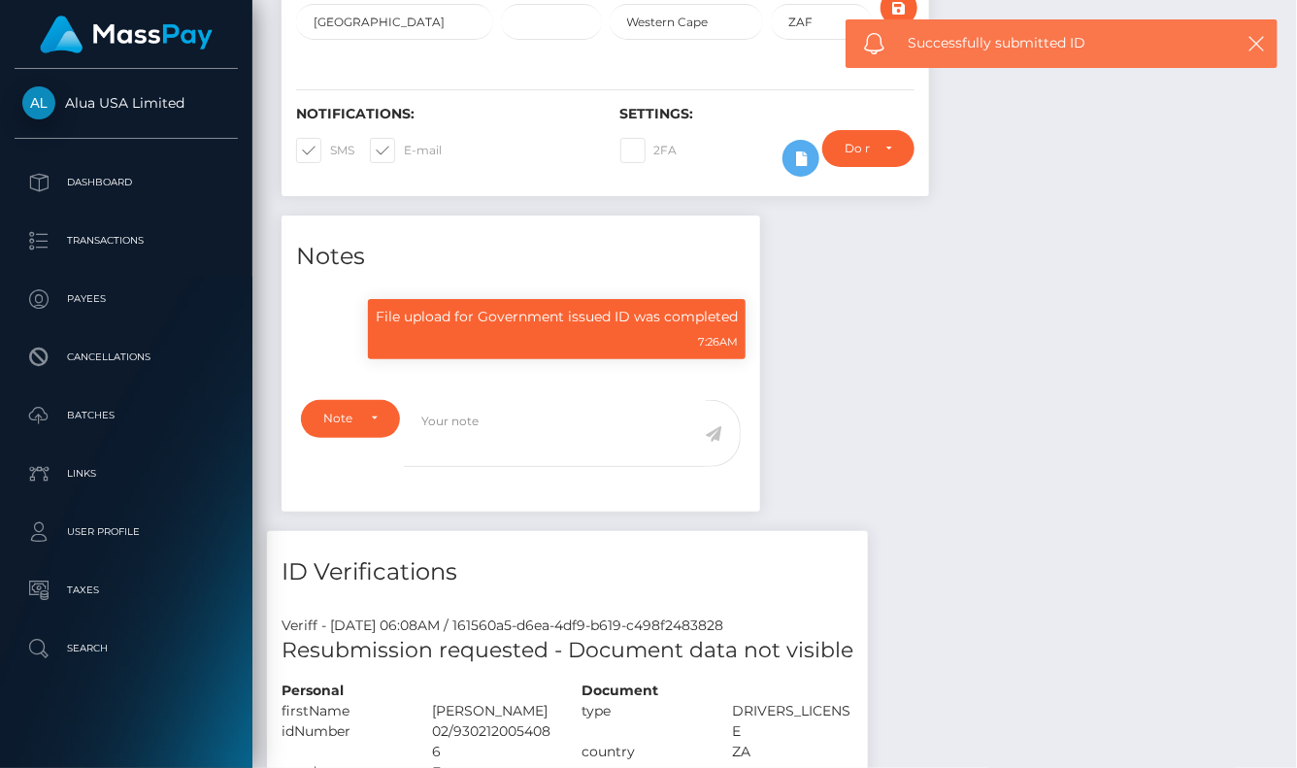
click at [613, 519] on div "Upload! No Close" at bounding box center [648, 506] width 320 height 26
click at [613, 528] on div "× Upload the images of the ID/Face that you have. If you do not have all three,…" at bounding box center [648, 383] width 320 height 289
click at [1111, 400] on div "× Upload the images of the ID/Face that you have. If you do not have all three,…" at bounding box center [648, 384] width 1297 height 768
click at [869, 746] on div "Document type DRIVERS_LICENSE country" at bounding box center [718, 732] width 301 height 102
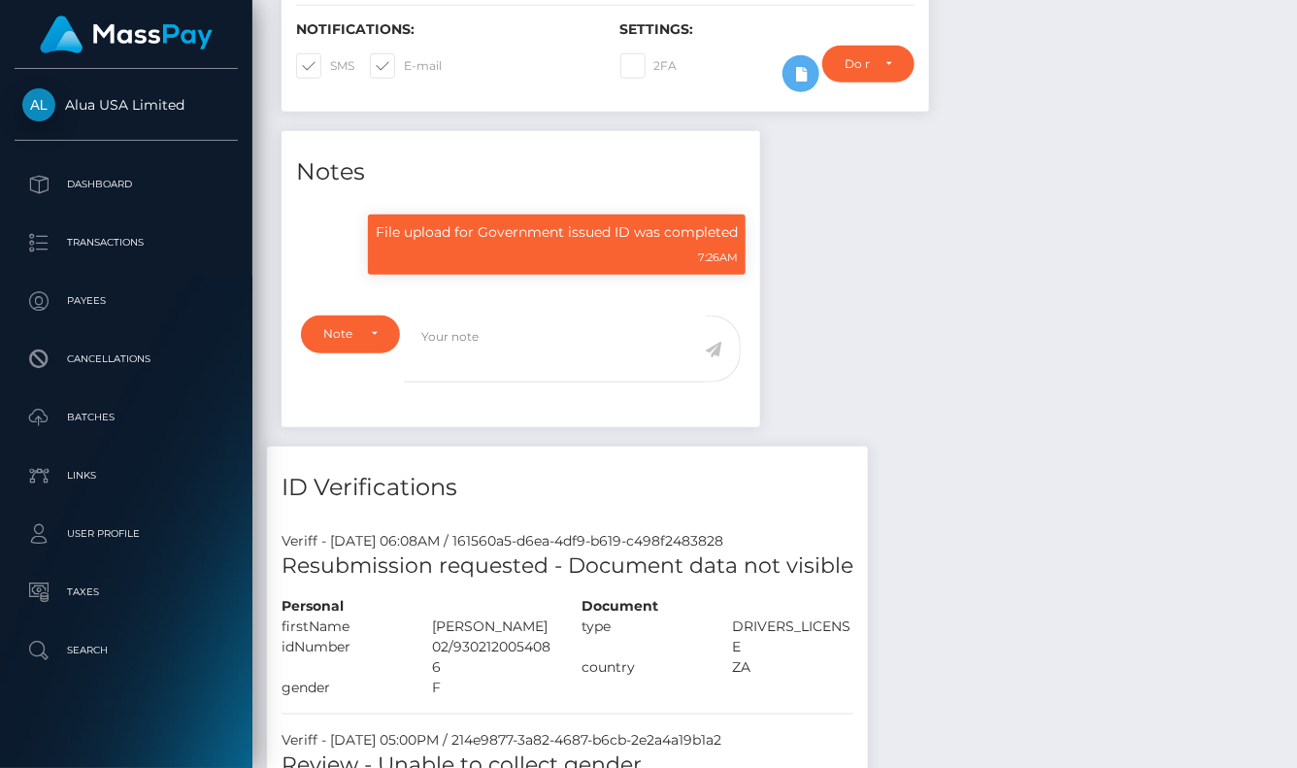
scroll to position [412, 0]
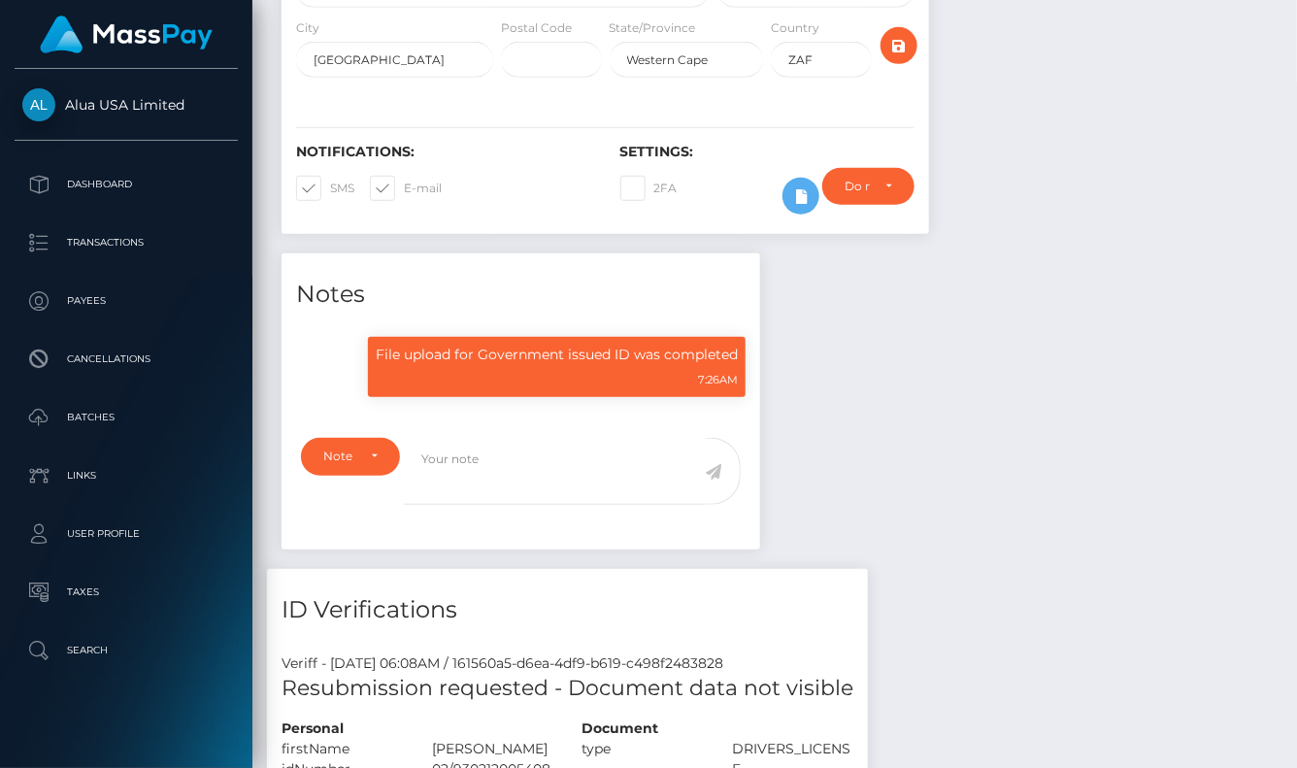
drag, startPoint x: 914, startPoint y: 397, endPoint x: 806, endPoint y: 250, distance: 182.5
click at [803, 205] on icon at bounding box center [800, 196] width 23 height 24
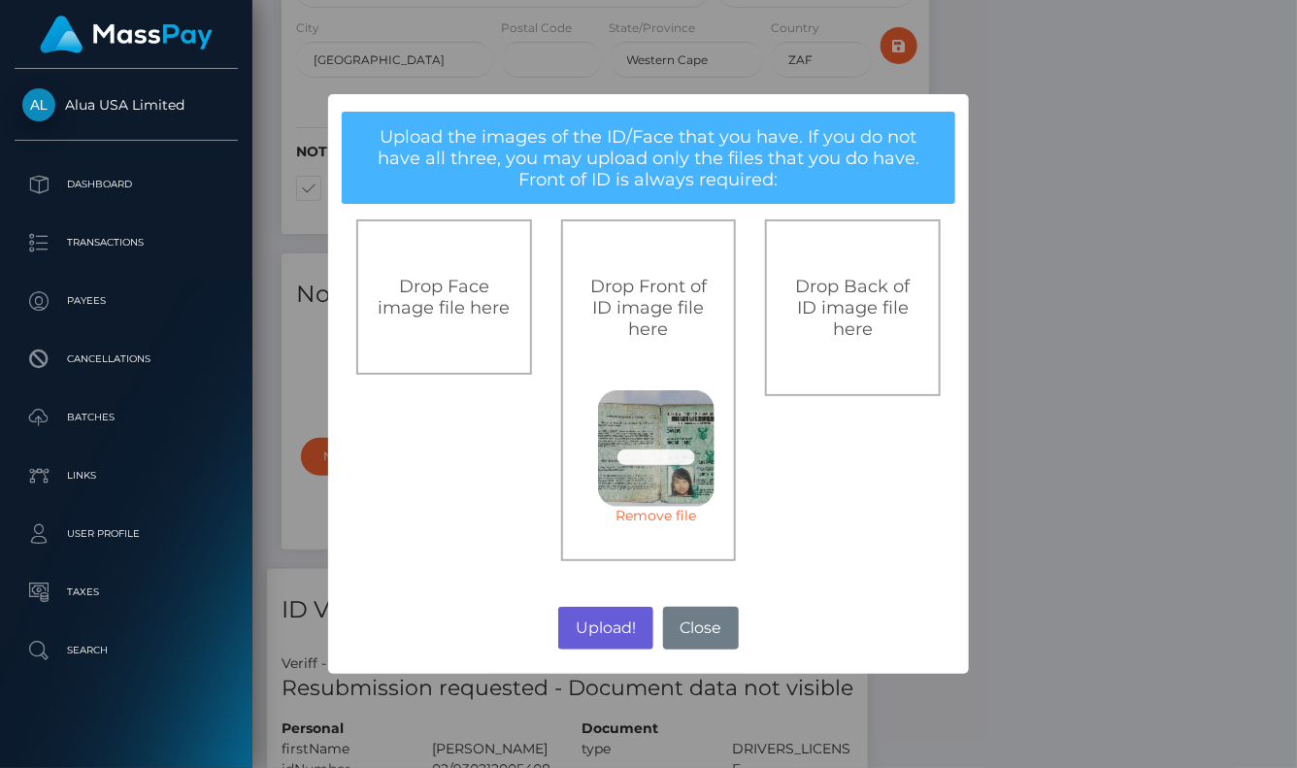
click at [619, 622] on button "Upload!" at bounding box center [605, 628] width 94 height 43
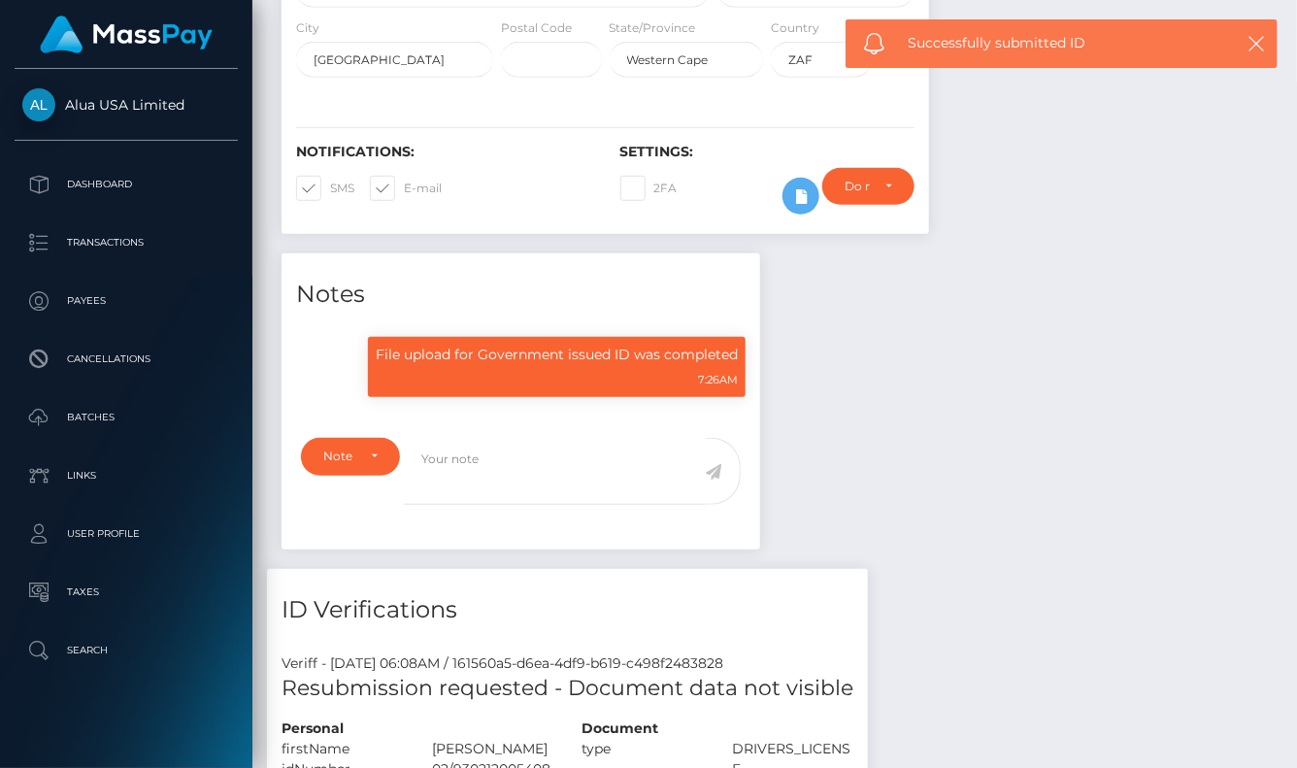
scroll to position [412, 0]
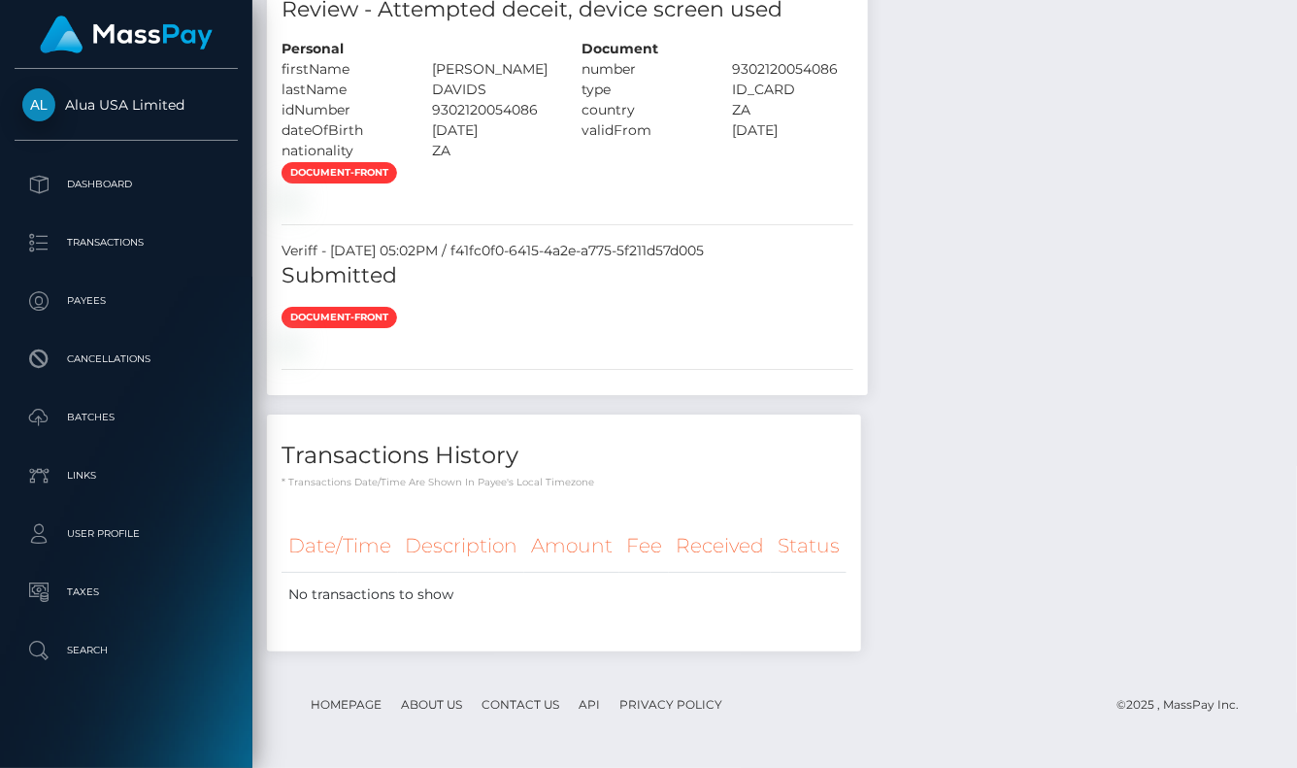
scroll to position [3489, 0]
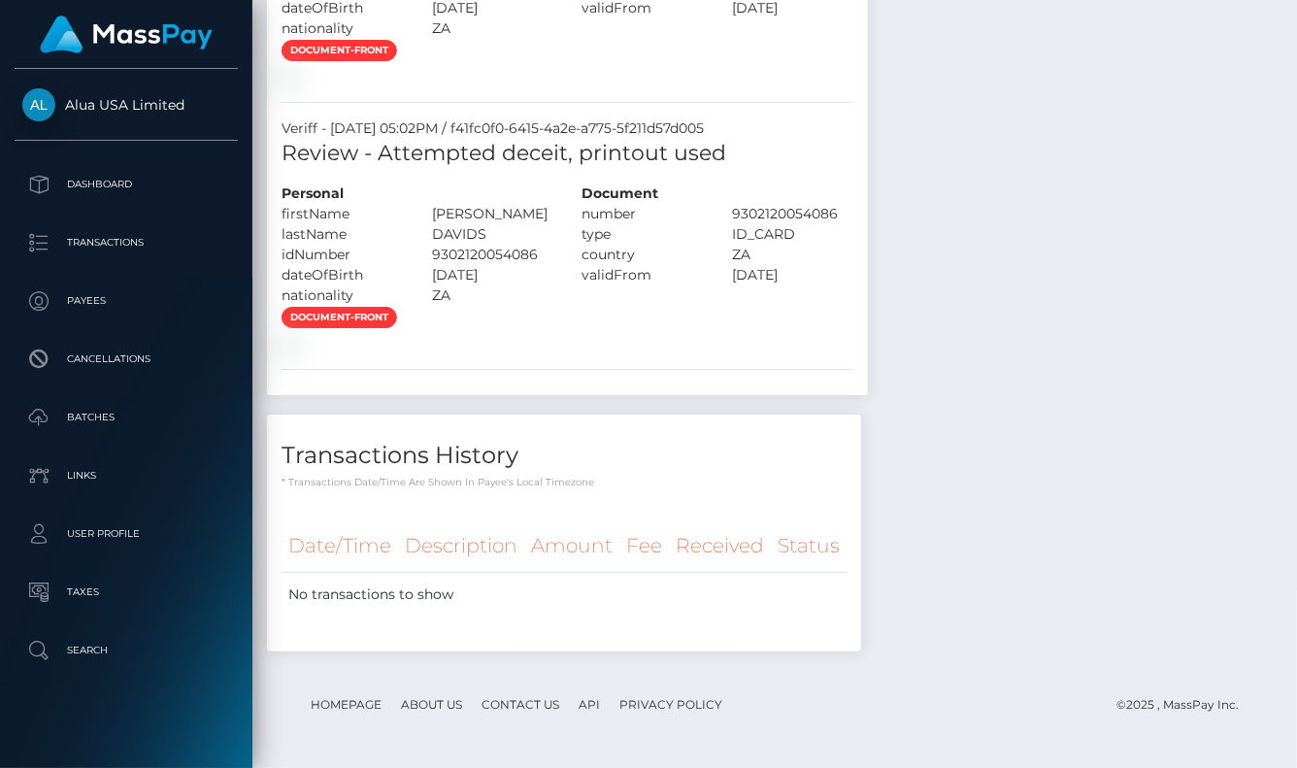
scroll to position [3147, 0]
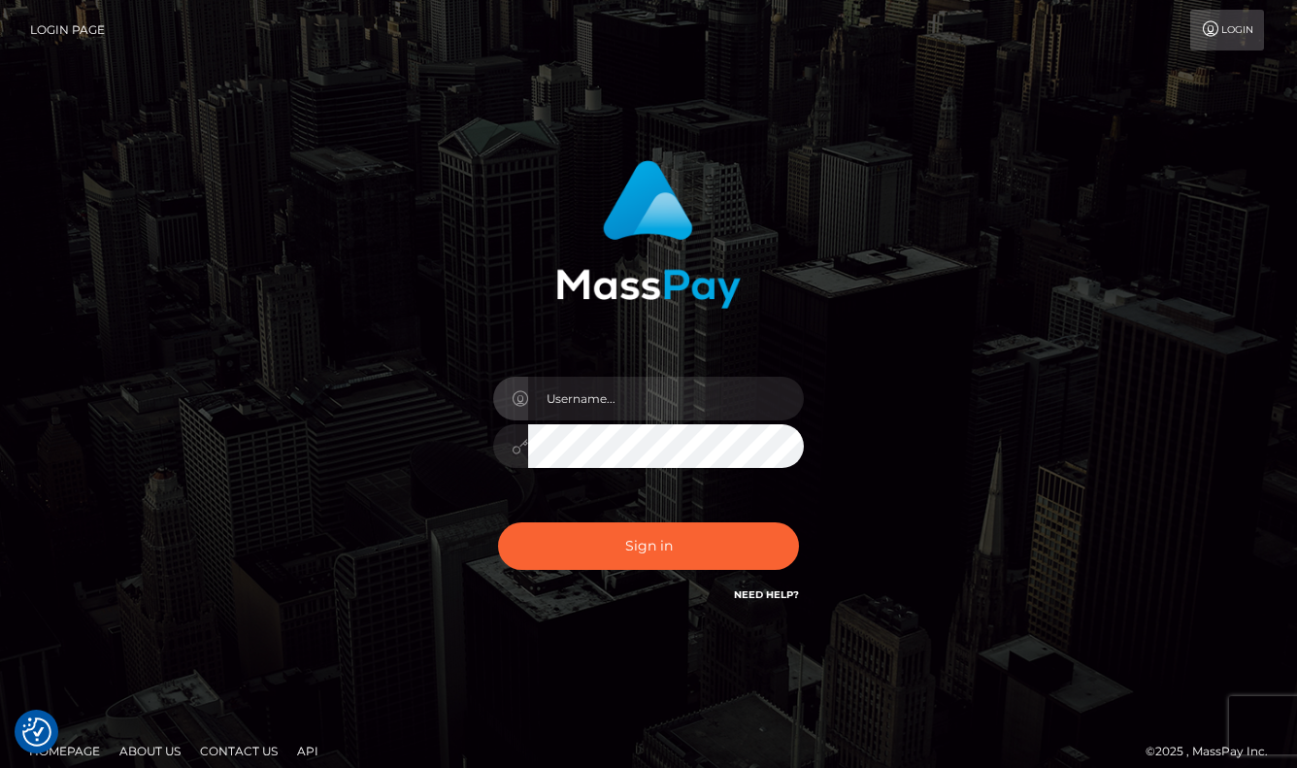
checkbox input "true"
